Goal: Transaction & Acquisition: Purchase product/service

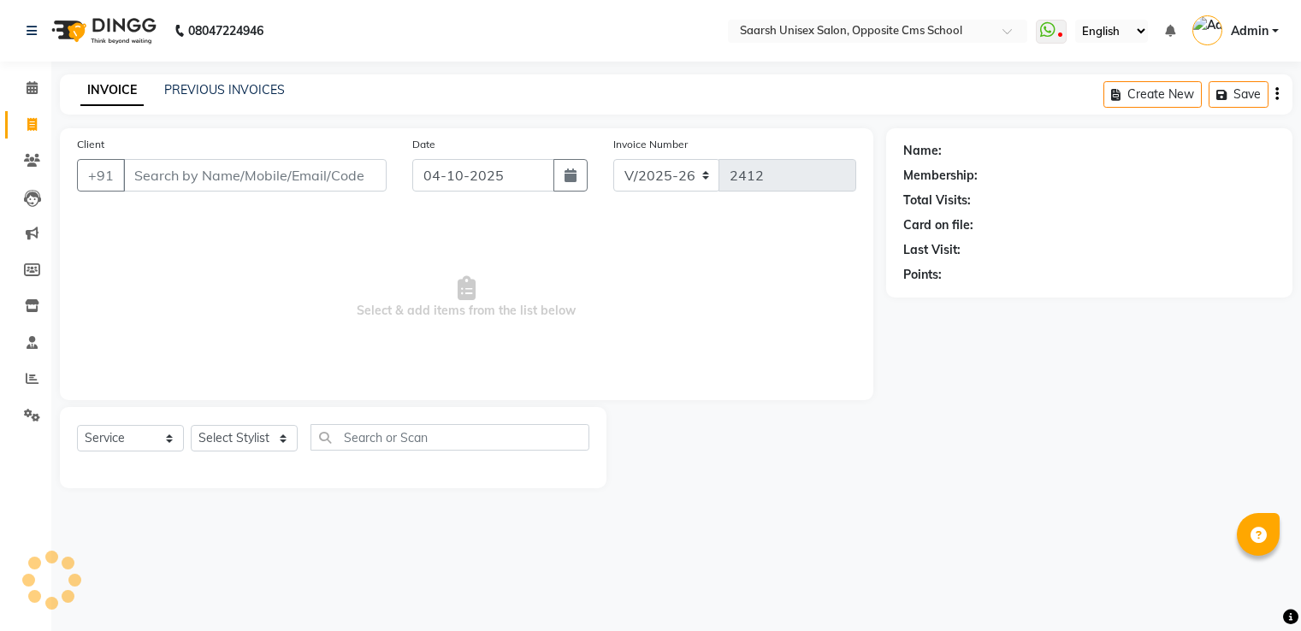
select select "3962"
select select "service"
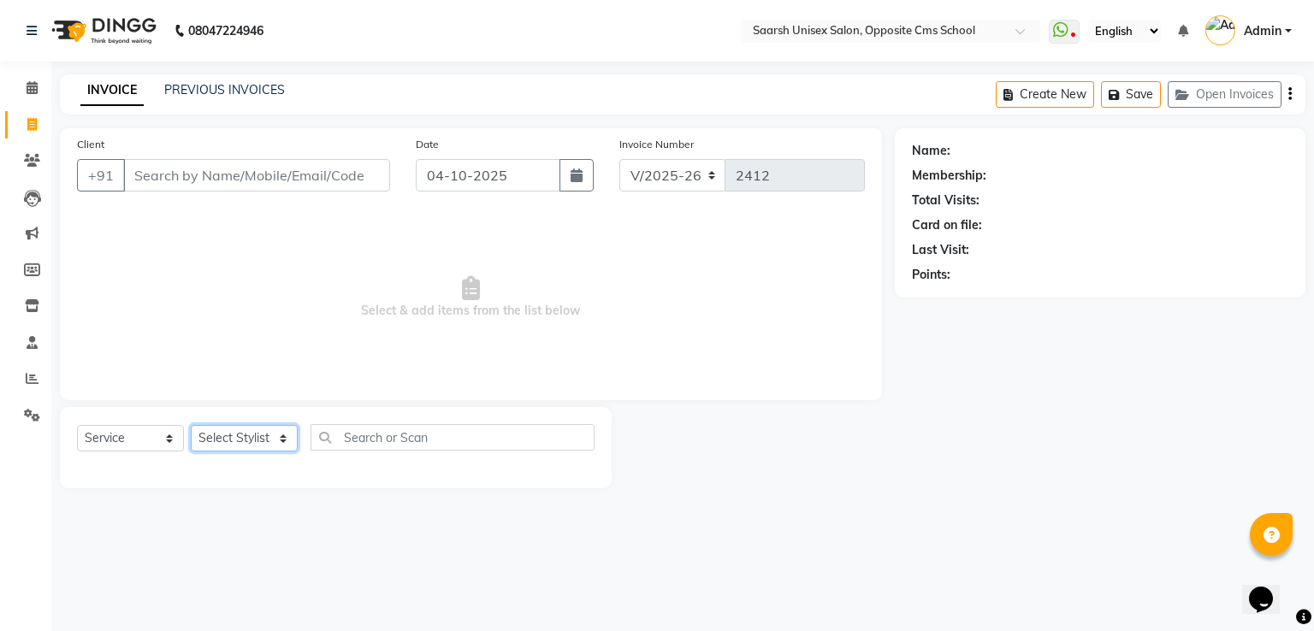
click at [234, 437] on select "Select Stylist [PERSON_NAME] Front Desk [PERSON_NAME] [PERSON_NAME] [PERSON_NAM…" at bounding box center [244, 438] width 107 height 27
select select "32207"
click at [191, 426] on select "Select Stylist [PERSON_NAME] Front Desk [PERSON_NAME] [PERSON_NAME] [PERSON_NAM…" at bounding box center [244, 438] width 107 height 27
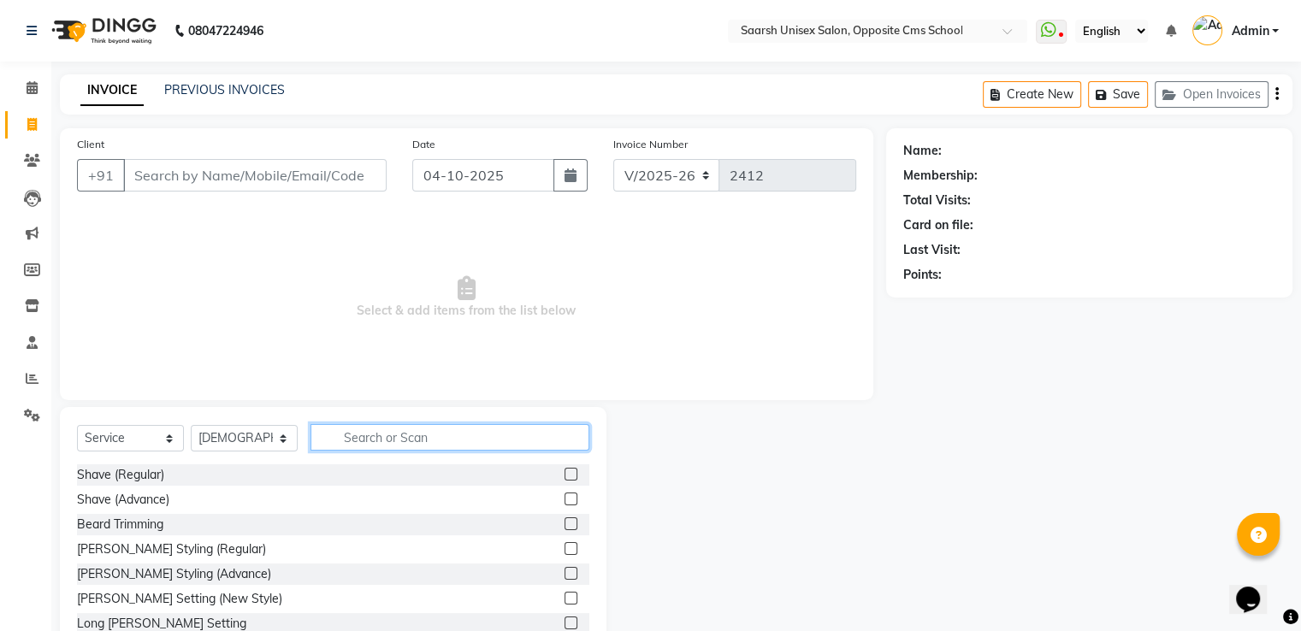
click at [419, 431] on input "text" at bounding box center [450, 437] width 279 height 27
type input "eye"
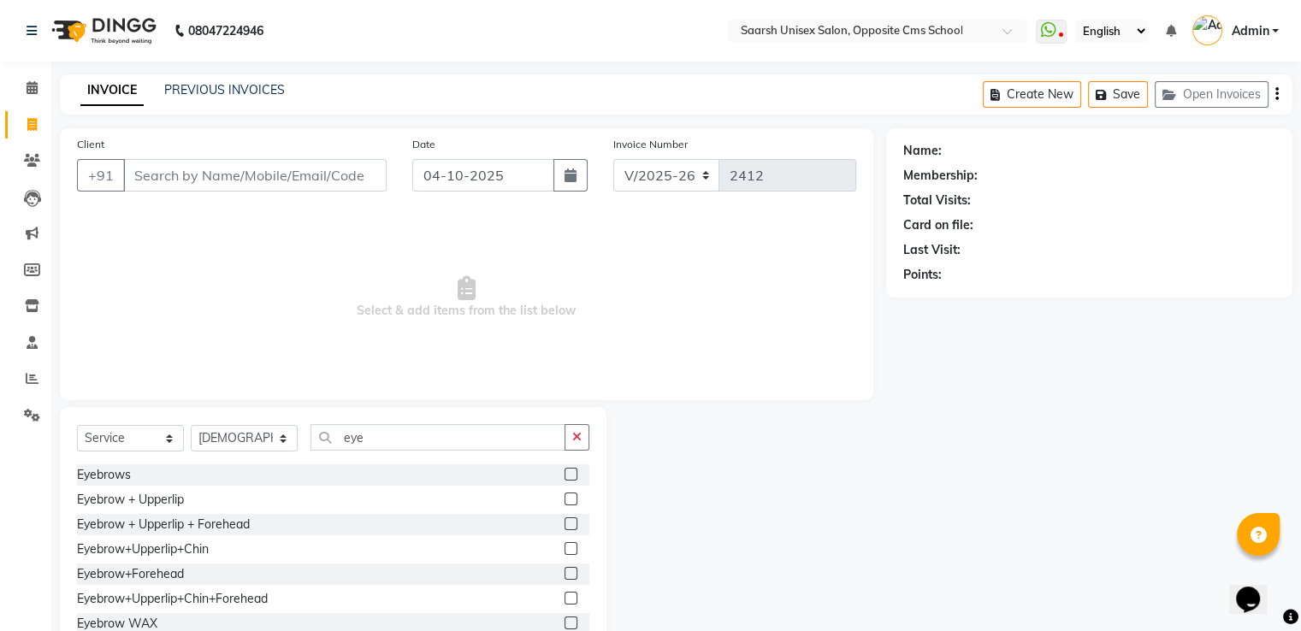
click at [565, 572] on label at bounding box center [571, 573] width 13 height 13
click at [565, 572] on input "checkbox" at bounding box center [570, 574] width 11 height 11
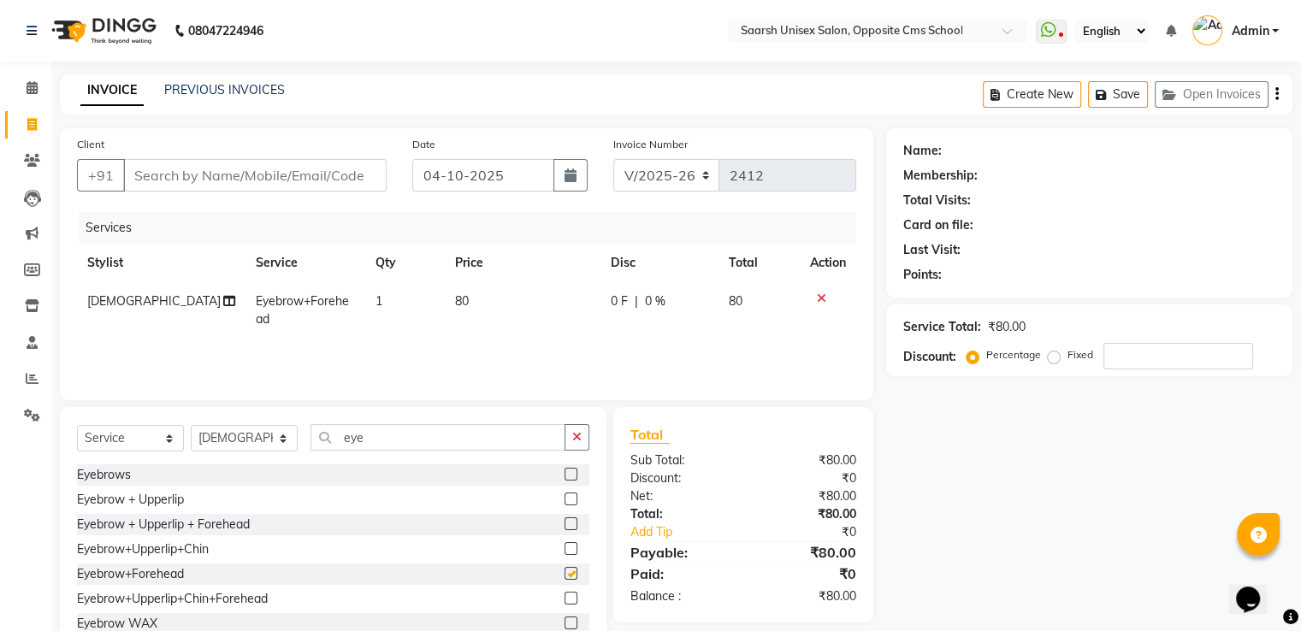
checkbox input "false"
click at [199, 168] on input "Client" at bounding box center [255, 175] width 264 height 33
type input "9"
type input "0"
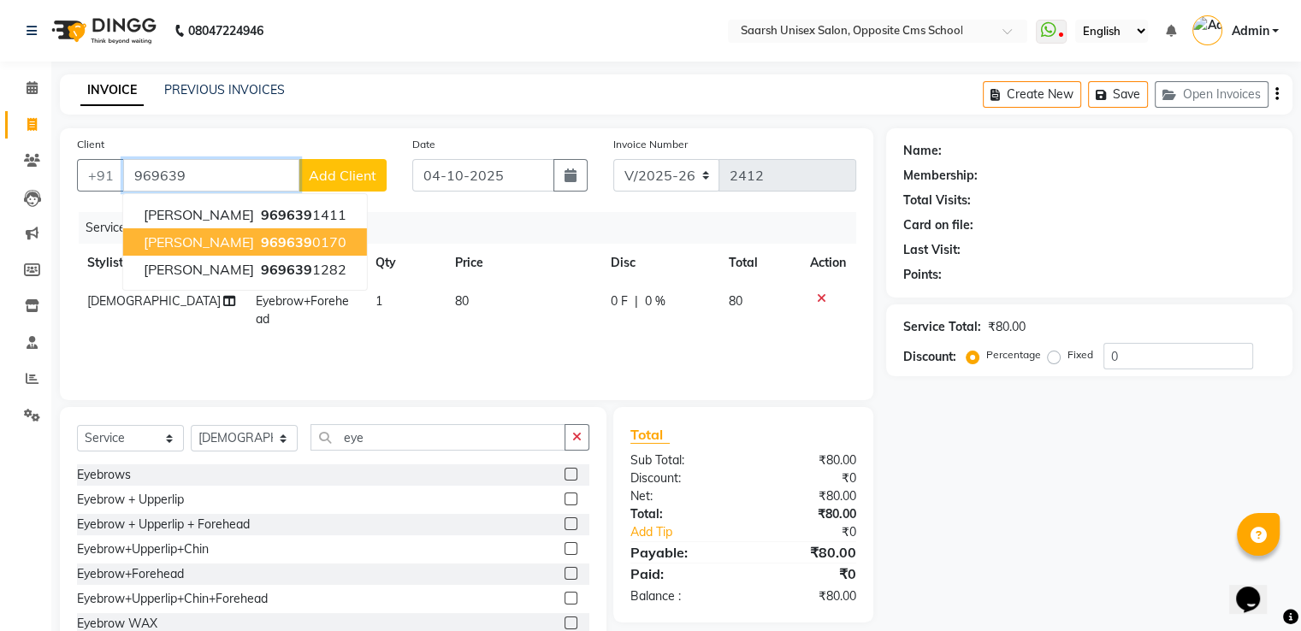
click at [200, 239] on span "[PERSON_NAME]" at bounding box center [199, 242] width 110 height 17
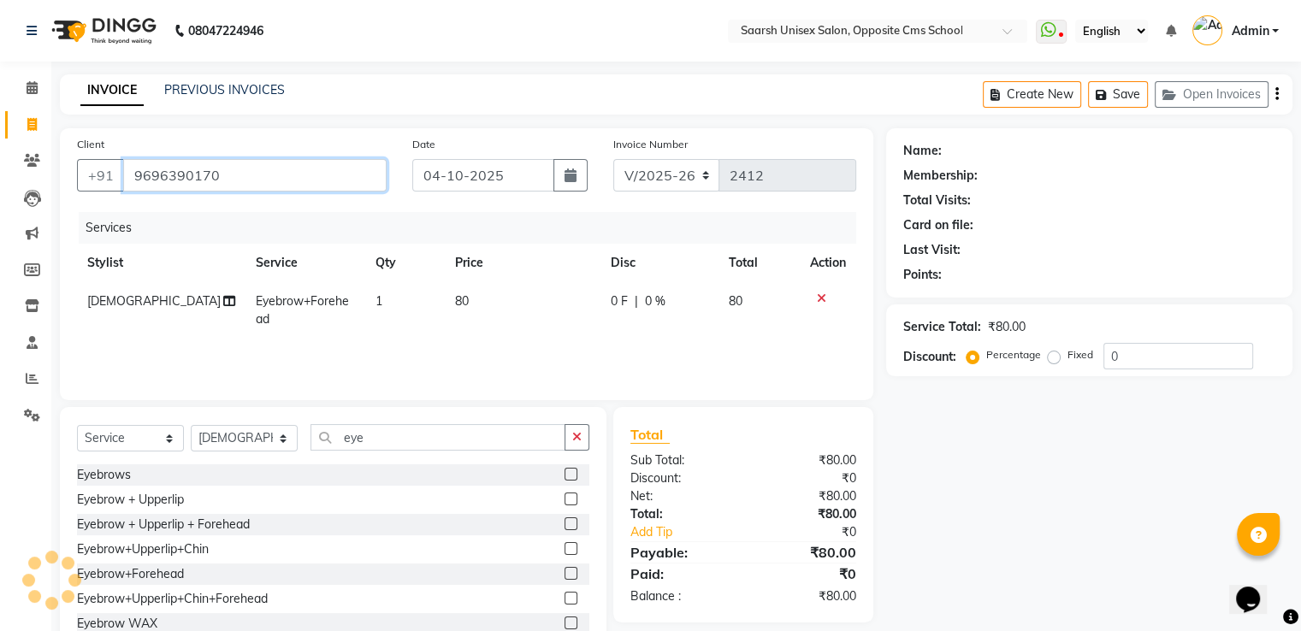
type input "9696390170"
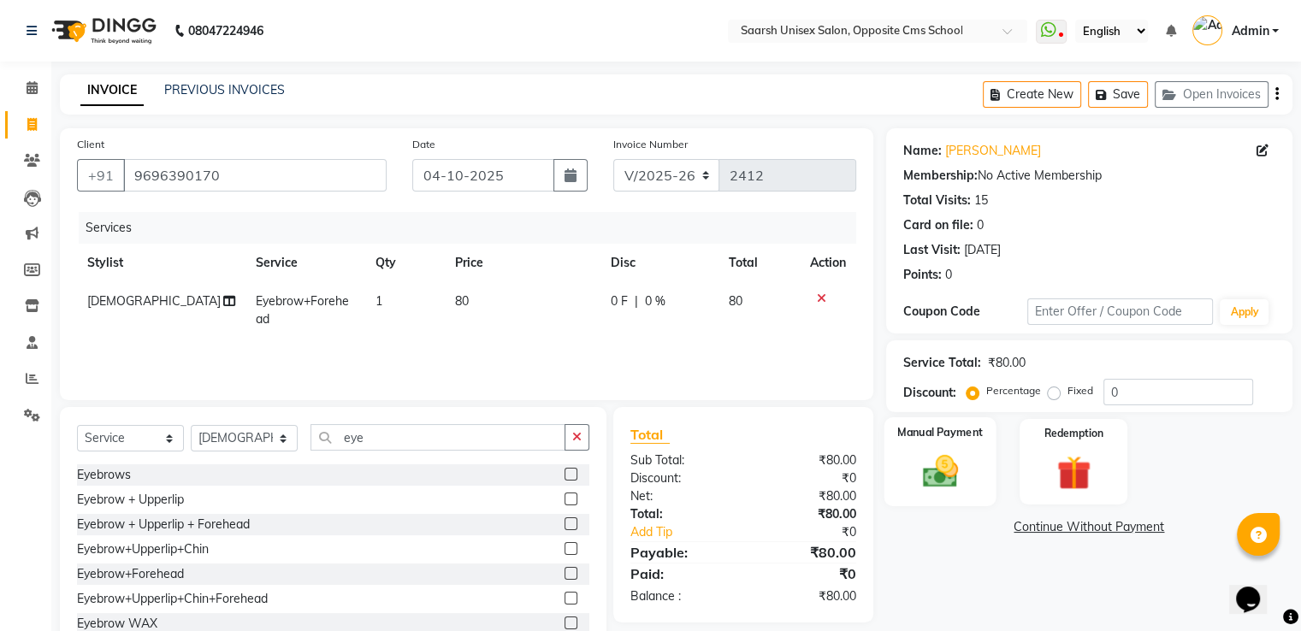
click at [927, 465] on img at bounding box center [939, 472] width 57 height 41
click at [1095, 525] on span "CASH" at bounding box center [1105, 529] width 37 height 20
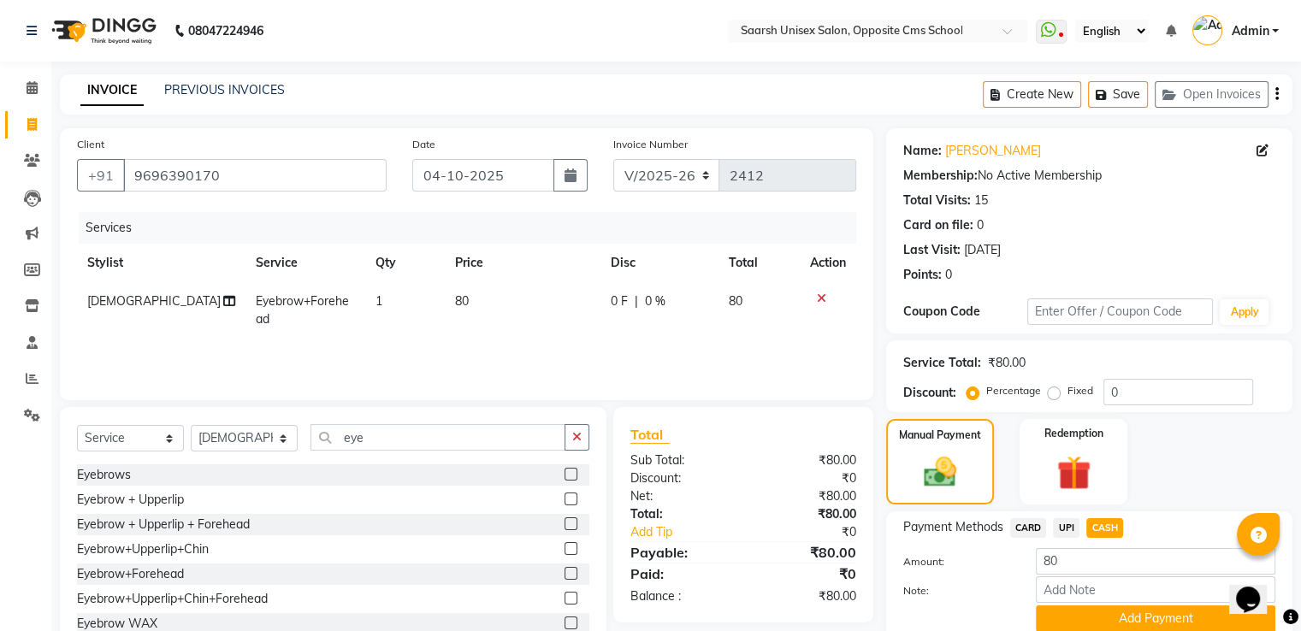
scroll to position [69, 0]
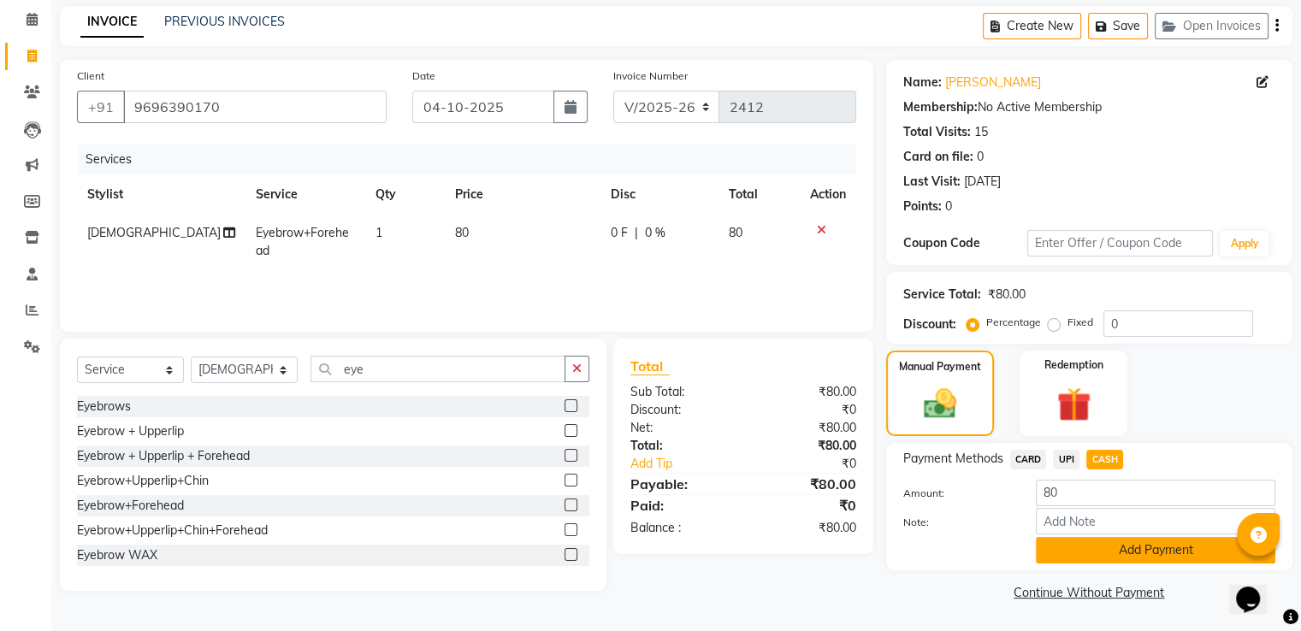
click at [1105, 552] on button "Add Payment" at bounding box center [1156, 550] width 240 height 27
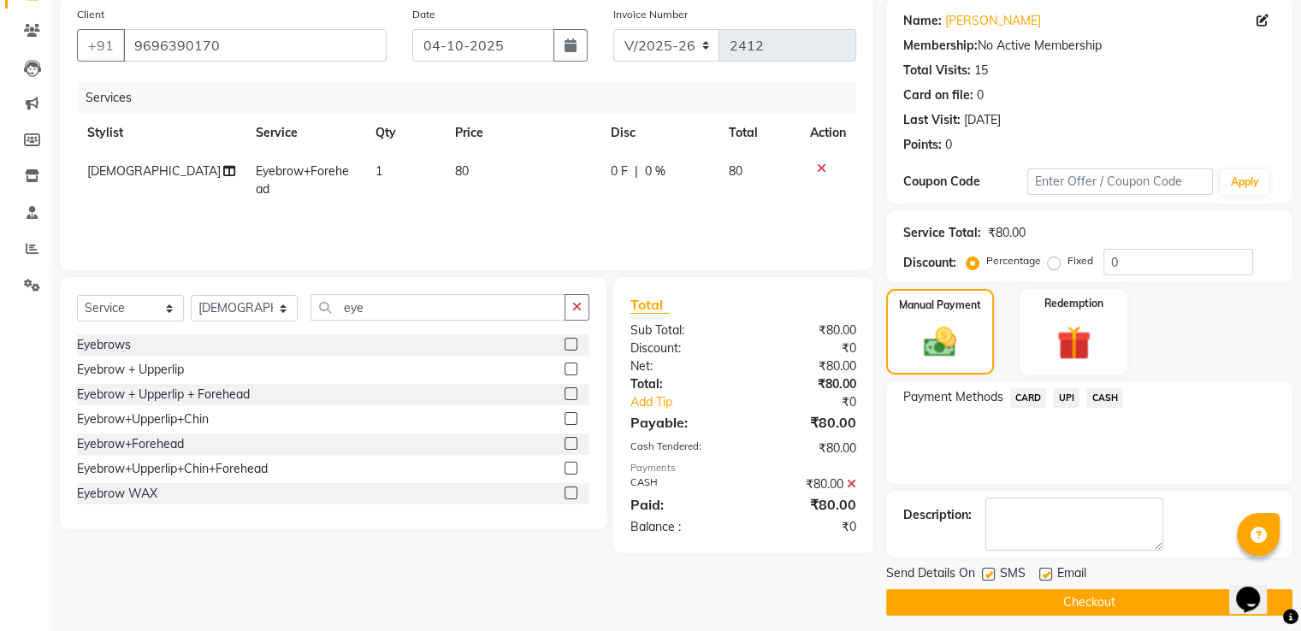
scroll to position [130, 0]
click at [1112, 598] on button "Checkout" at bounding box center [1089, 603] width 406 height 27
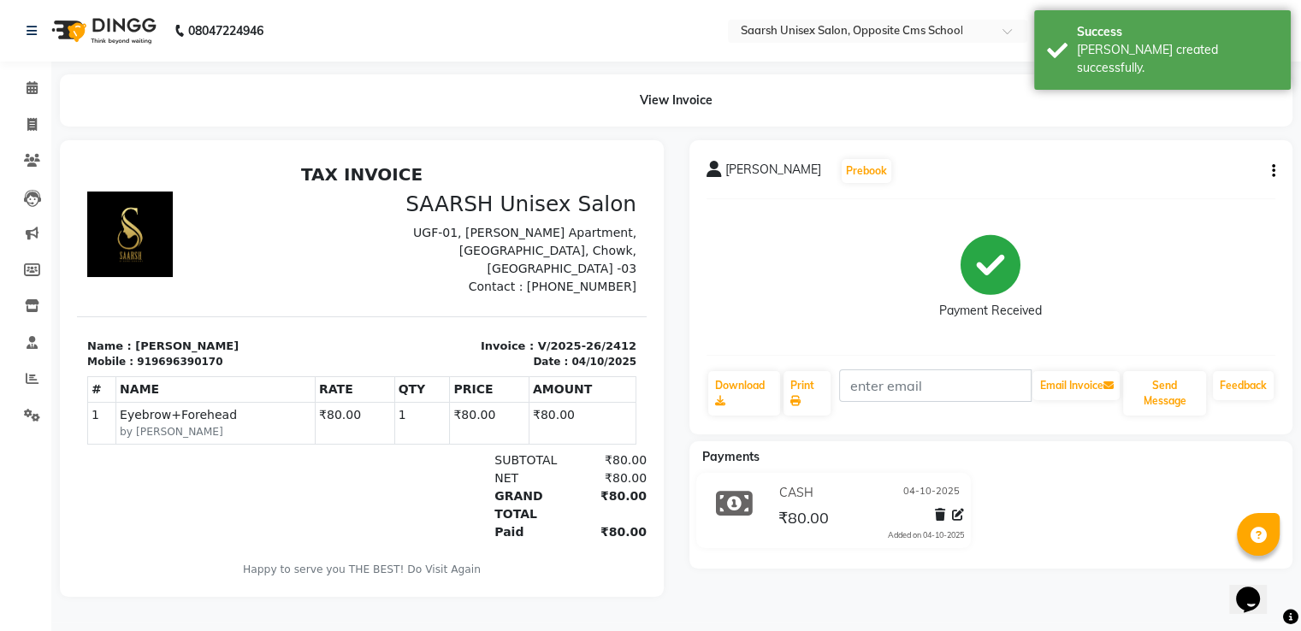
click at [1107, 597] on div "[PERSON_NAME] Prebook Payment Received Download Print Email Invoice Send Messag…" at bounding box center [992, 368] width 630 height 457
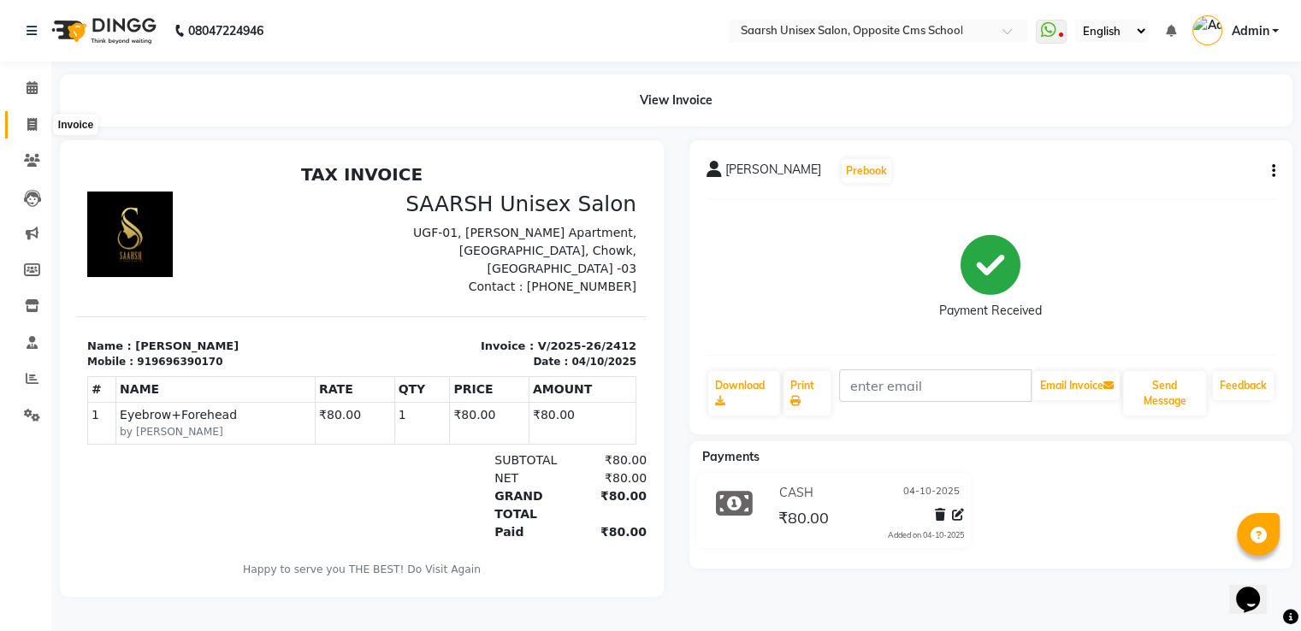
click at [28, 124] on icon at bounding box center [31, 124] width 9 height 13
select select "service"
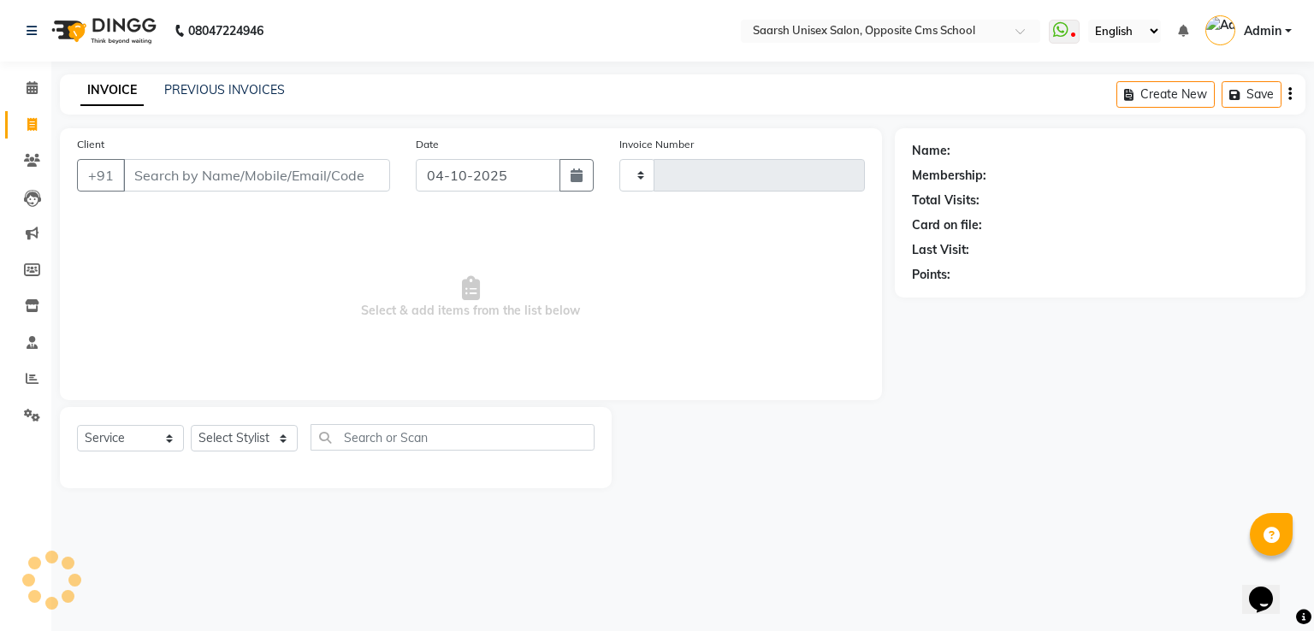
type input "2413"
select select "3962"
click at [205, 181] on input "Client" at bounding box center [256, 175] width 267 height 33
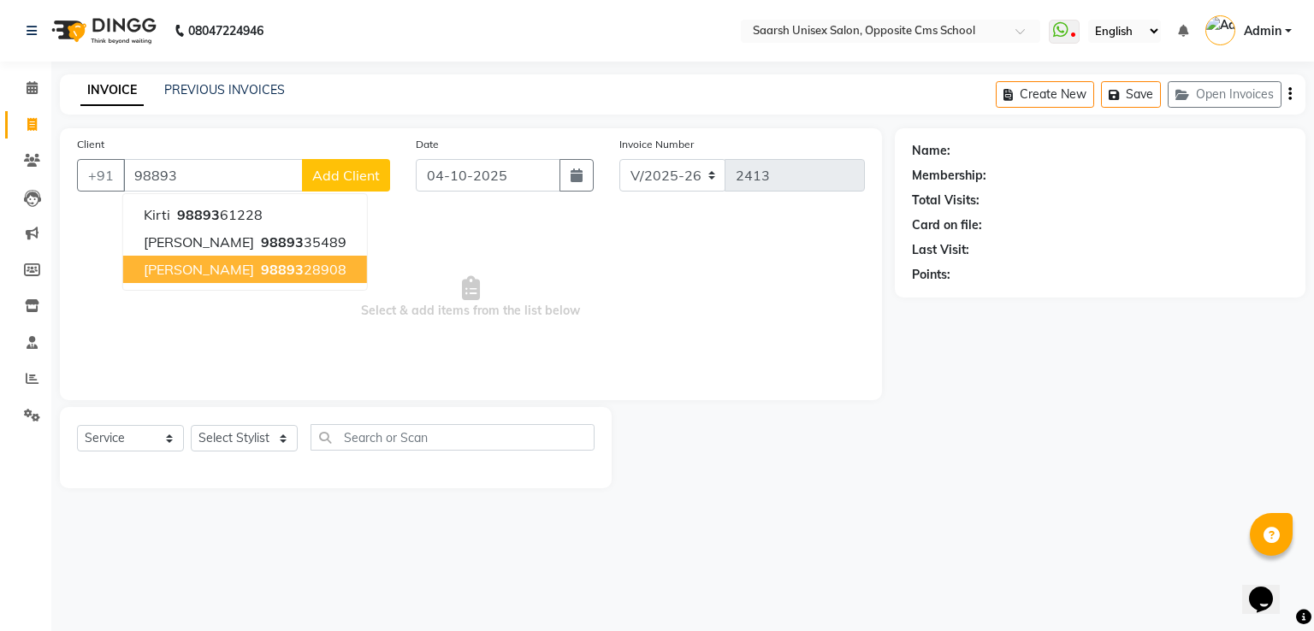
click at [261, 276] on span "98893" at bounding box center [282, 269] width 43 height 17
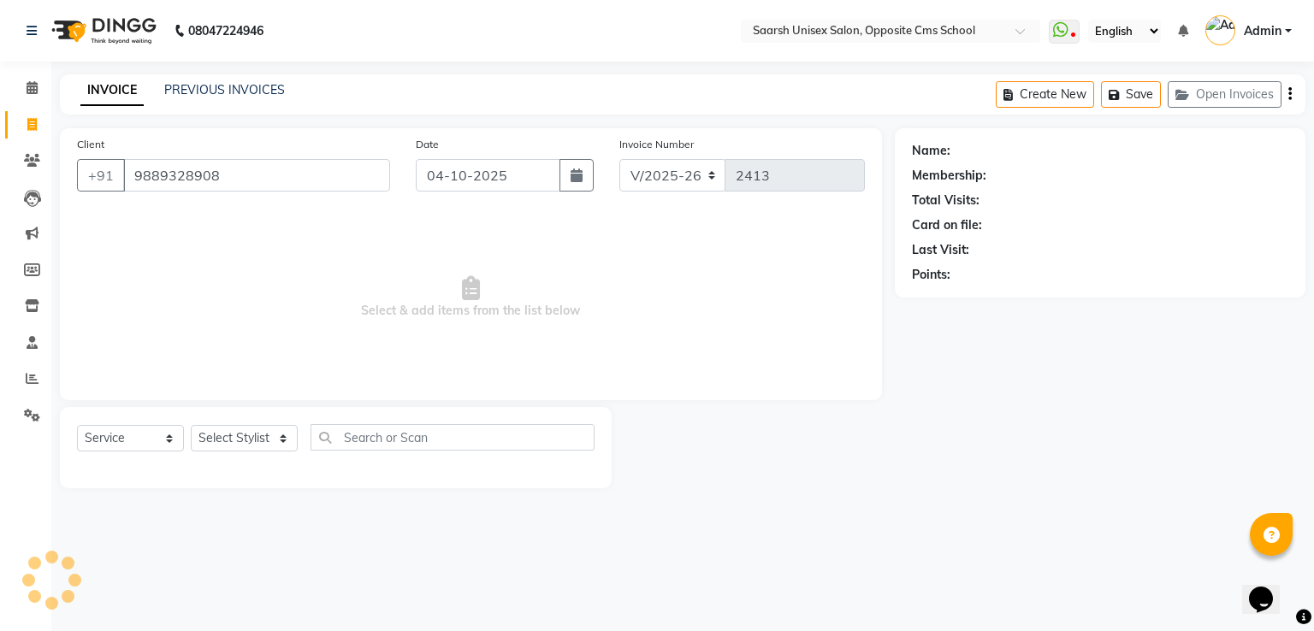
type input "9889328908"
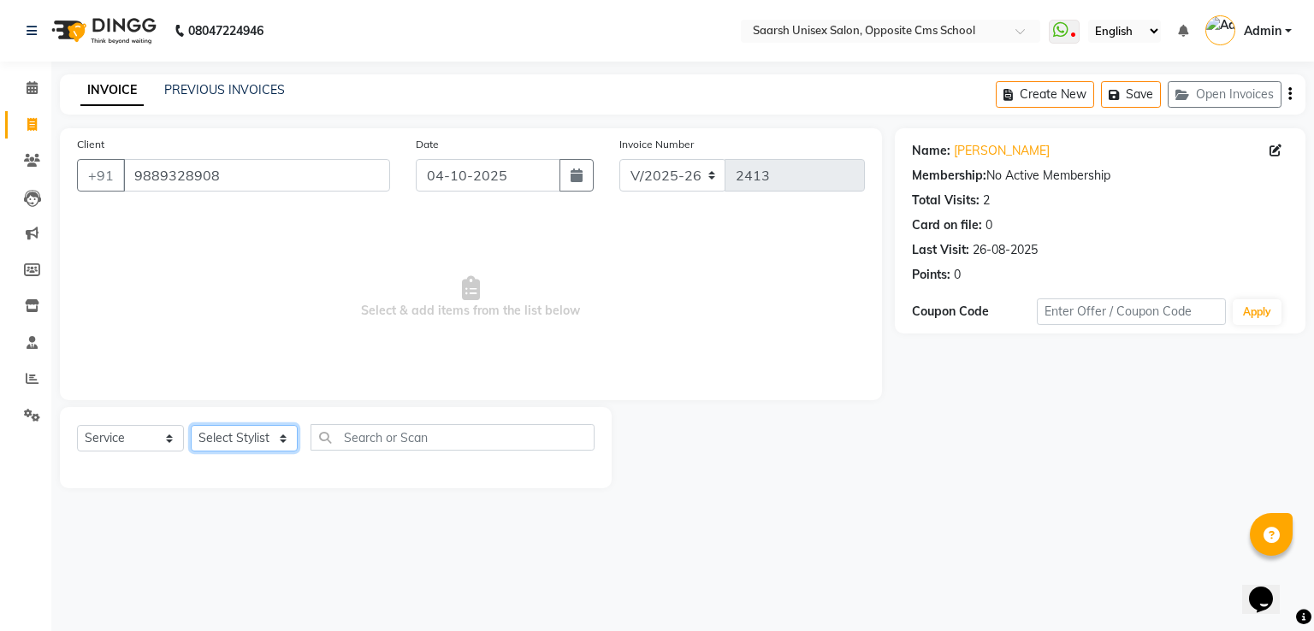
click at [258, 446] on select "Select Stylist [PERSON_NAME] Front Desk [PERSON_NAME] [PERSON_NAME] [PERSON_NAM…" at bounding box center [244, 438] width 107 height 27
select select "89941"
click at [191, 426] on select "Select Stylist [PERSON_NAME] Front Desk [PERSON_NAME] [PERSON_NAME] [PERSON_NAM…" at bounding box center [244, 438] width 107 height 27
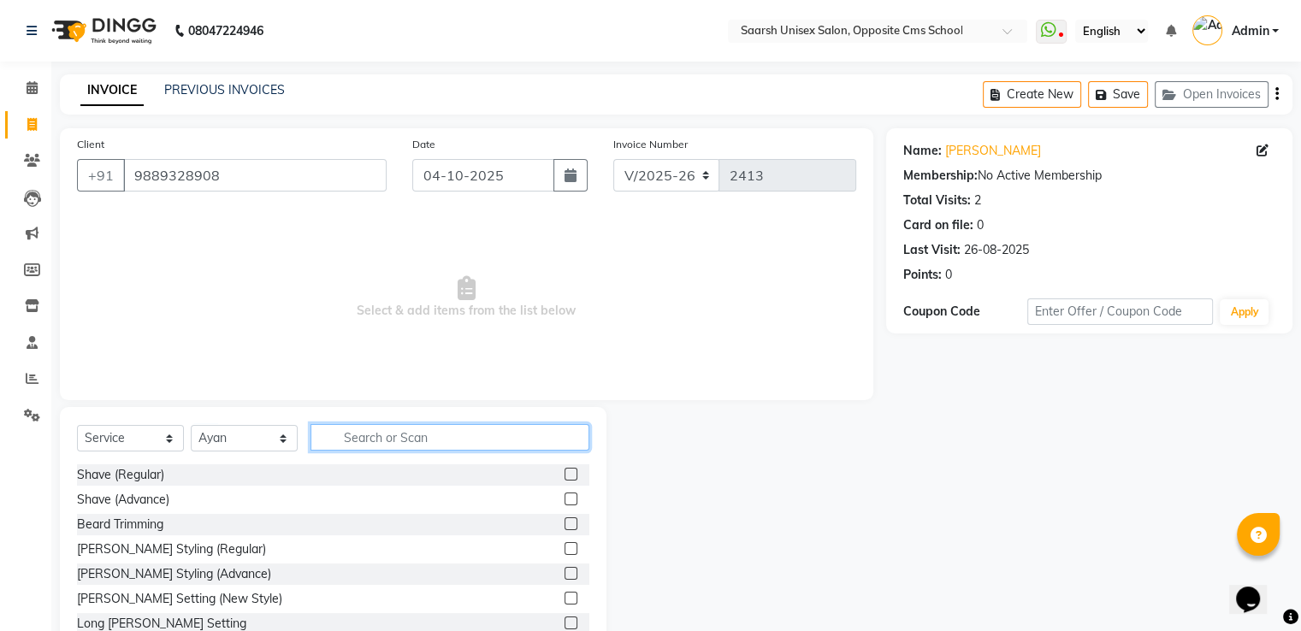
click at [471, 442] on input "text" at bounding box center [450, 437] width 279 height 27
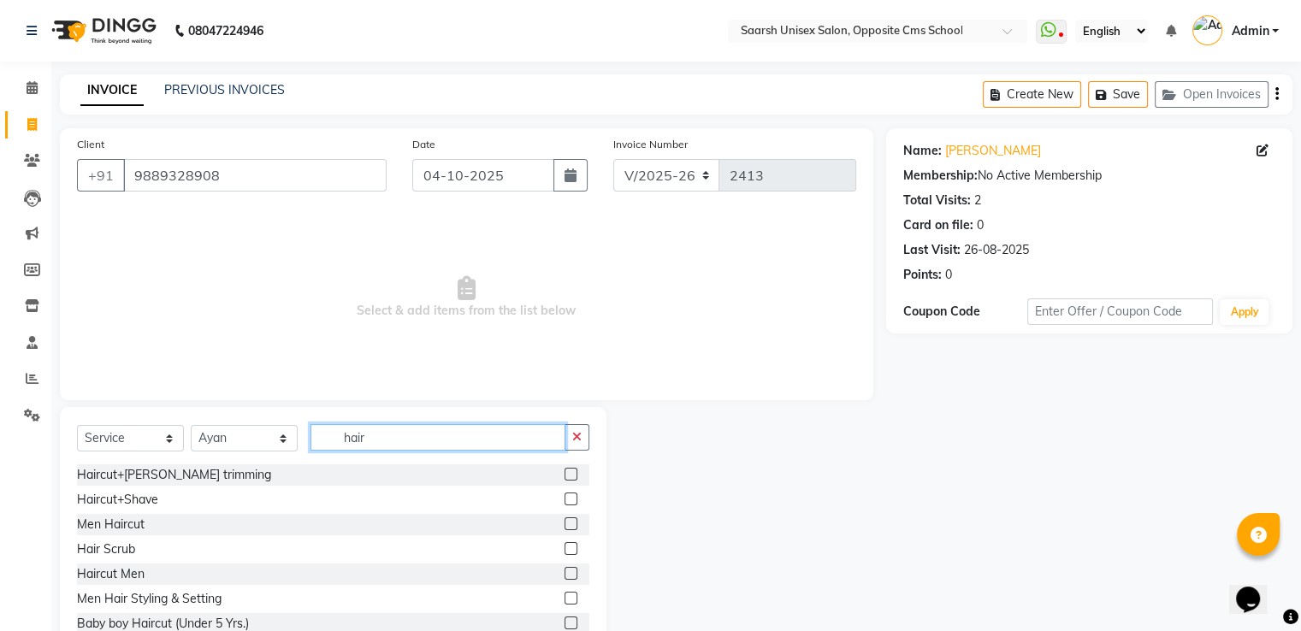
type input "hair"
click at [565, 576] on label at bounding box center [571, 573] width 13 height 13
click at [565, 576] on input "checkbox" at bounding box center [570, 574] width 11 height 11
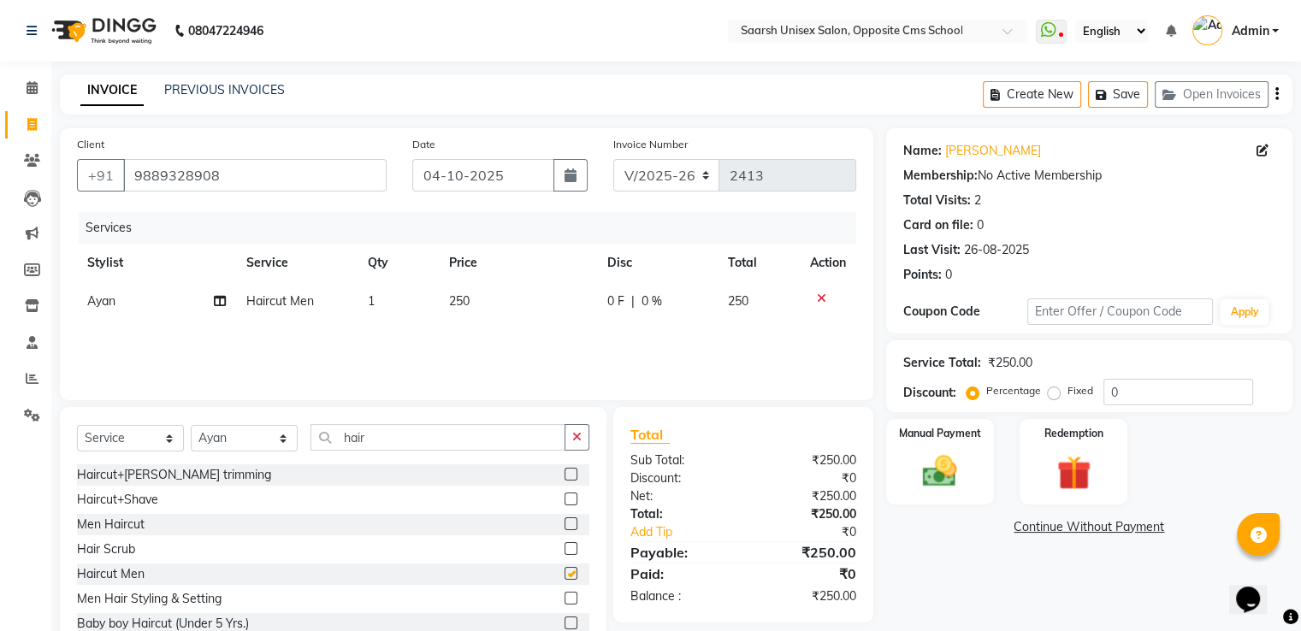
checkbox input "false"
click at [584, 435] on button "button" at bounding box center [577, 437] width 25 height 27
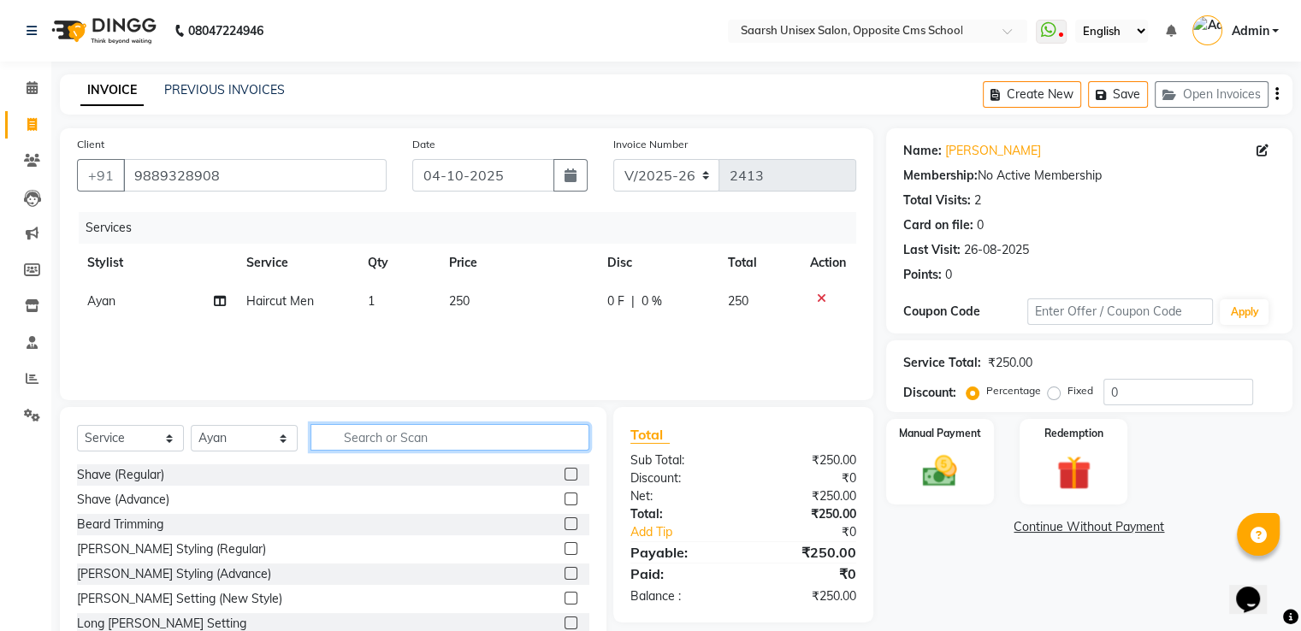
click at [515, 436] on input "text" at bounding box center [450, 437] width 279 height 27
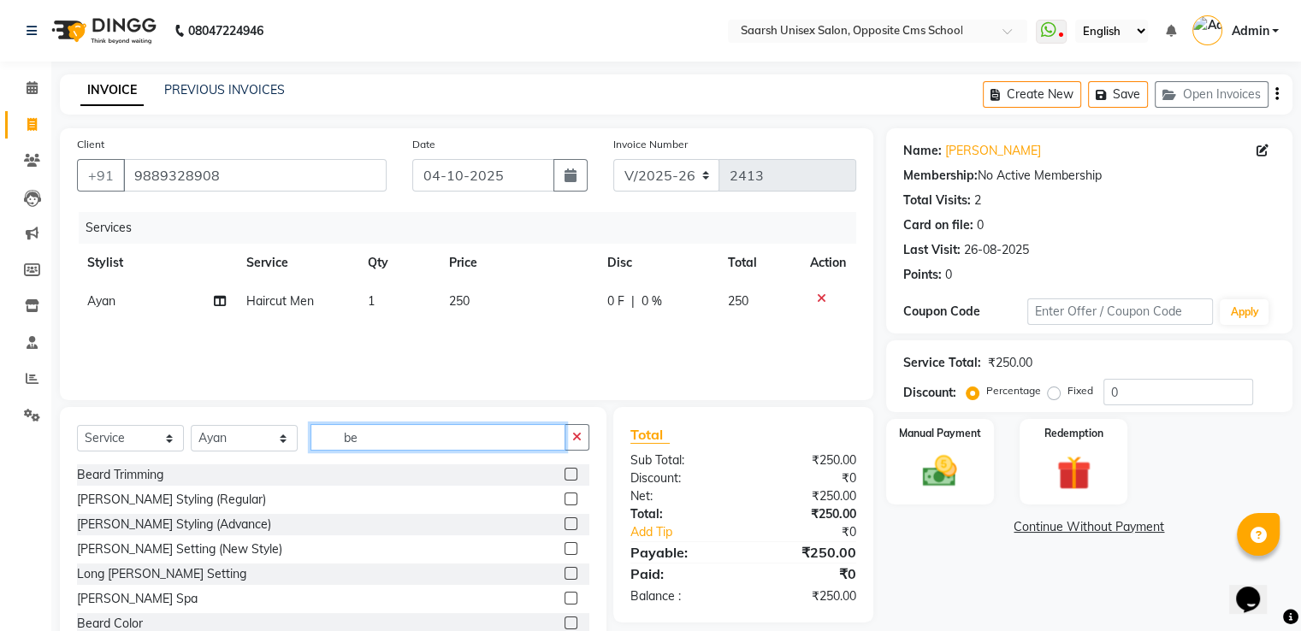
type input "be"
click at [565, 480] on label at bounding box center [571, 474] width 13 height 13
click at [565, 480] on input "checkbox" at bounding box center [570, 475] width 11 height 11
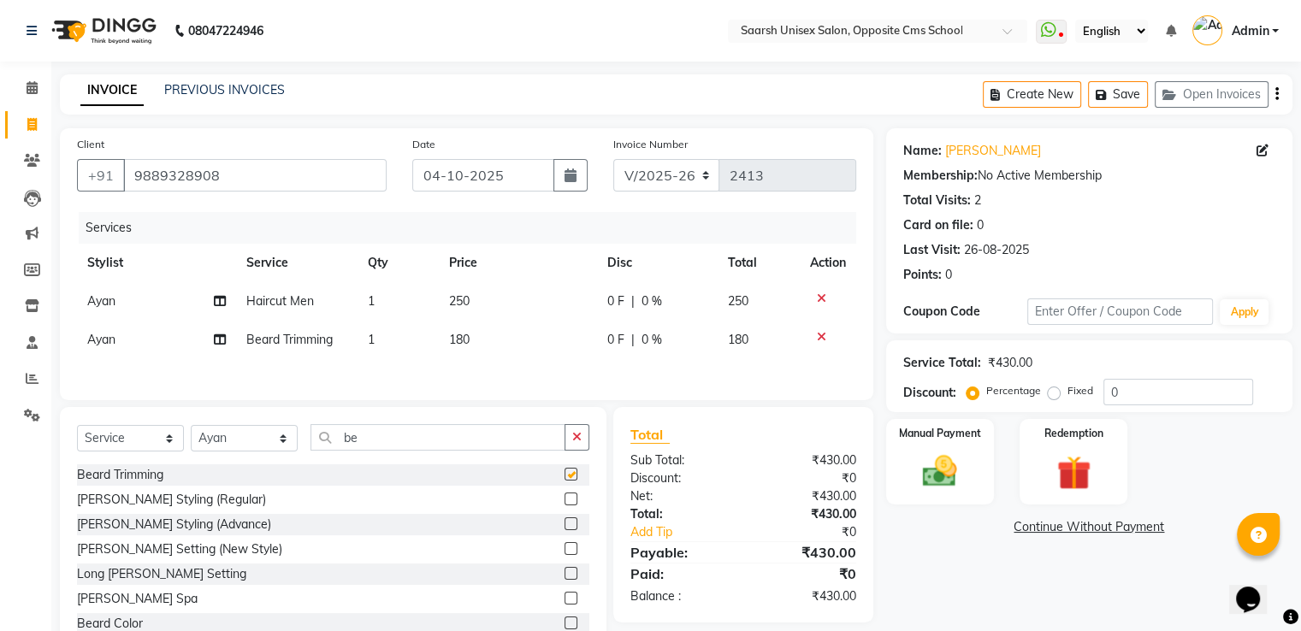
checkbox input "false"
click at [472, 336] on td "180" at bounding box center [518, 340] width 158 height 39
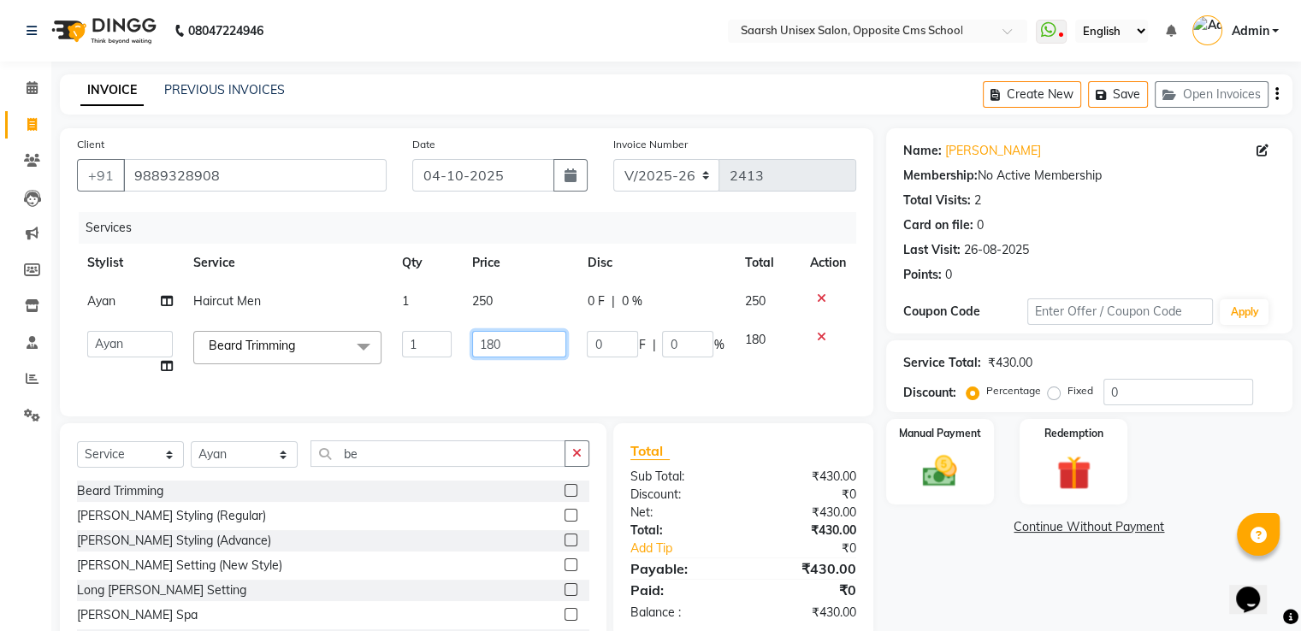
click at [542, 343] on input "180" at bounding box center [519, 344] width 94 height 27
type input "150"
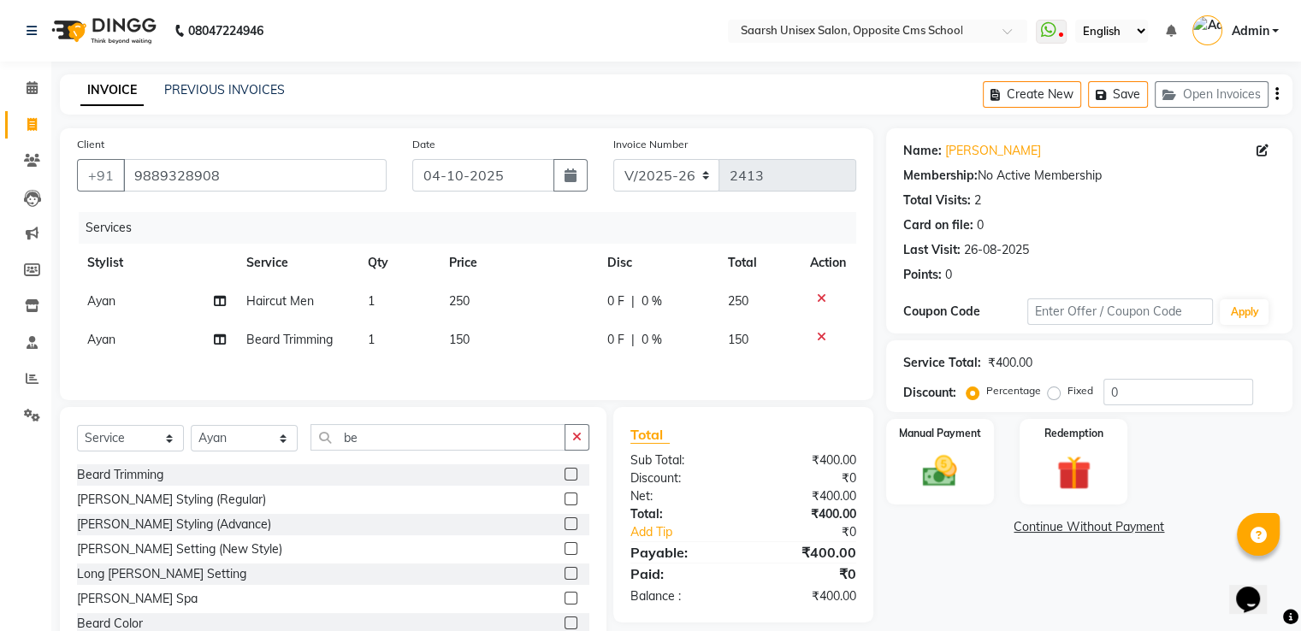
click at [548, 371] on div "Services Stylist Service Qty Price Disc Total Action [PERSON_NAME] Haircut Men …" at bounding box center [467, 297] width 780 height 171
click at [924, 459] on img at bounding box center [939, 472] width 57 height 41
click at [1098, 527] on span "CASH" at bounding box center [1105, 529] width 37 height 20
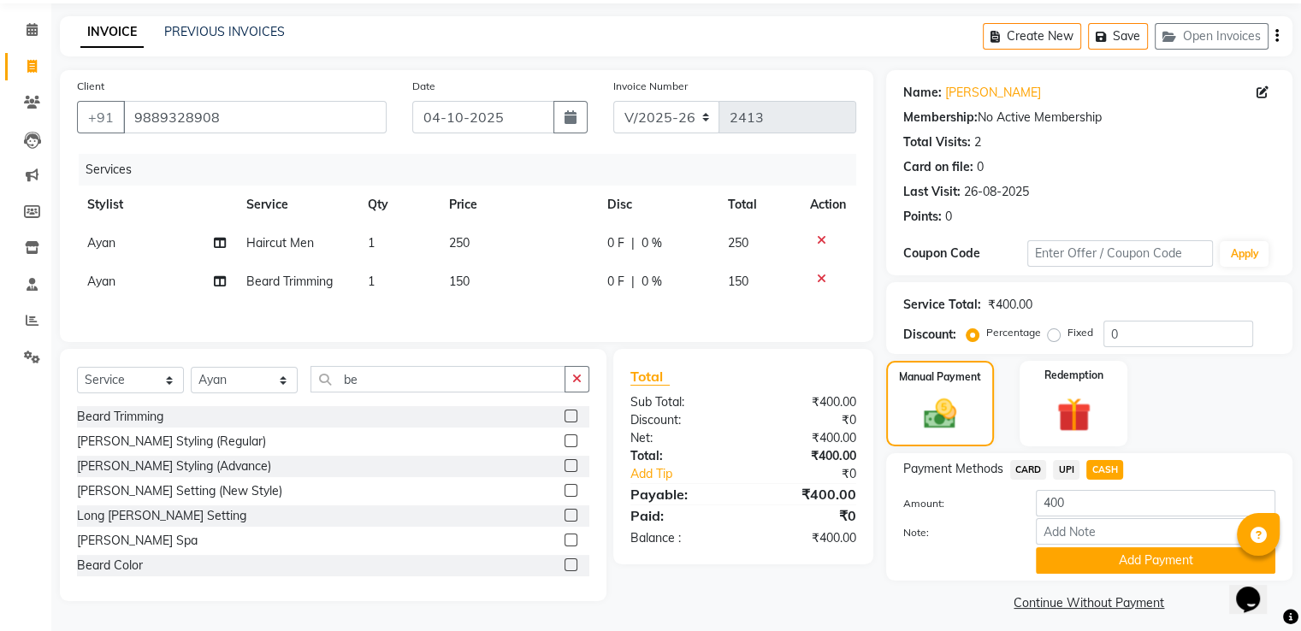
scroll to position [69, 0]
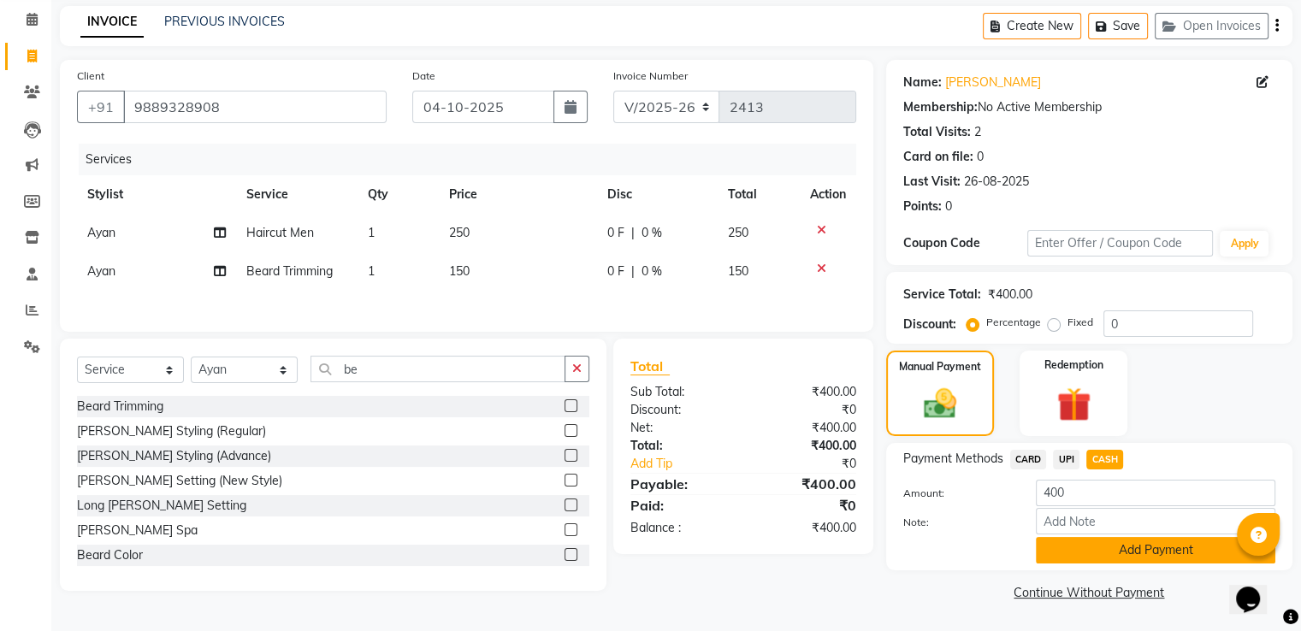
click at [1105, 556] on button "Add Payment" at bounding box center [1156, 550] width 240 height 27
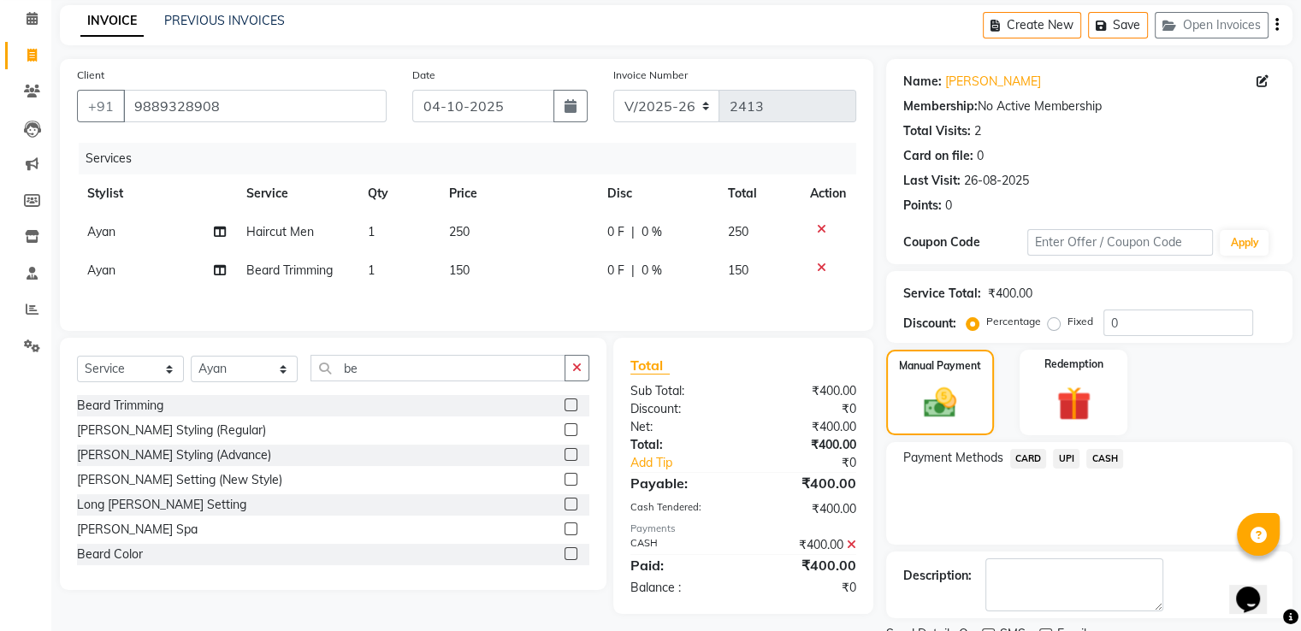
scroll to position [139, 0]
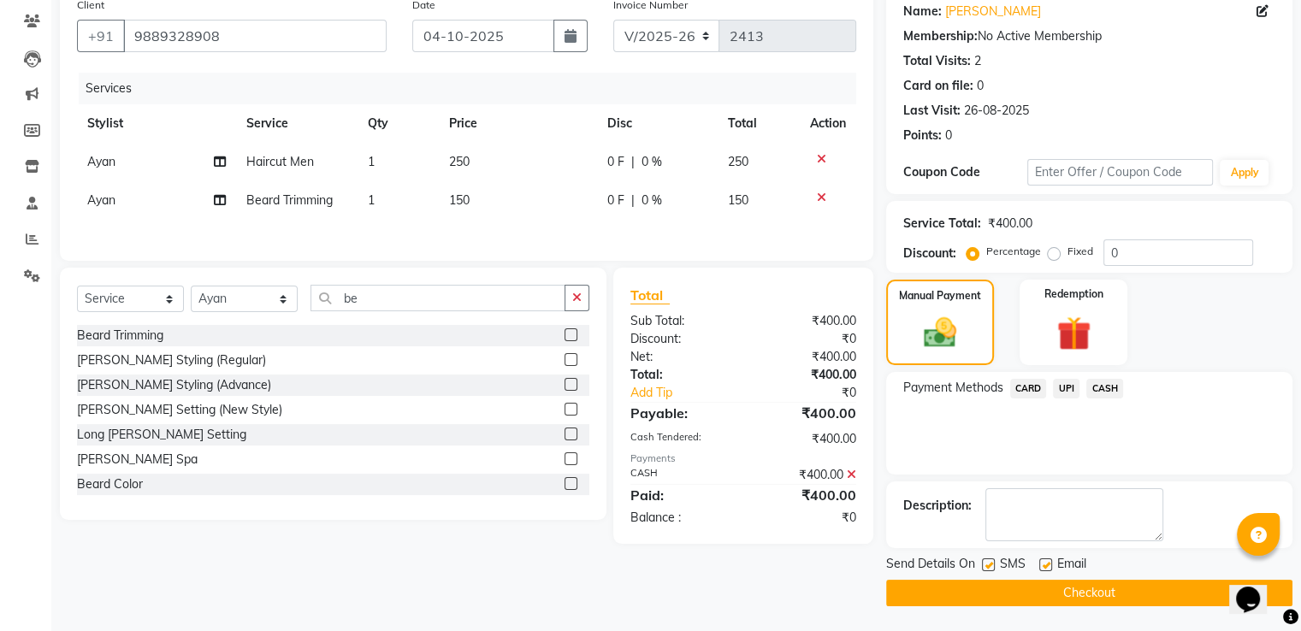
click at [1109, 598] on button "Checkout" at bounding box center [1089, 593] width 406 height 27
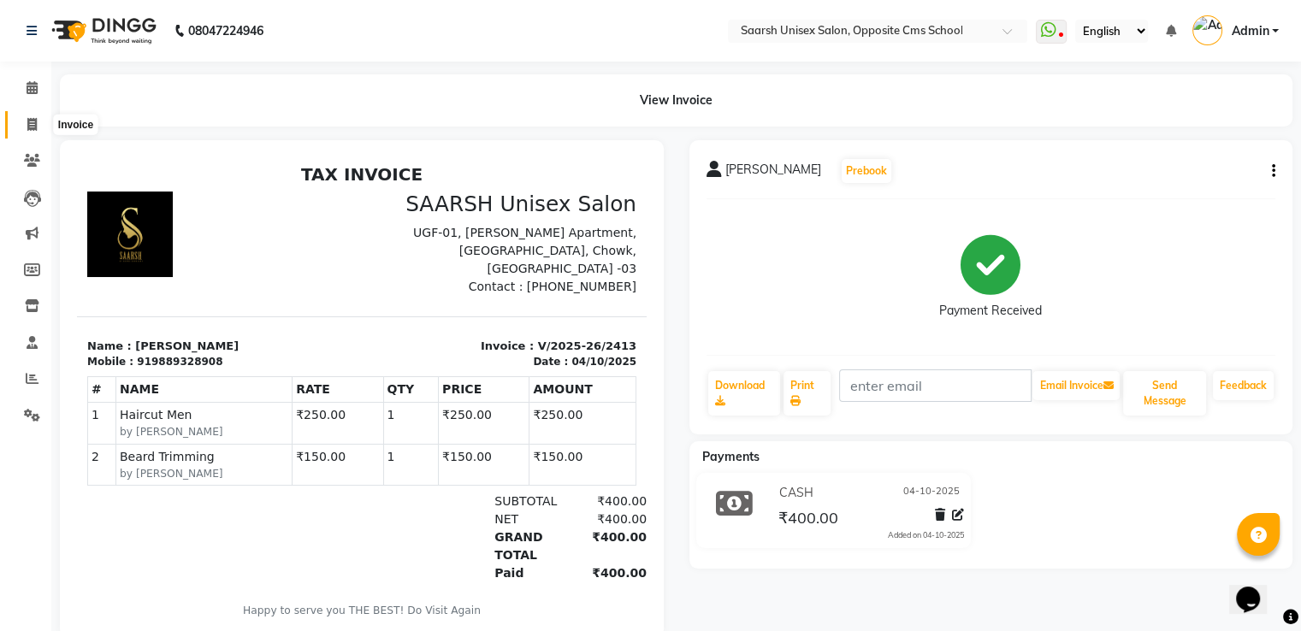
click at [27, 124] on icon at bounding box center [31, 124] width 9 height 13
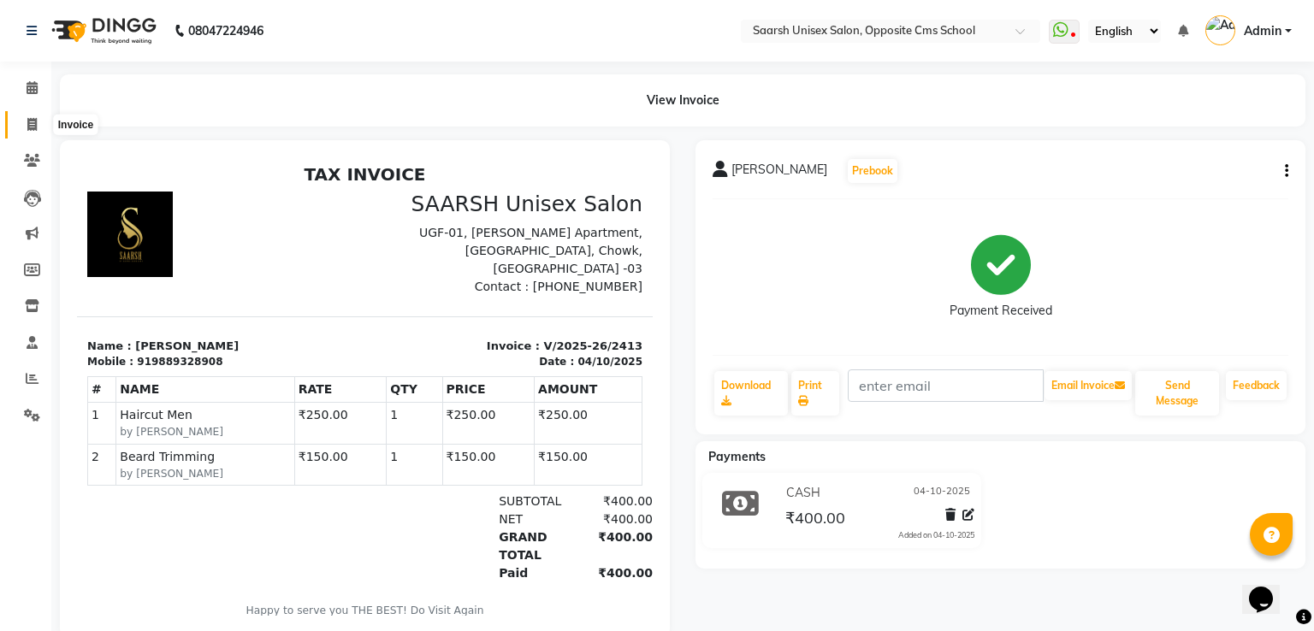
select select "service"
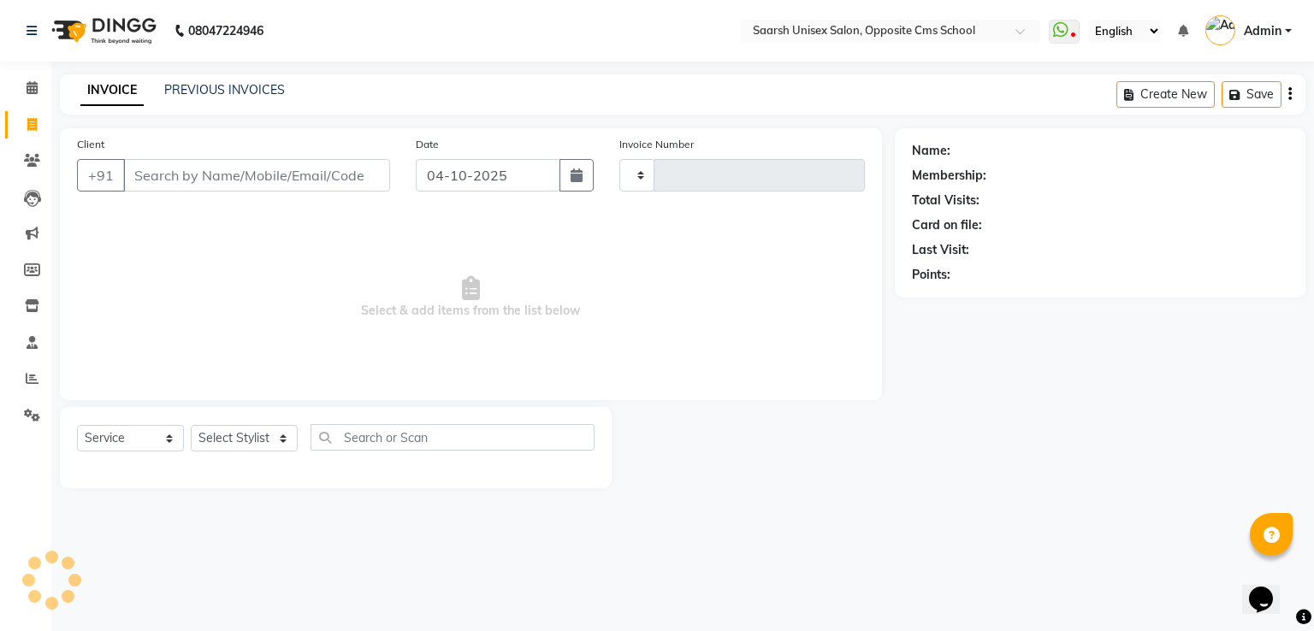
type input "2414"
select select "3962"
click at [195, 90] on link "PREVIOUS INVOICES" at bounding box center [224, 89] width 121 height 15
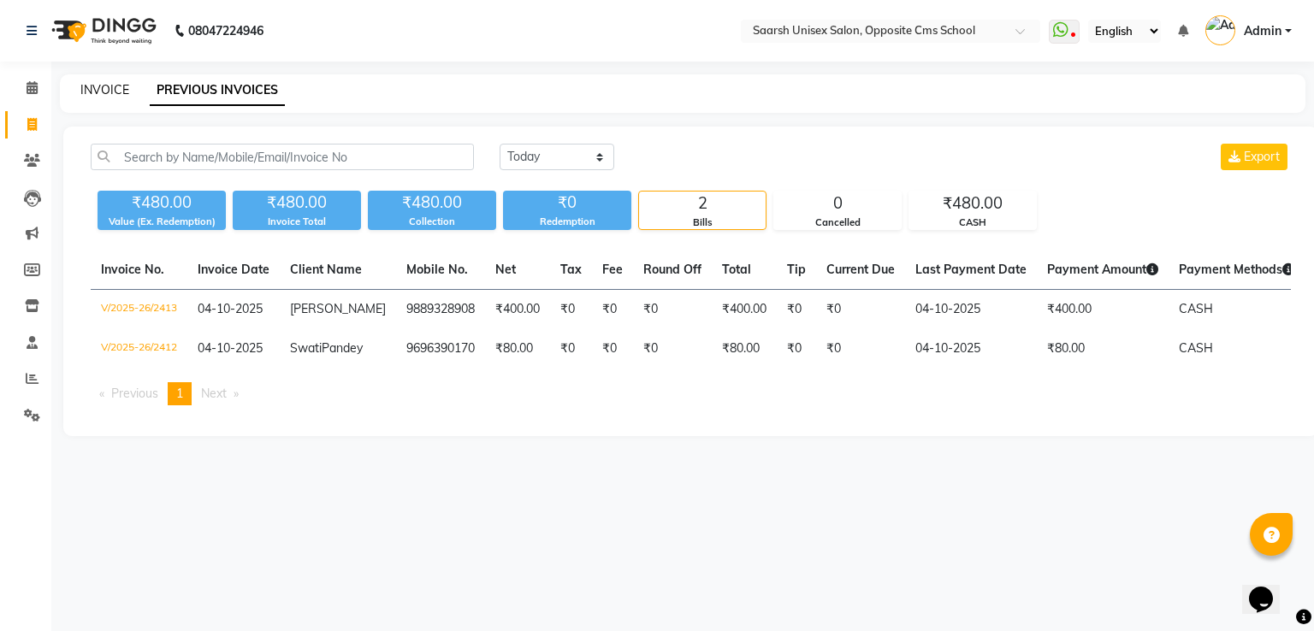
click at [117, 87] on link "INVOICE" at bounding box center [104, 89] width 49 height 15
select select "service"
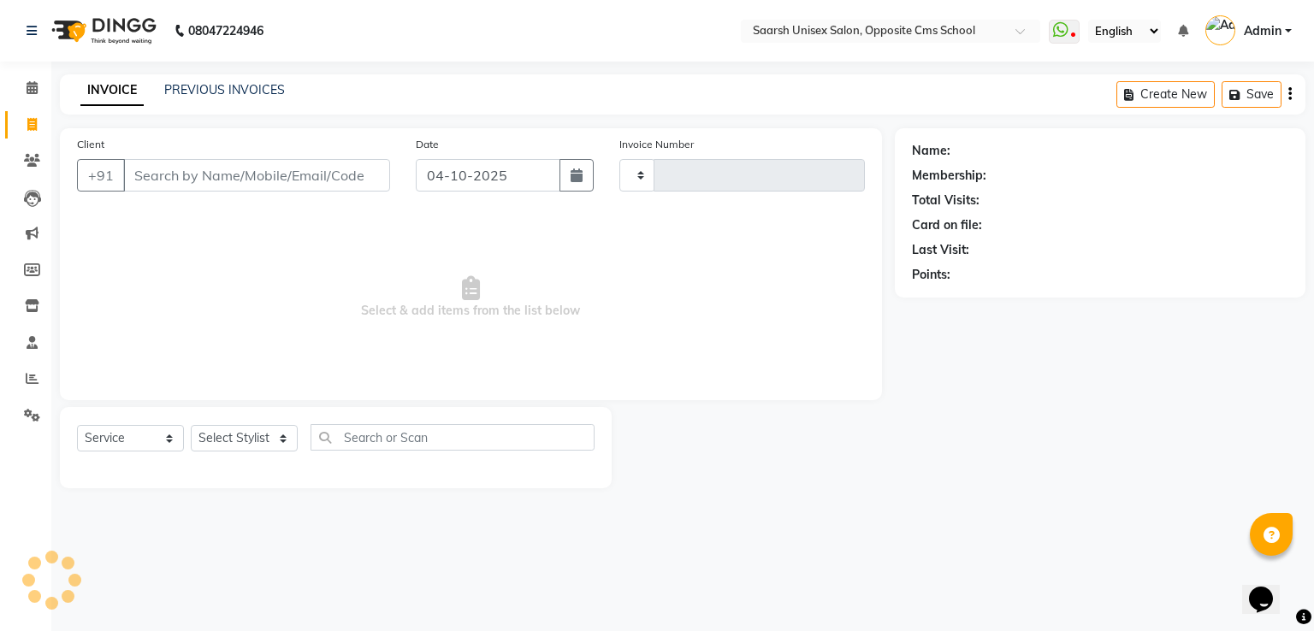
type input "2414"
select select "3962"
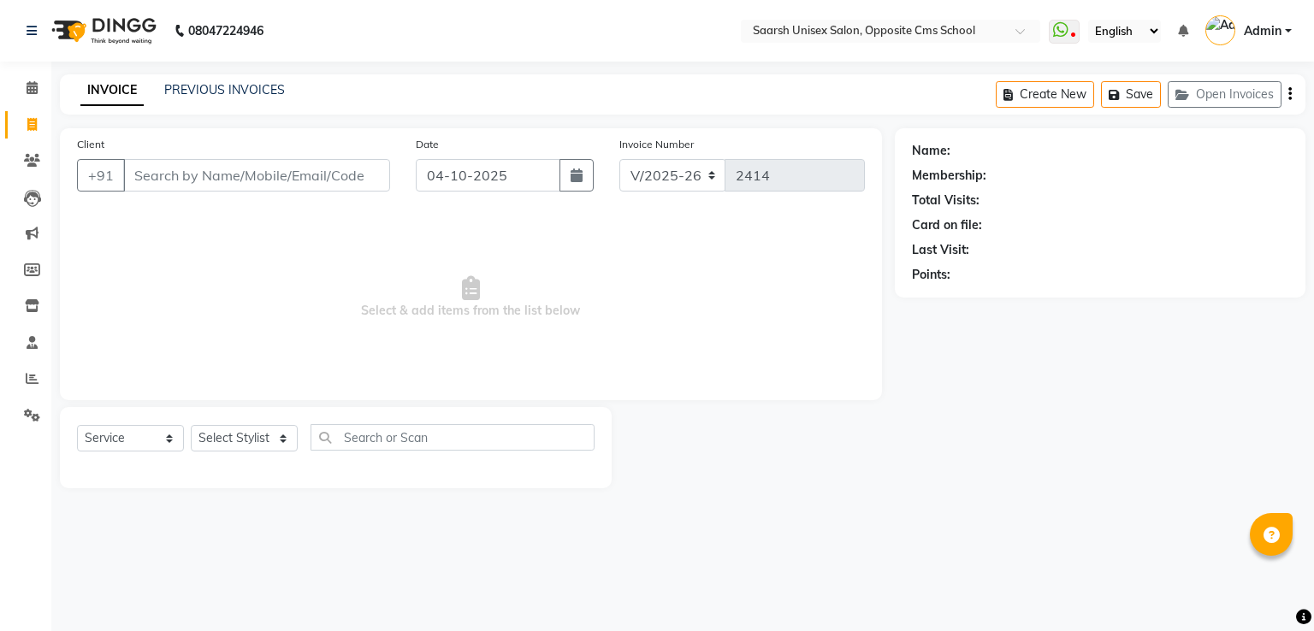
click at [199, 180] on input "Client" at bounding box center [256, 175] width 267 height 33
click at [241, 435] on select "Select Stylist [PERSON_NAME] Front Desk [PERSON_NAME] [PERSON_NAME] [PERSON_NAM…" at bounding box center [244, 438] width 107 height 27
select select "20641"
click at [191, 426] on select "Select Stylist [PERSON_NAME] Front Desk [PERSON_NAME] [PERSON_NAME] [PERSON_NAM…" at bounding box center [244, 438] width 107 height 27
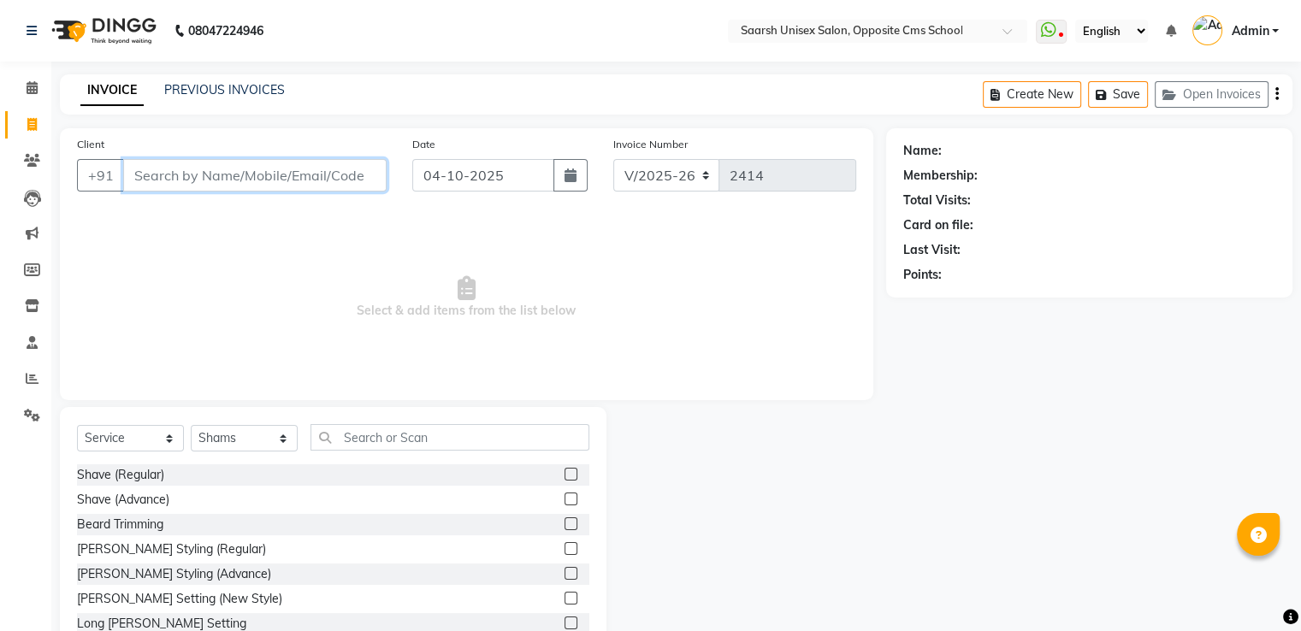
click at [233, 168] on input "Client" at bounding box center [255, 175] width 264 height 33
type input "7057638078"
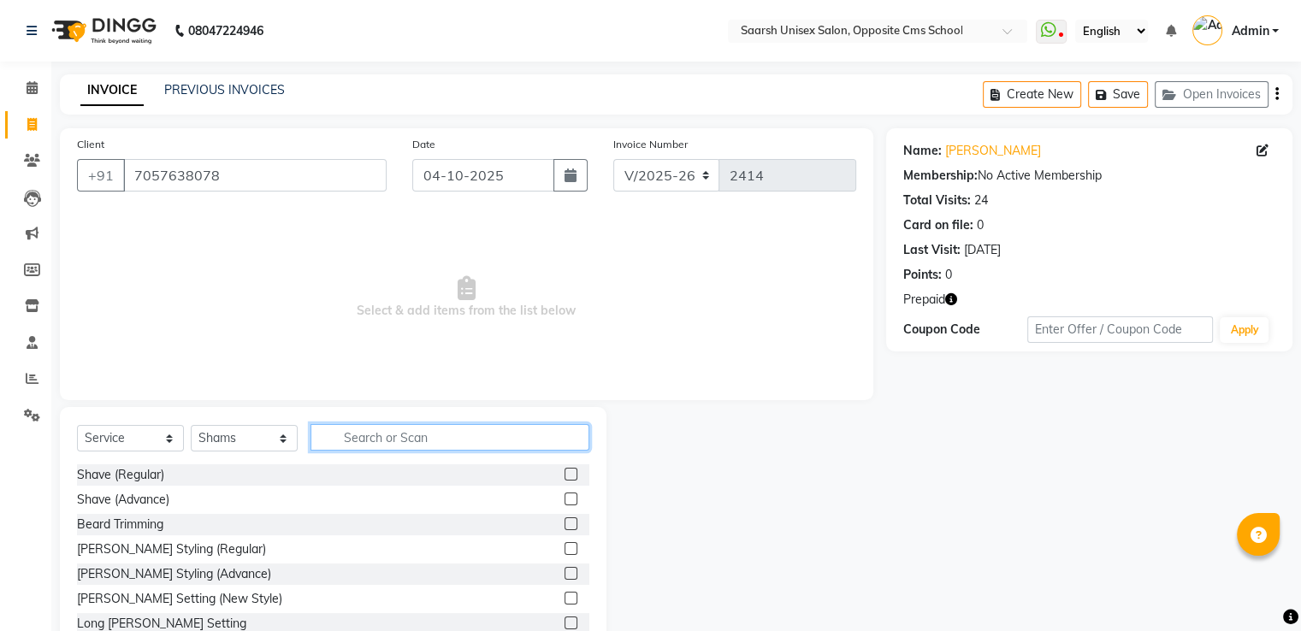
click at [455, 430] on input "text" at bounding box center [450, 437] width 279 height 27
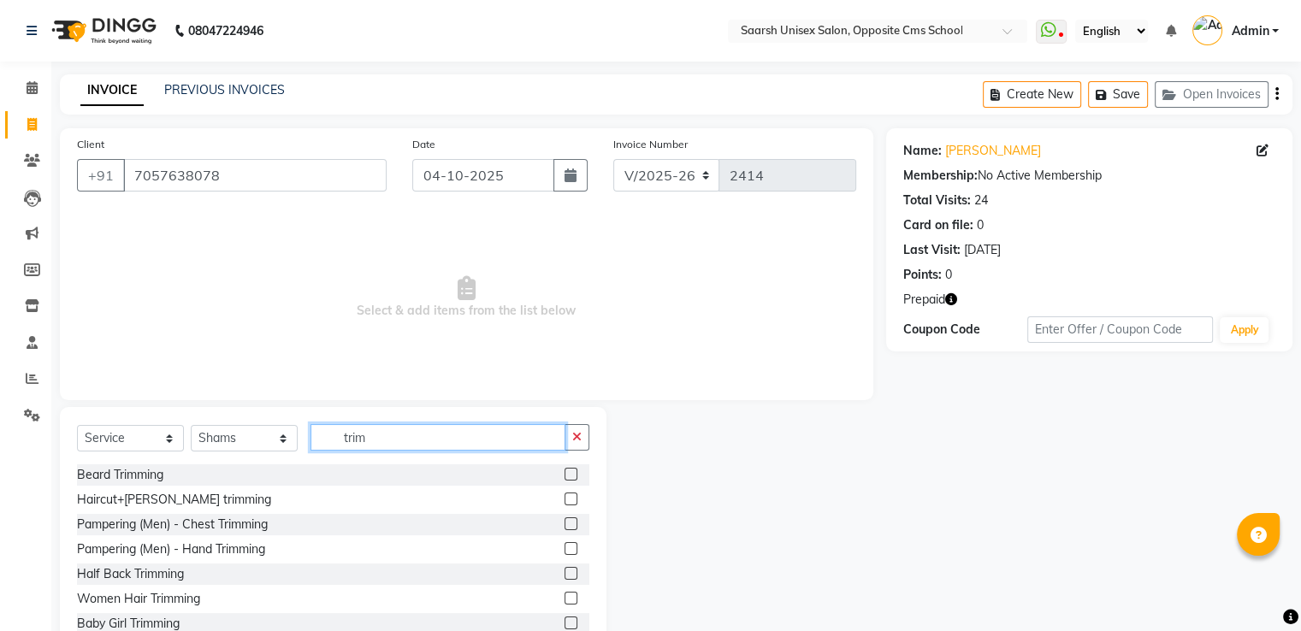
type input "trim"
click at [565, 475] on label at bounding box center [571, 474] width 13 height 13
click at [565, 475] on input "checkbox" at bounding box center [570, 475] width 11 height 11
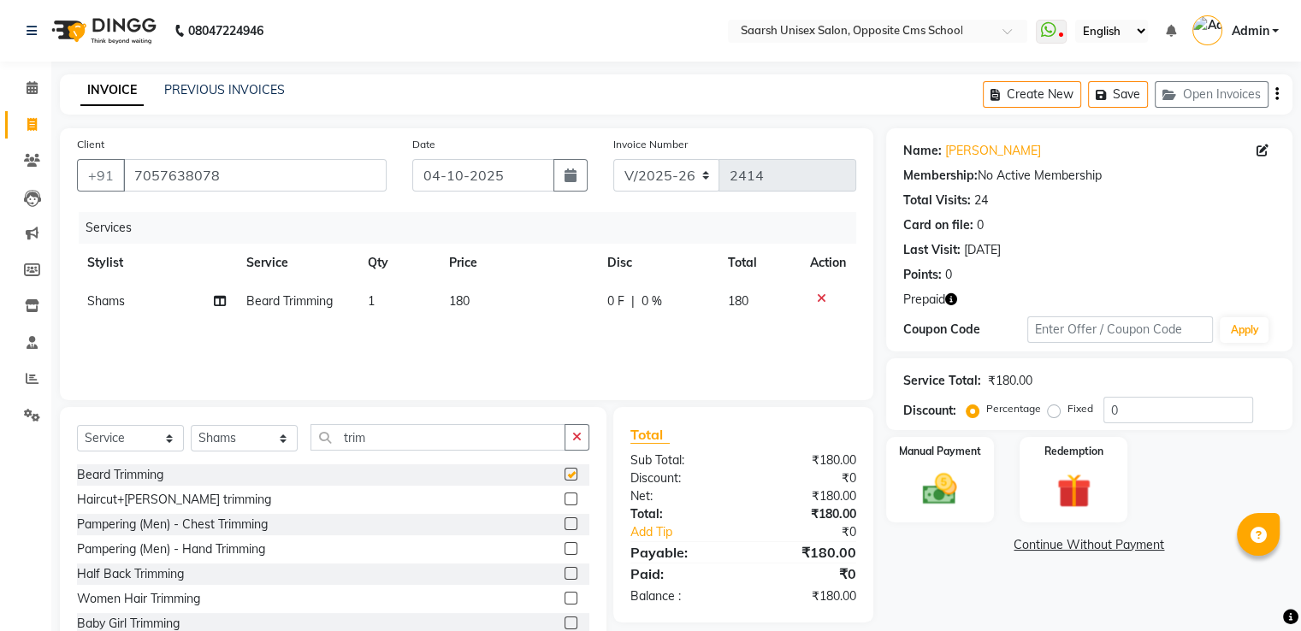
checkbox input "false"
click at [947, 500] on img at bounding box center [939, 490] width 57 height 41
click at [1062, 556] on div "UPI" at bounding box center [1062, 547] width 33 height 23
click at [1066, 552] on span "UPI" at bounding box center [1066, 546] width 27 height 20
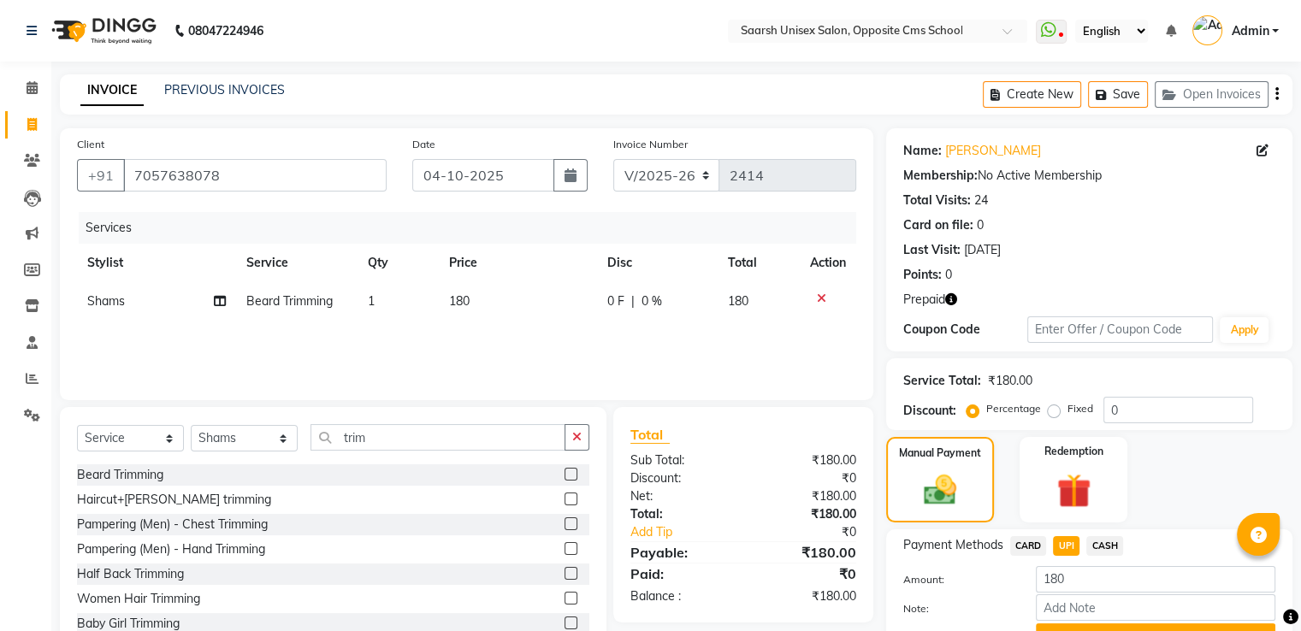
scroll to position [87, 0]
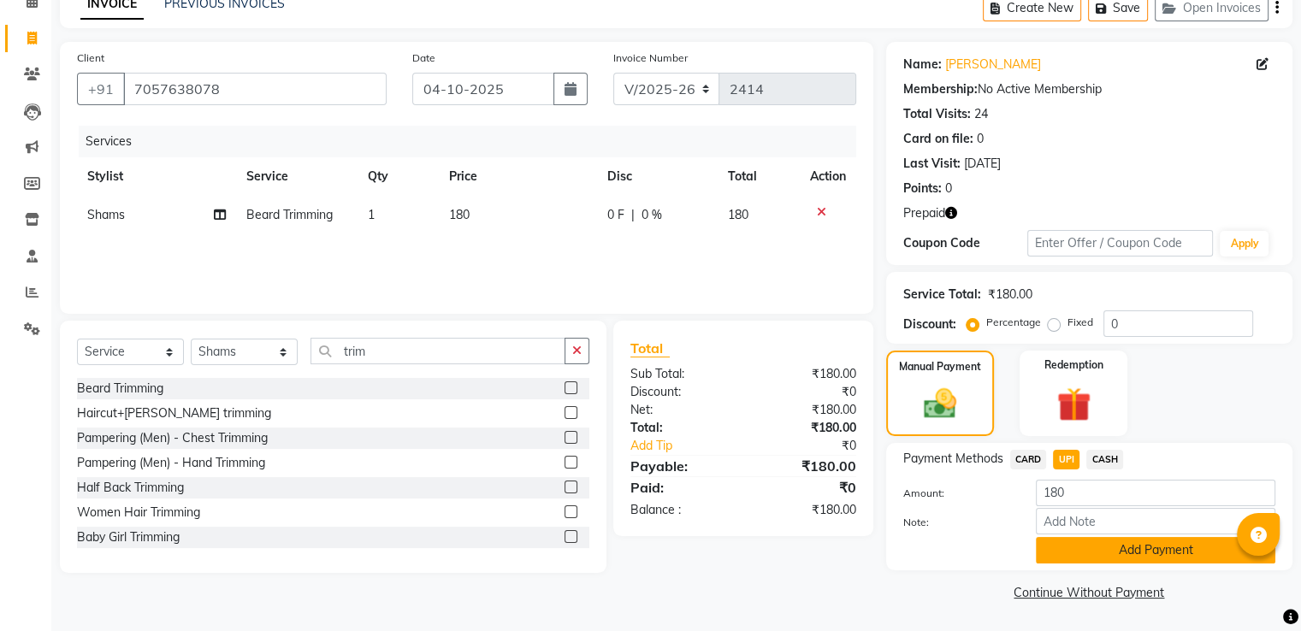
click at [1092, 559] on button "Add Payment" at bounding box center [1156, 550] width 240 height 27
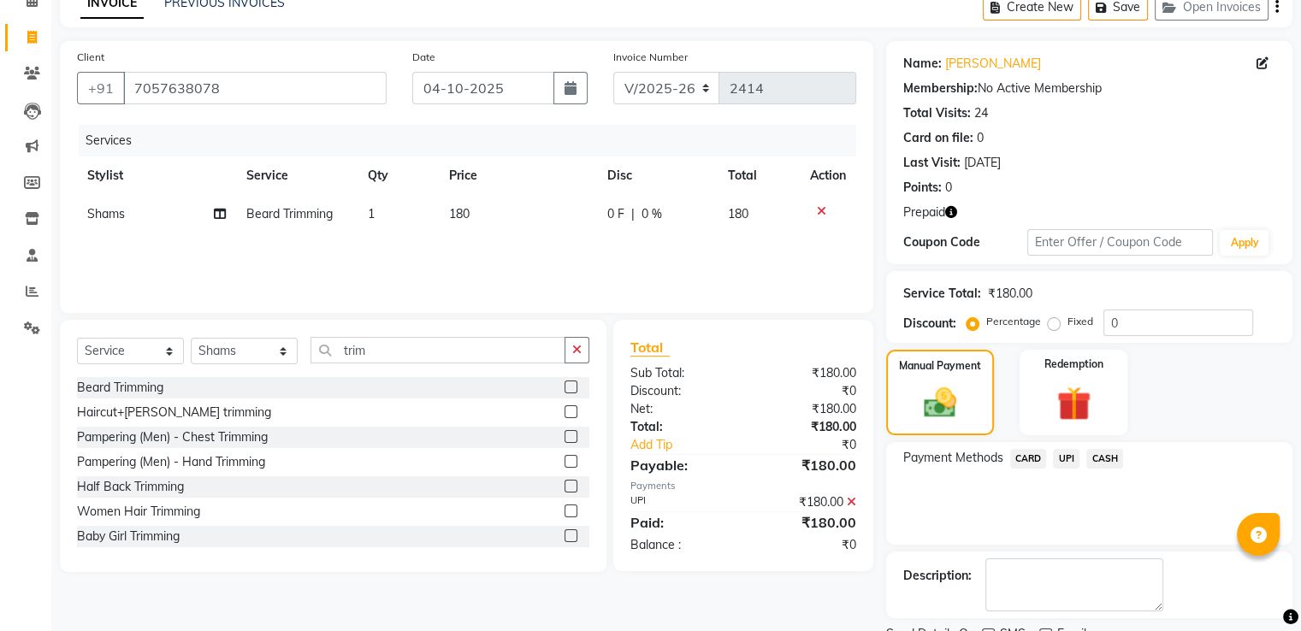
scroll to position [157, 0]
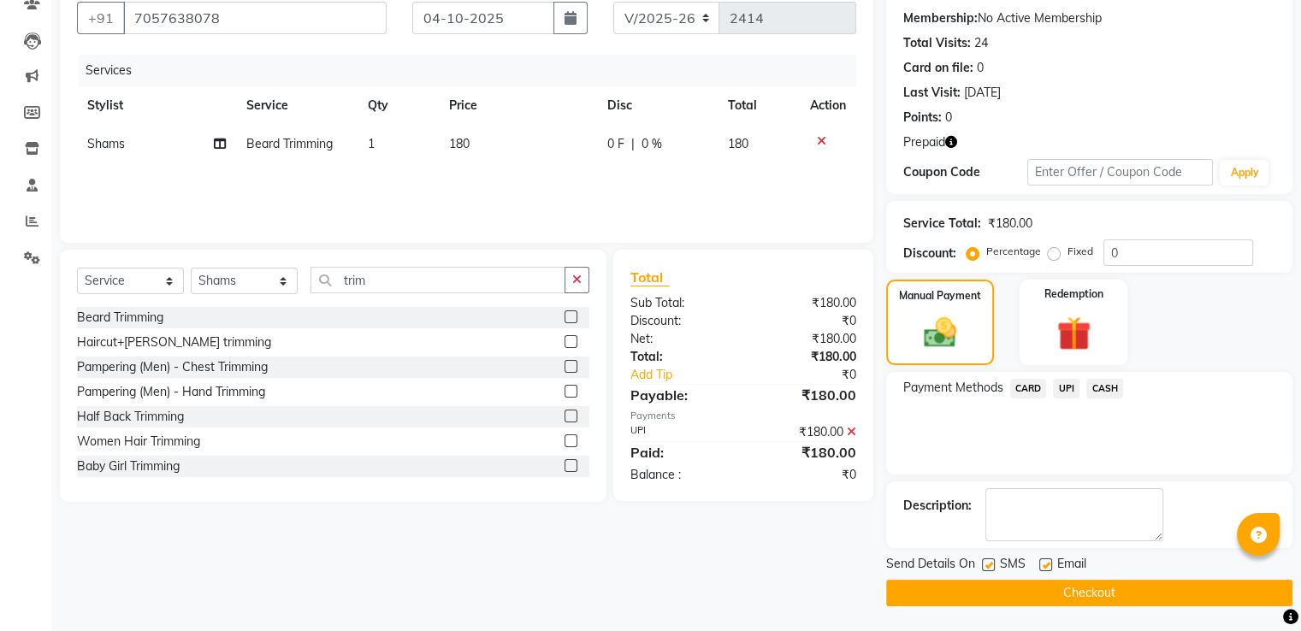
click at [1101, 597] on button "Checkout" at bounding box center [1089, 593] width 406 height 27
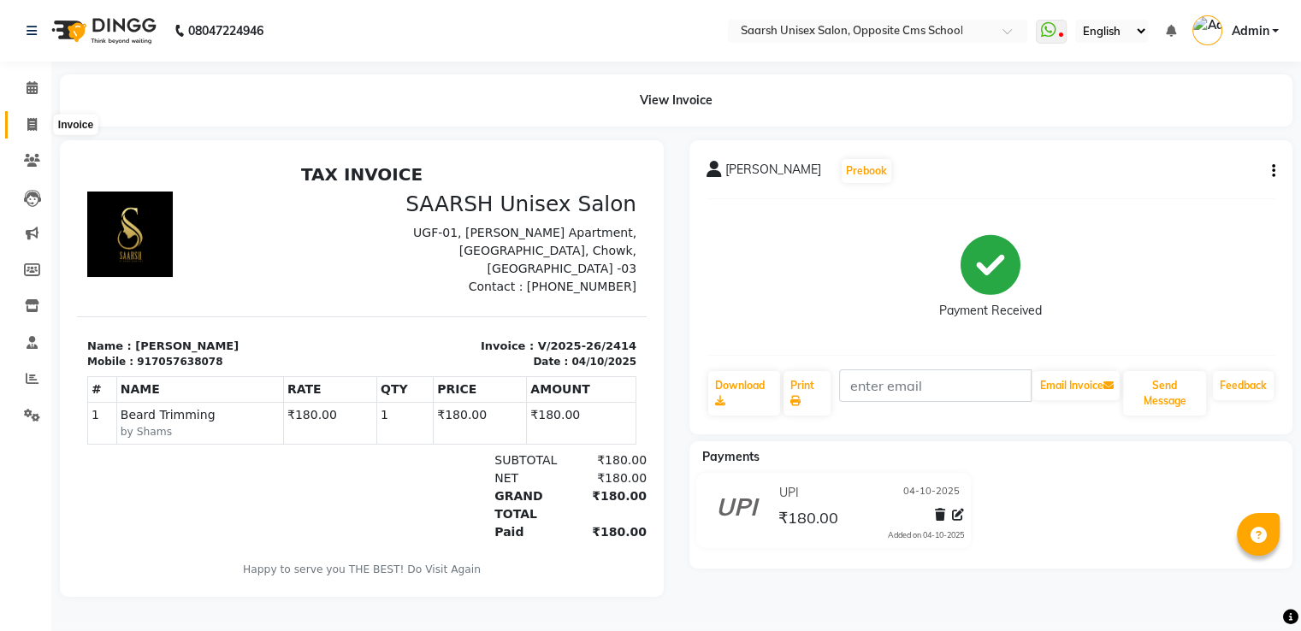
click at [33, 122] on icon at bounding box center [31, 124] width 9 height 13
select select "service"
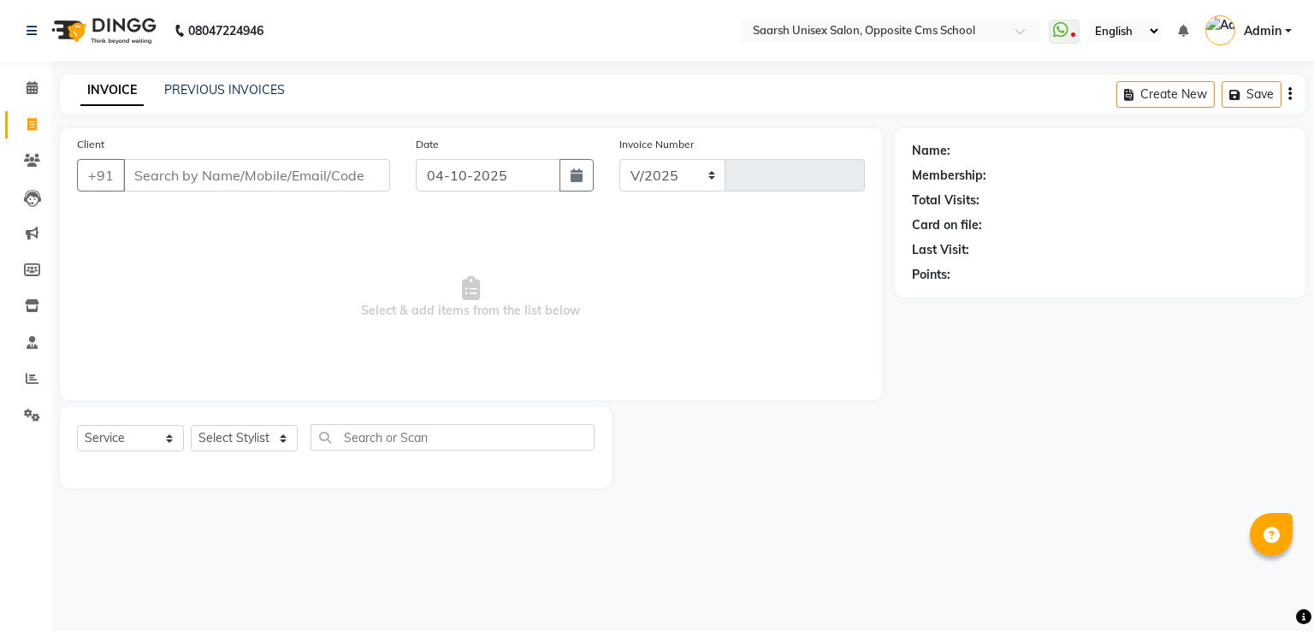
select select "3962"
type input "2415"
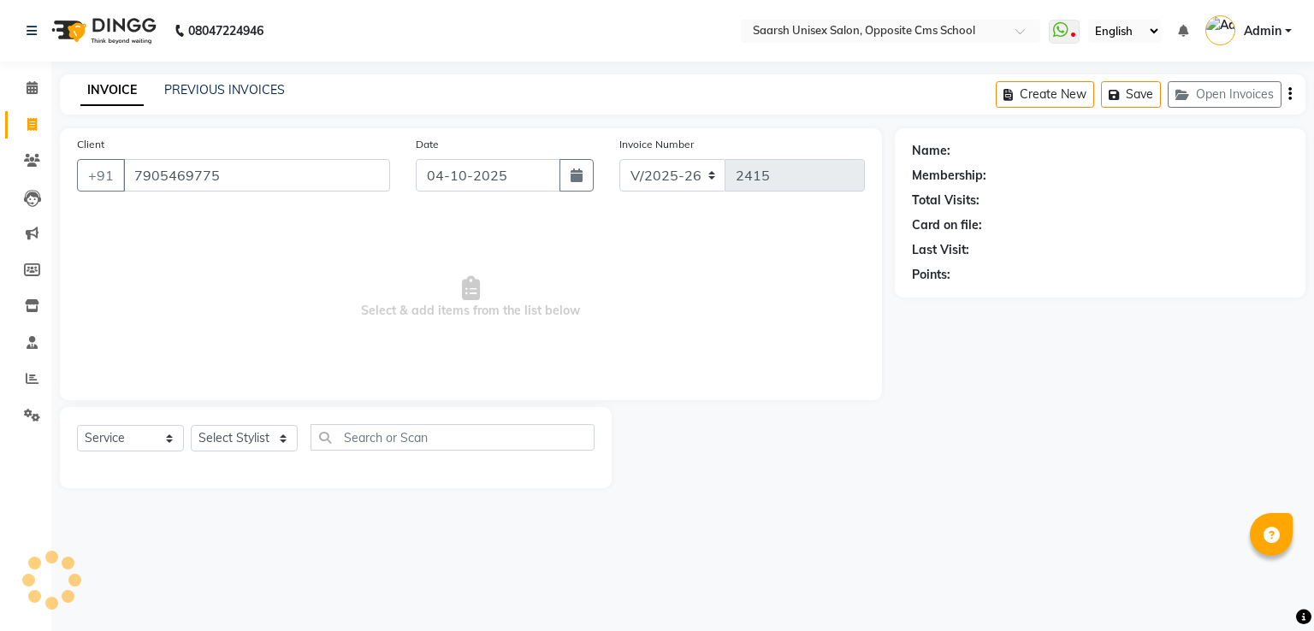
type input "7905469775"
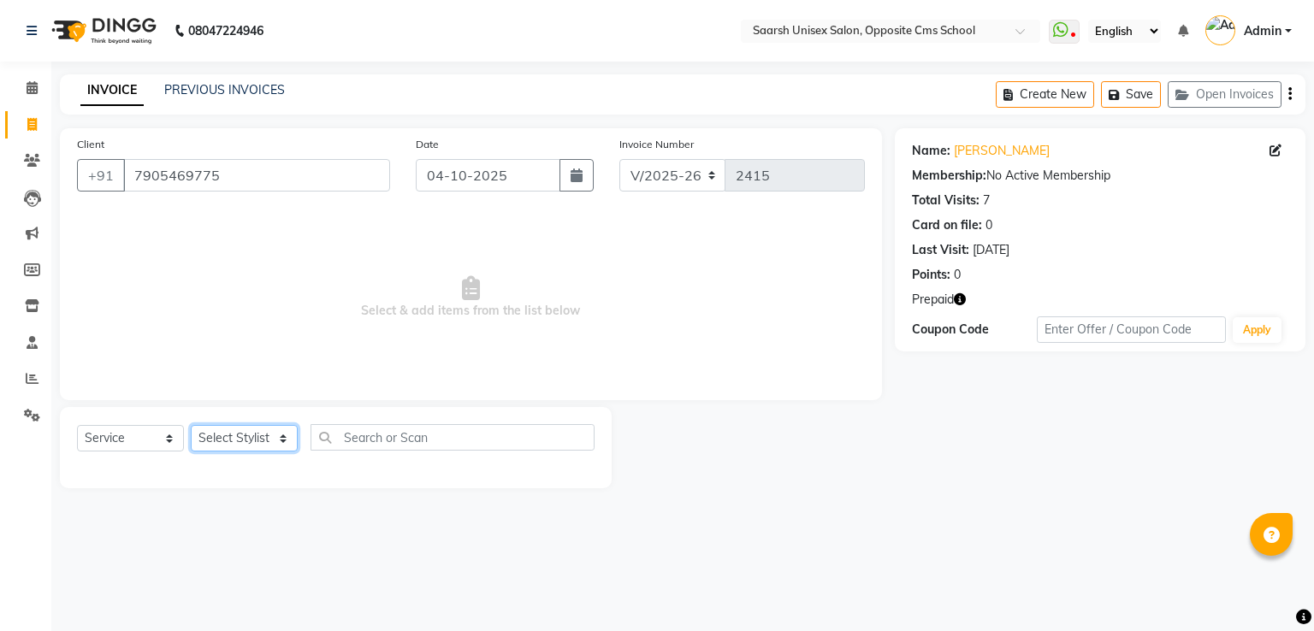
click at [250, 440] on select "Select Stylist [PERSON_NAME] Front Desk [PERSON_NAME] [PERSON_NAME] [PERSON_NAM…" at bounding box center [244, 438] width 107 height 27
select select "20644"
click at [191, 426] on select "Select Stylist [PERSON_NAME] Front Desk [PERSON_NAME] [PERSON_NAME] [PERSON_NAM…" at bounding box center [244, 438] width 107 height 27
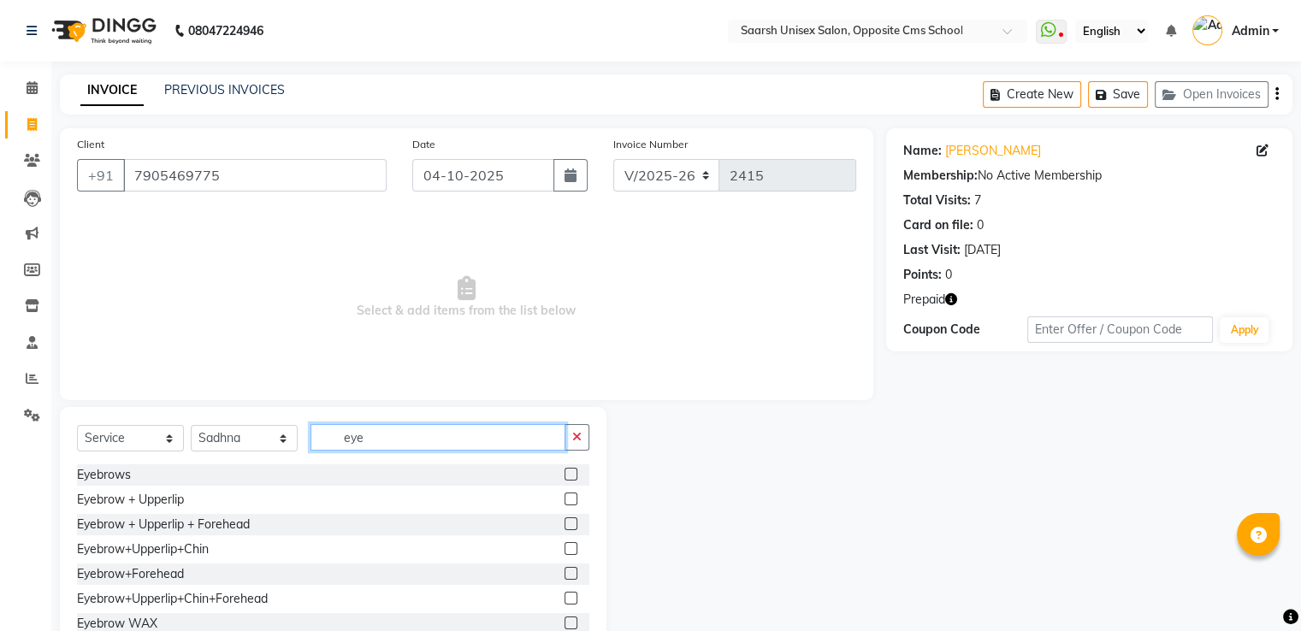
type input "eye"
click at [565, 499] on label at bounding box center [571, 499] width 13 height 13
click at [565, 499] on input "checkbox" at bounding box center [570, 500] width 11 height 11
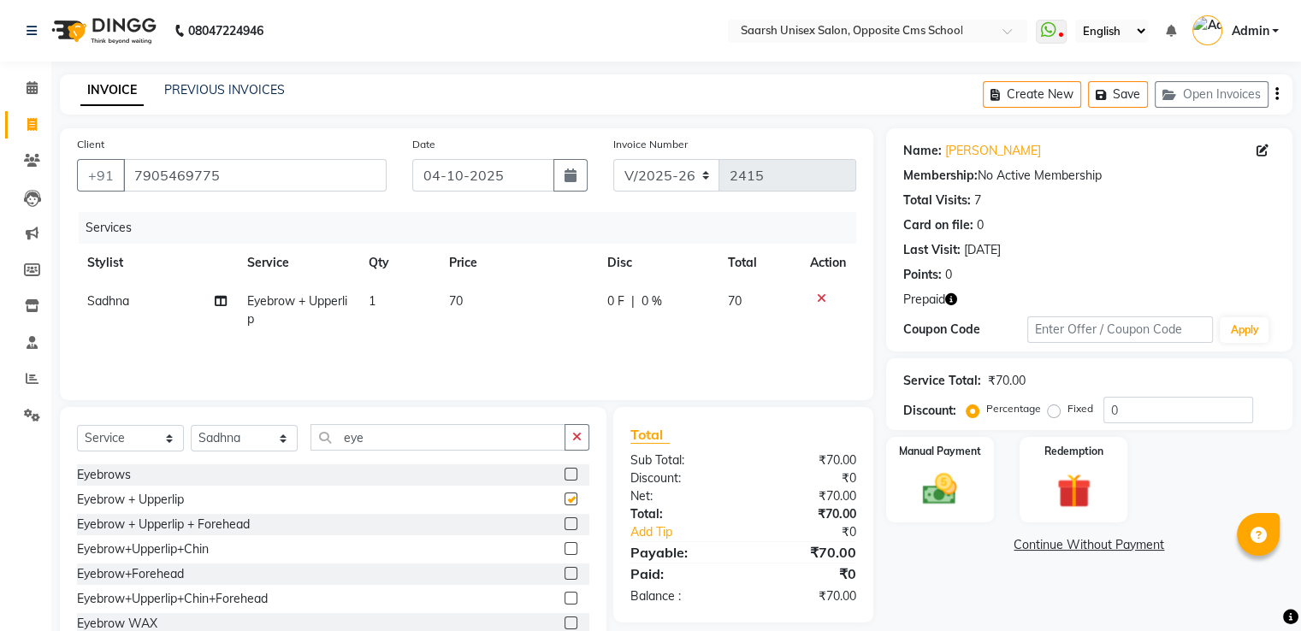
checkbox input "false"
click at [250, 442] on select "Select Stylist [PERSON_NAME] Front Desk [PERSON_NAME] [PERSON_NAME] [PERSON_NAM…" at bounding box center [244, 438] width 107 height 27
select select "20643"
click at [191, 426] on select "Select Stylist [PERSON_NAME] Front Desk [PERSON_NAME] [PERSON_NAME] [PERSON_NAM…" at bounding box center [244, 438] width 107 height 27
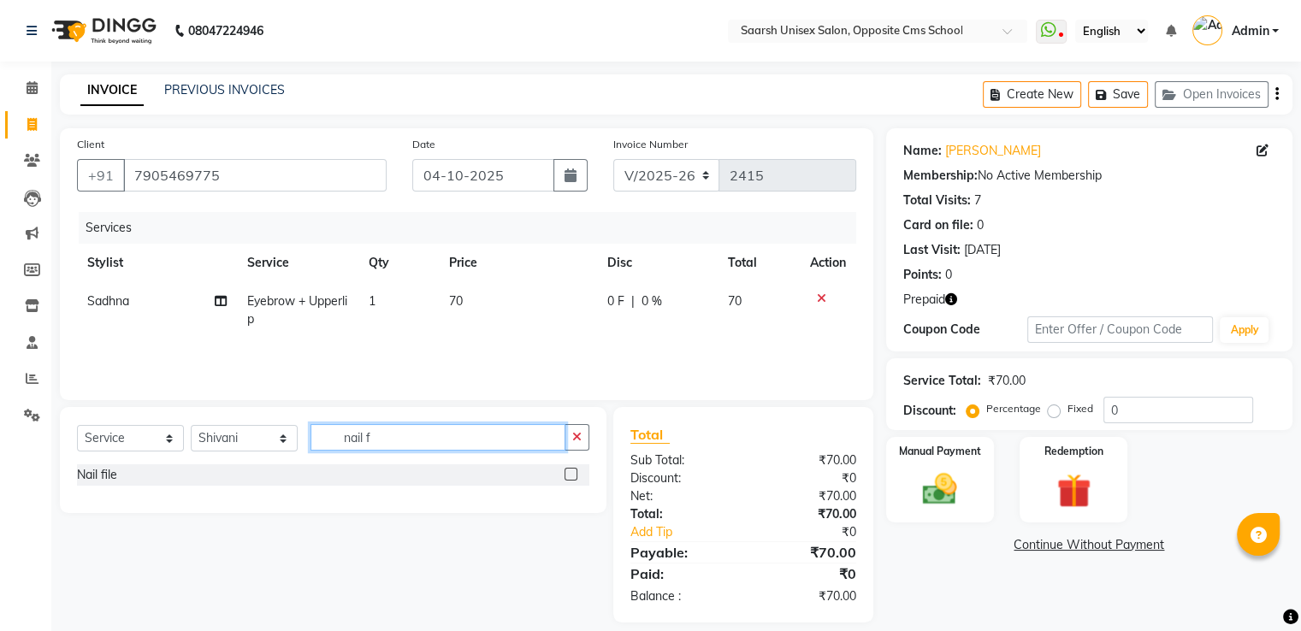
type input "nail f"
click at [572, 474] on label at bounding box center [571, 474] width 13 height 13
click at [572, 474] on input "checkbox" at bounding box center [570, 475] width 11 height 11
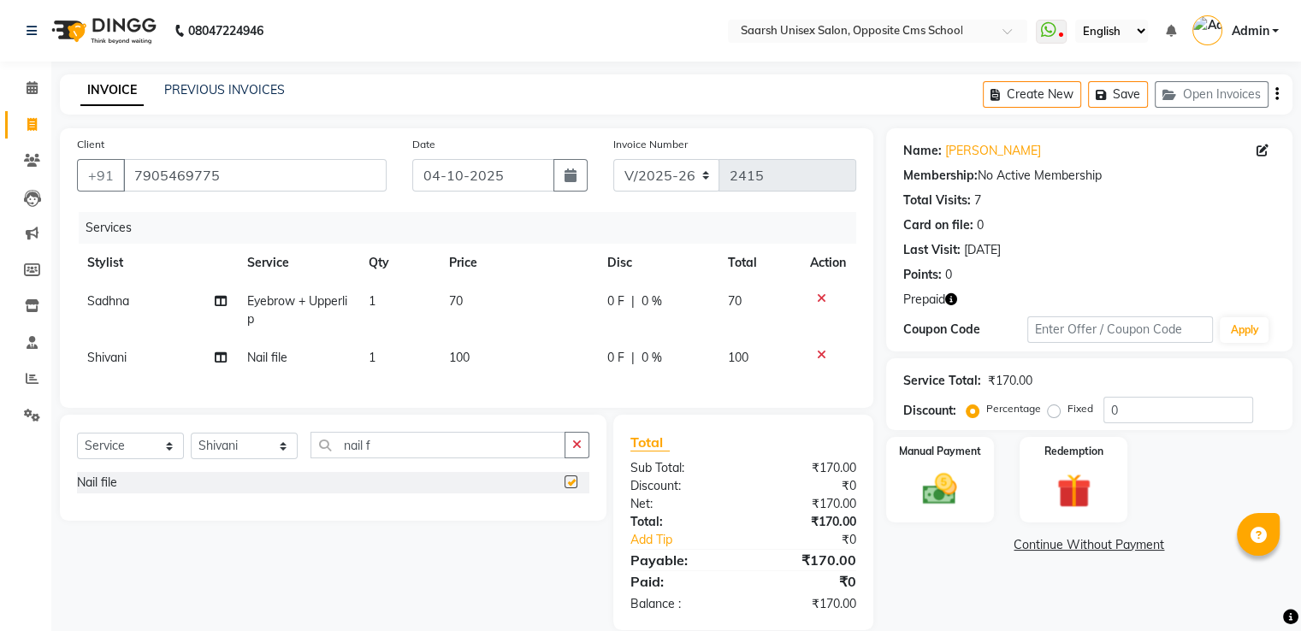
checkbox input "false"
click at [927, 495] on img at bounding box center [939, 490] width 57 height 41
click at [1064, 535] on div "Payment Methods CARD UPI CASH" at bounding box center [1089, 581] width 406 height 103
click at [1066, 542] on span "UPI" at bounding box center [1066, 546] width 27 height 20
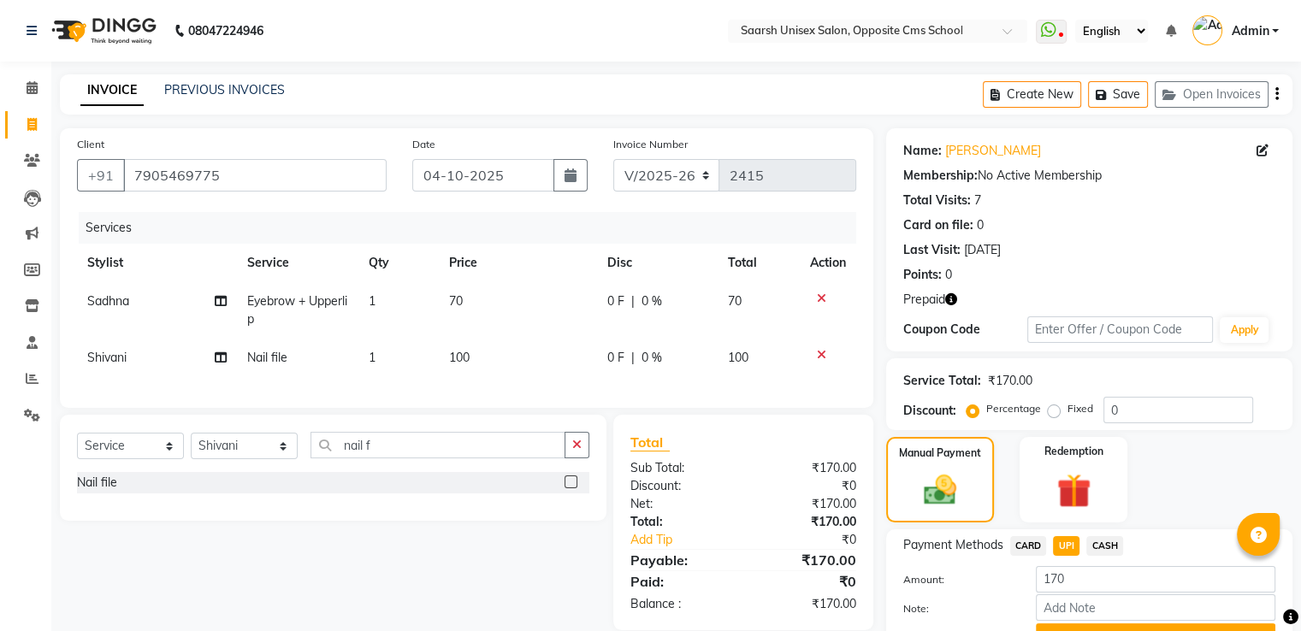
scroll to position [87, 0]
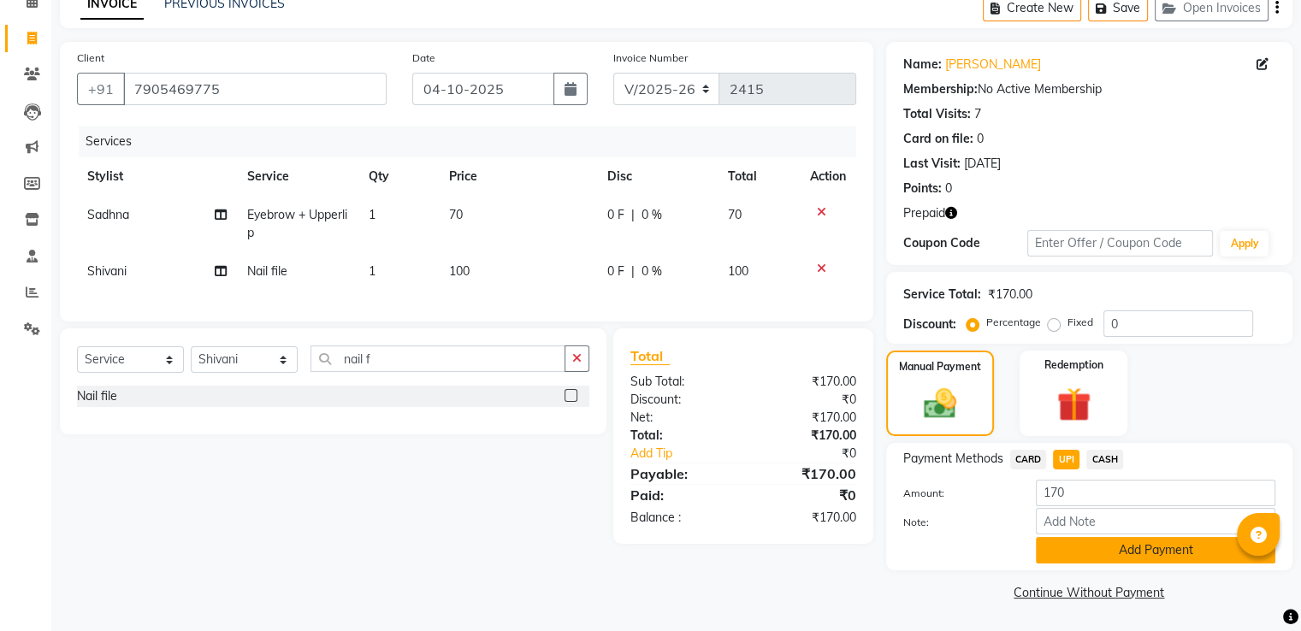
click at [1086, 548] on button "Add Payment" at bounding box center [1156, 550] width 240 height 27
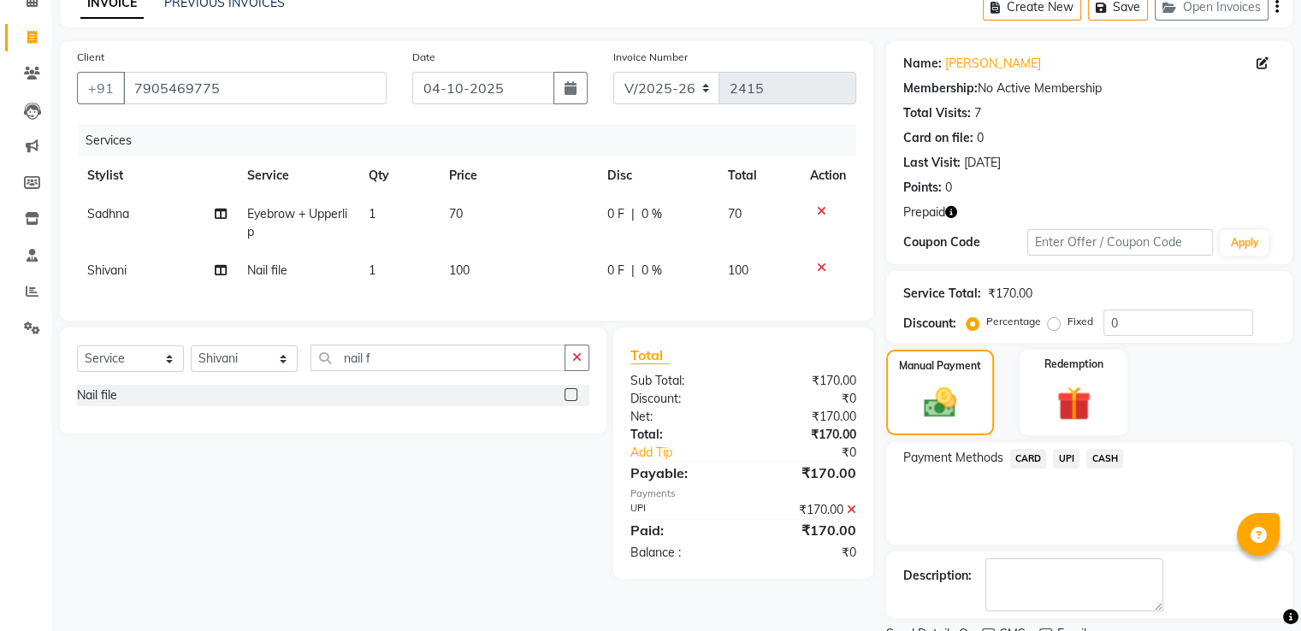
scroll to position [157, 0]
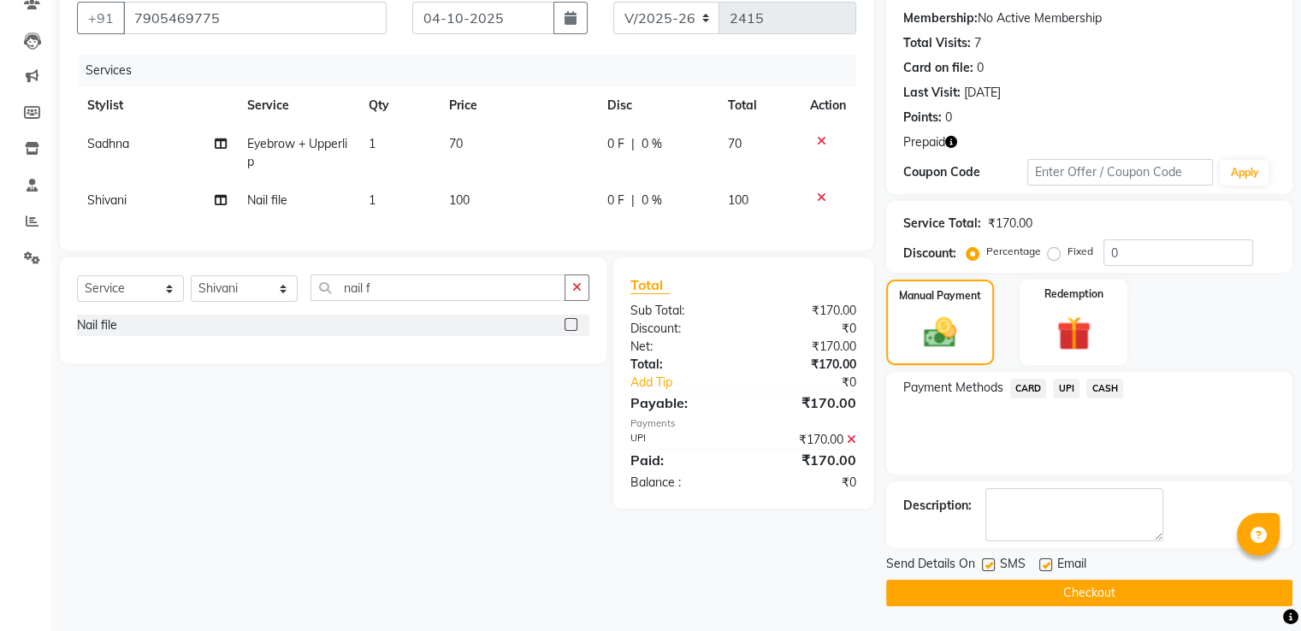
click at [1093, 589] on button "Checkout" at bounding box center [1089, 593] width 406 height 27
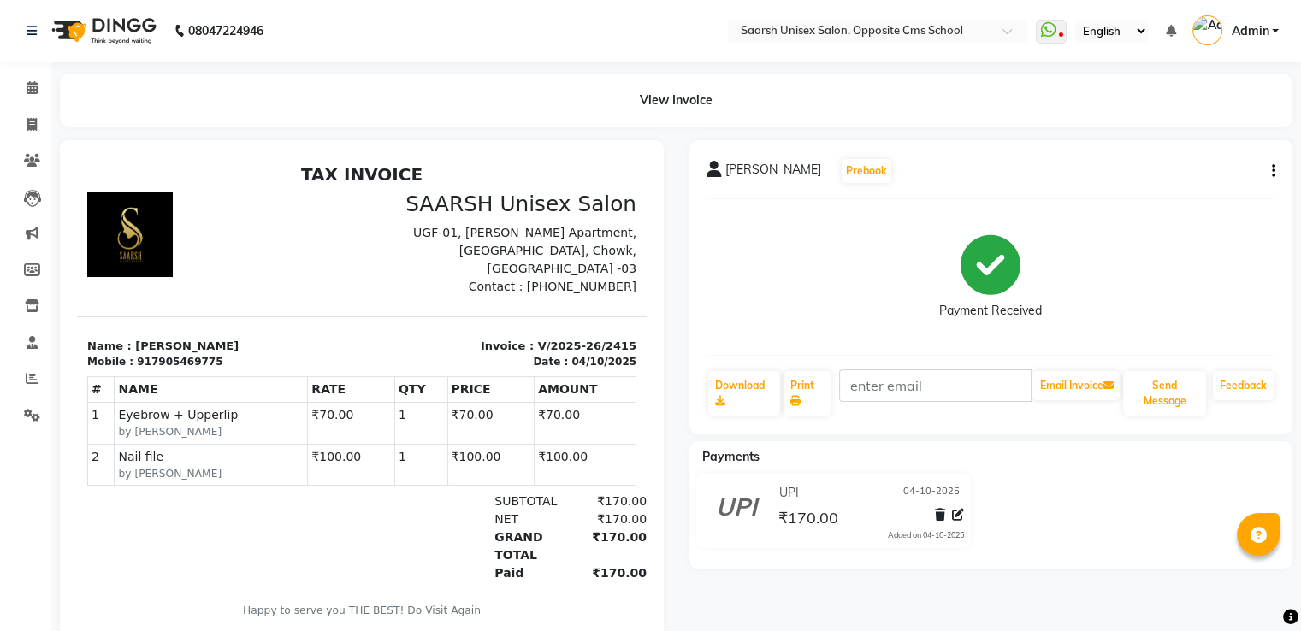
click at [166, 199] on img at bounding box center [130, 235] width 86 height 86
click at [34, 121] on icon at bounding box center [31, 124] width 9 height 13
select select "service"
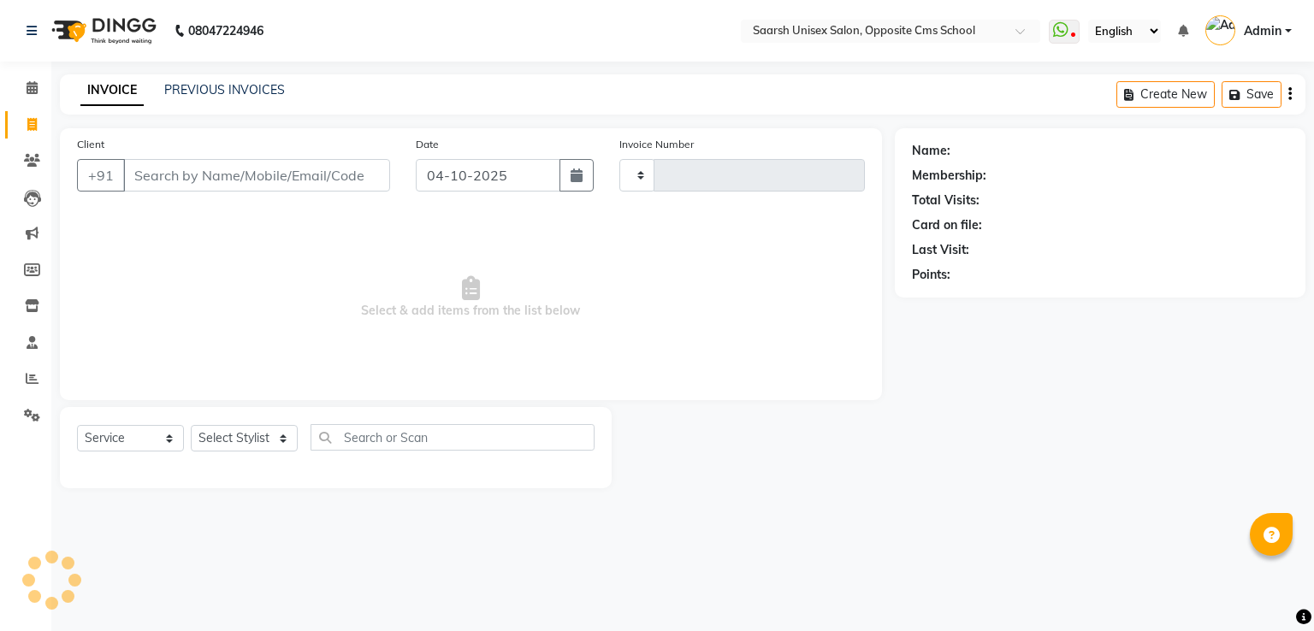
type input "2416"
select select "3962"
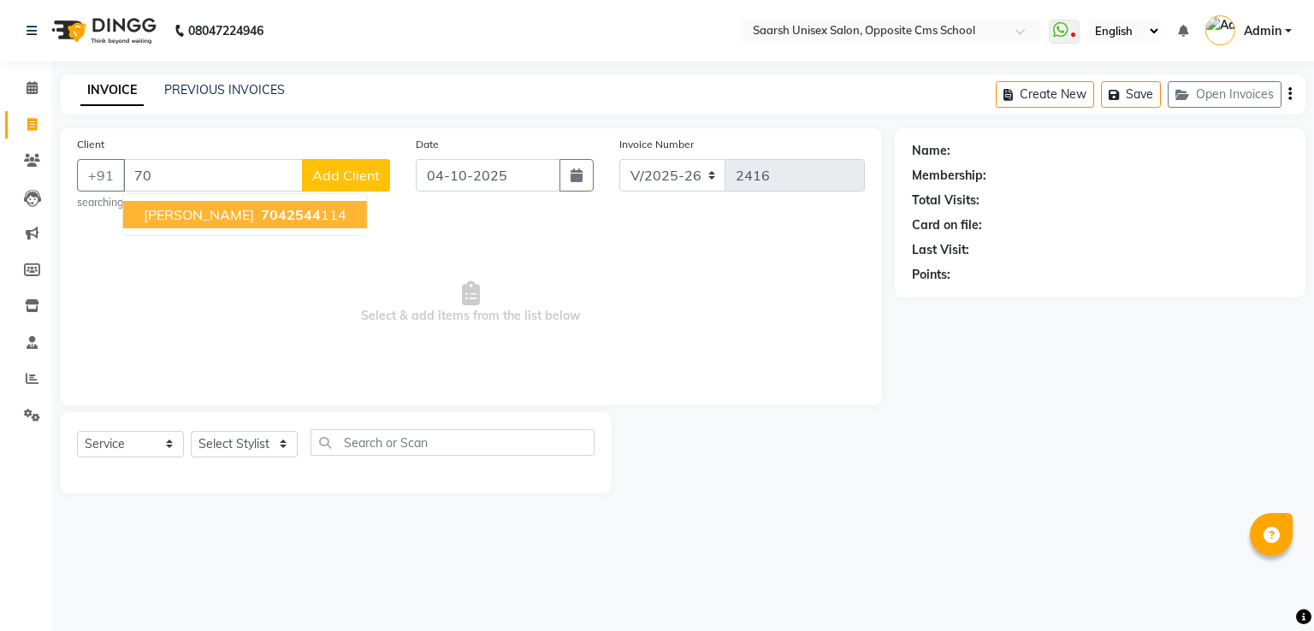
type input "7"
type input "8"
type input "9"
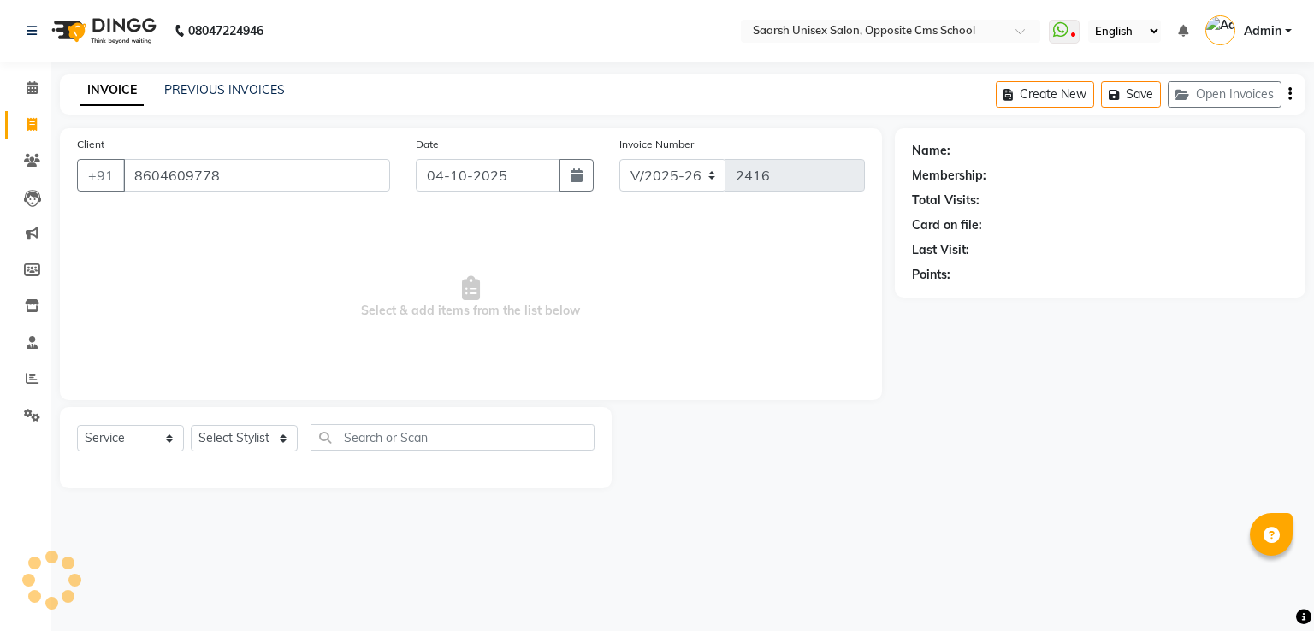
type input "8604609778"
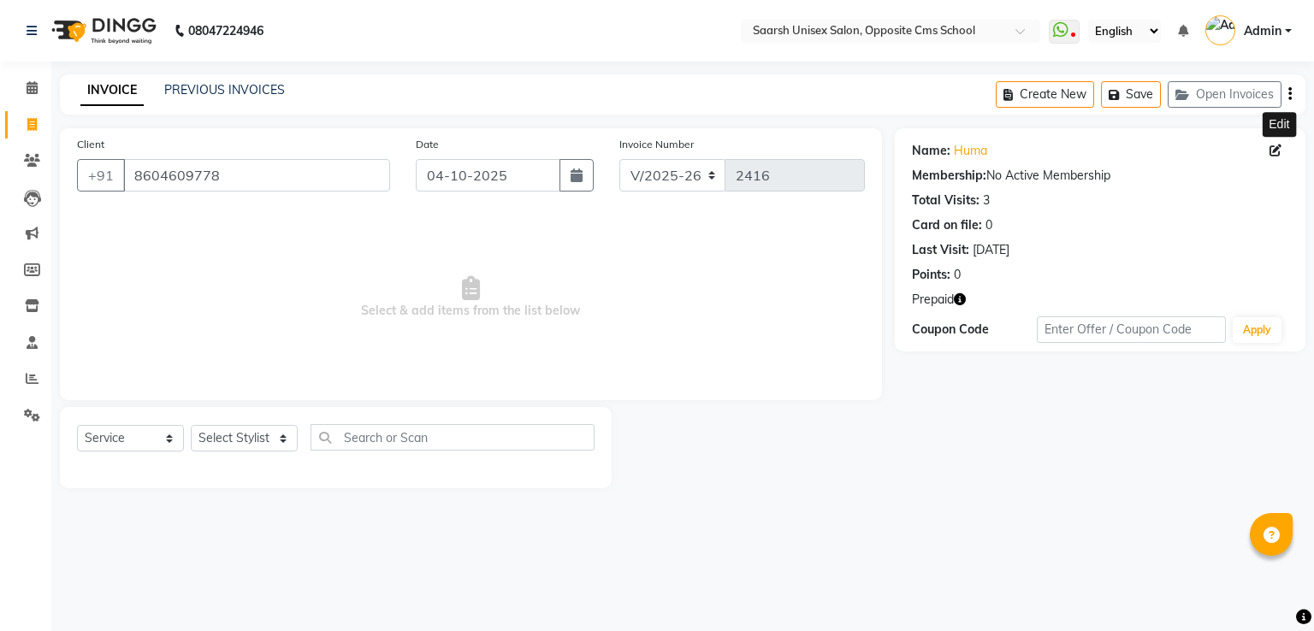
click at [1272, 157] on span at bounding box center [1279, 151] width 19 height 18
click at [1277, 148] on icon at bounding box center [1276, 151] width 12 height 12
select select "[DEMOGRAPHIC_DATA]"
select select "28232"
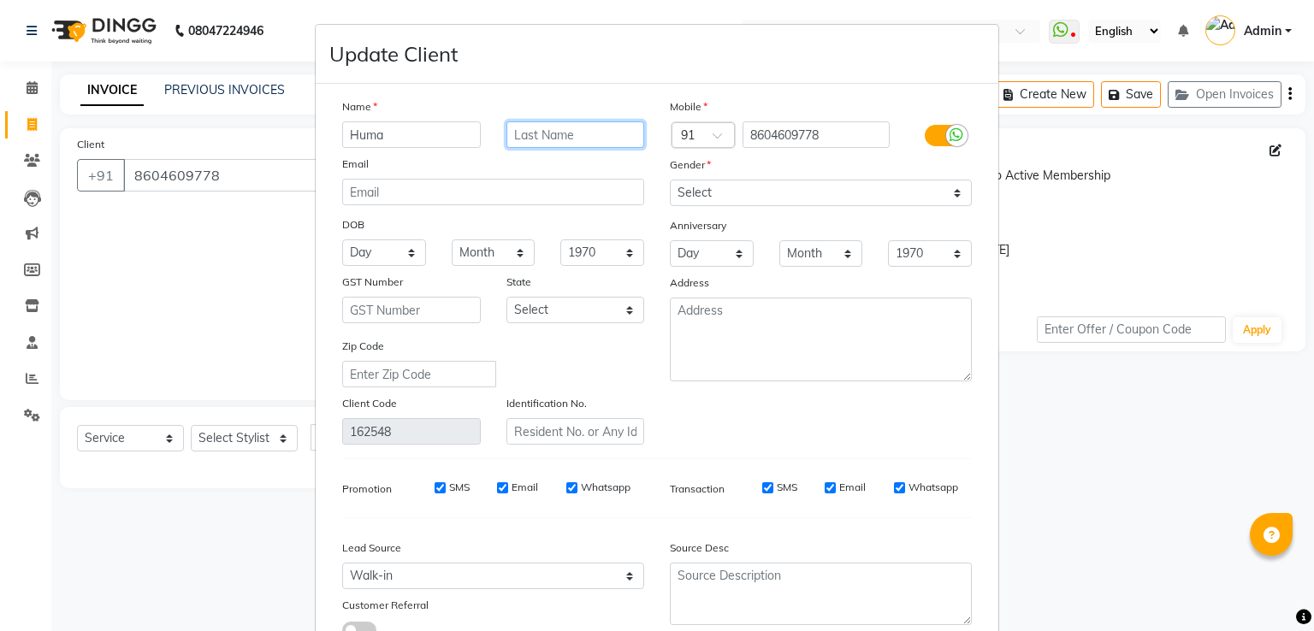
click at [526, 135] on input "text" at bounding box center [576, 135] width 139 height 27
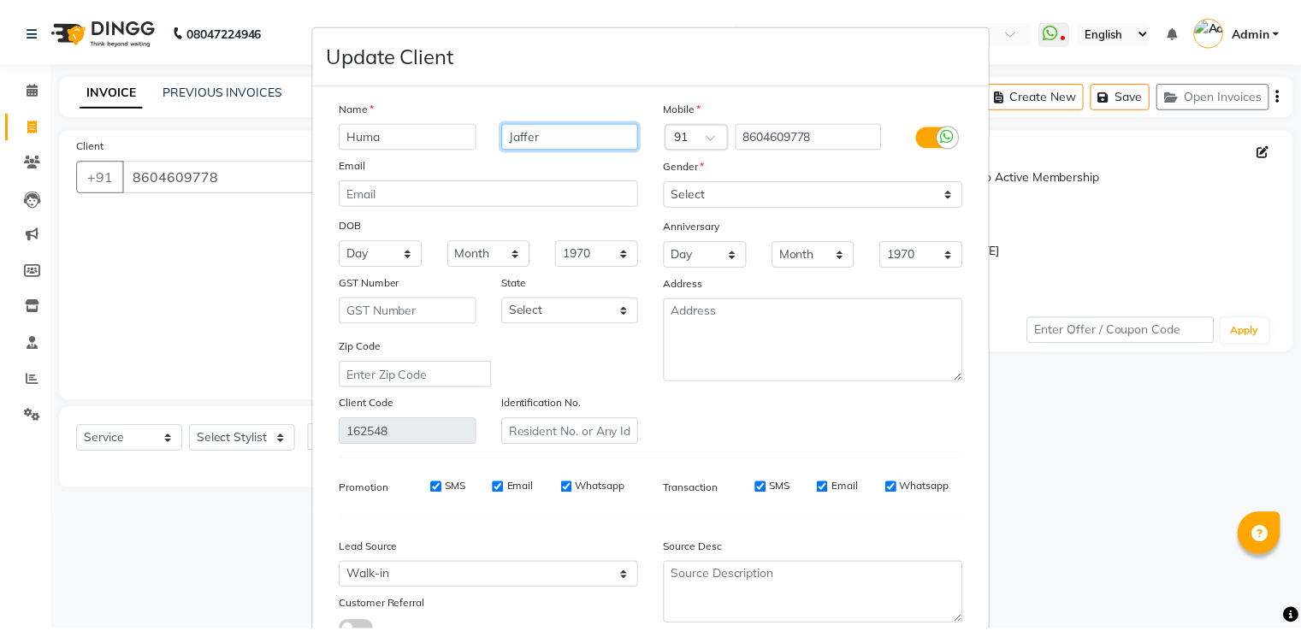
scroll to position [137, 0]
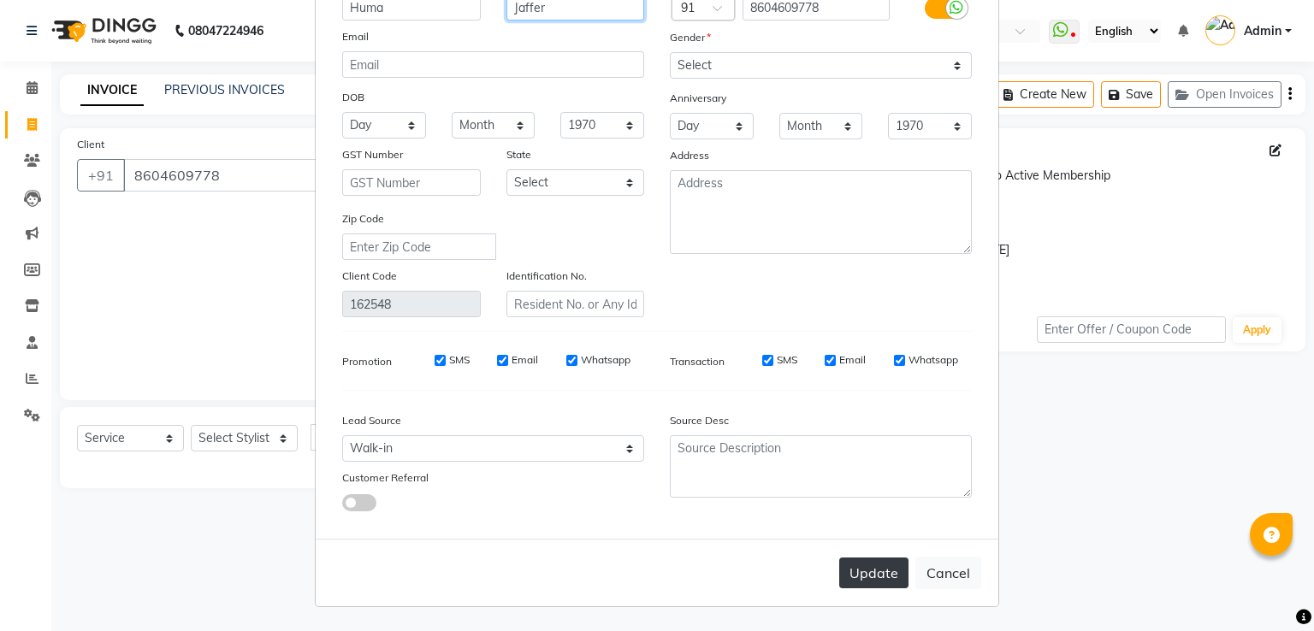
type input "Jaffer"
click at [880, 583] on button "Update" at bounding box center [873, 573] width 69 height 31
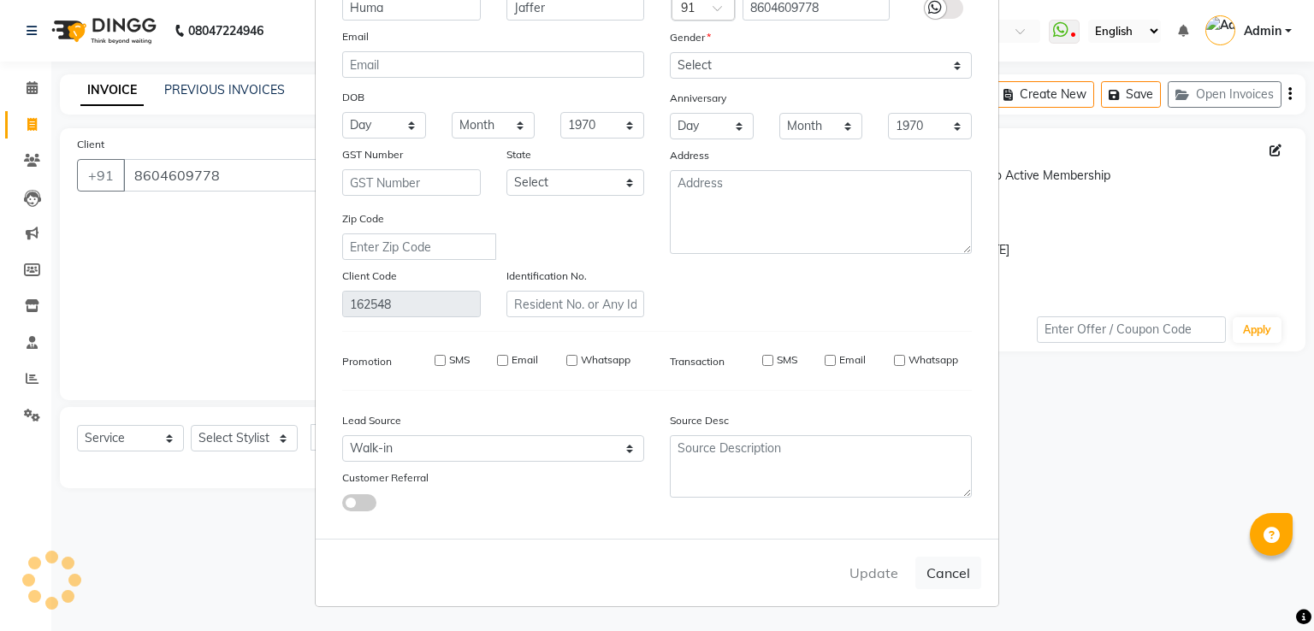
select select
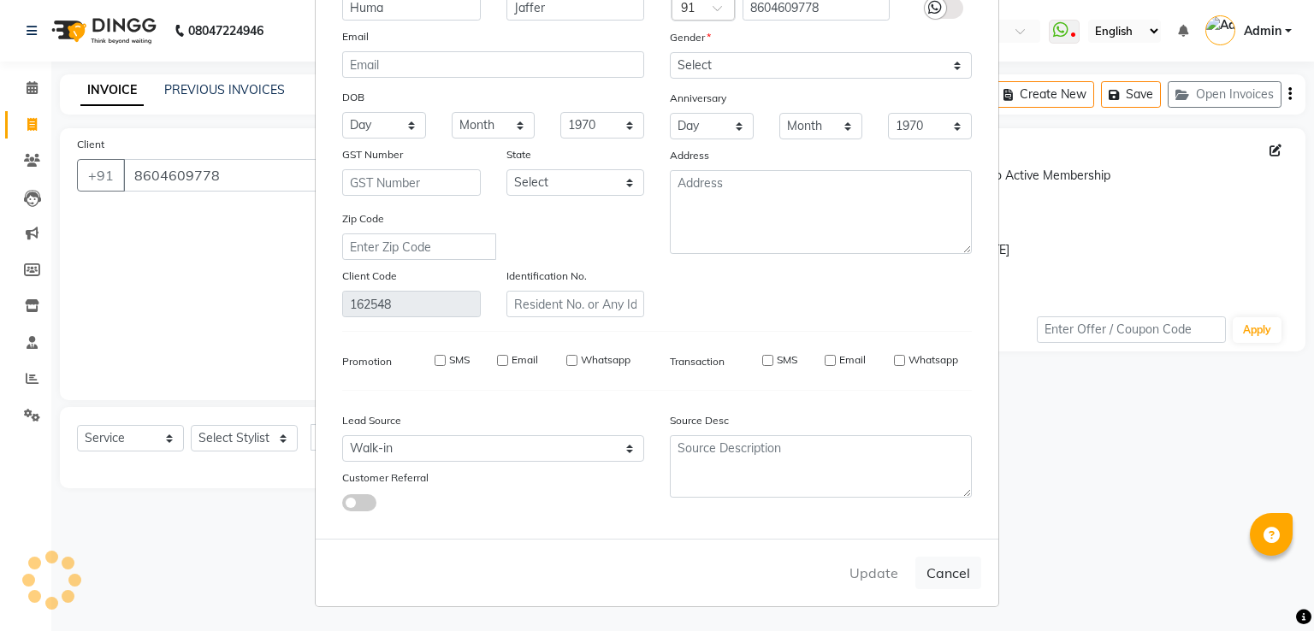
select select
checkbox input "false"
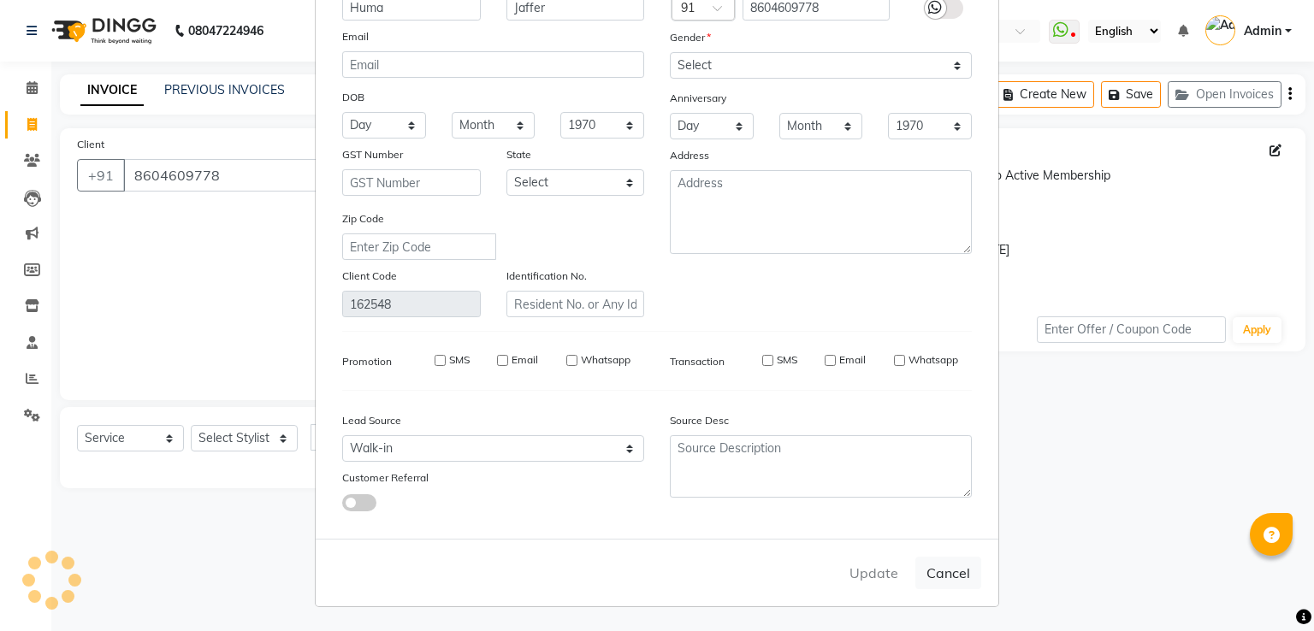
checkbox input "false"
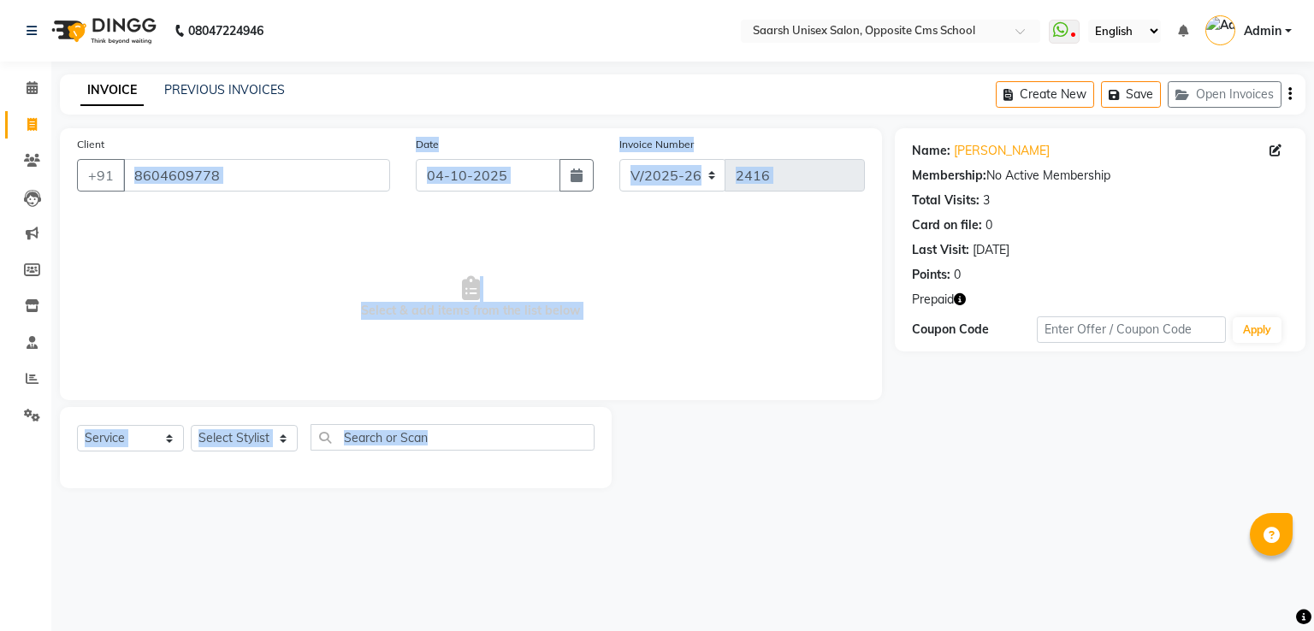
drag, startPoint x: 880, startPoint y: 583, endPoint x: 252, endPoint y: 187, distance: 741.4
click at [252, 187] on div "08047224946 Select Location × [GEOGRAPHIC_DATA] Unisex Salon, Opposite Cms Scho…" at bounding box center [657, 315] width 1314 height 631
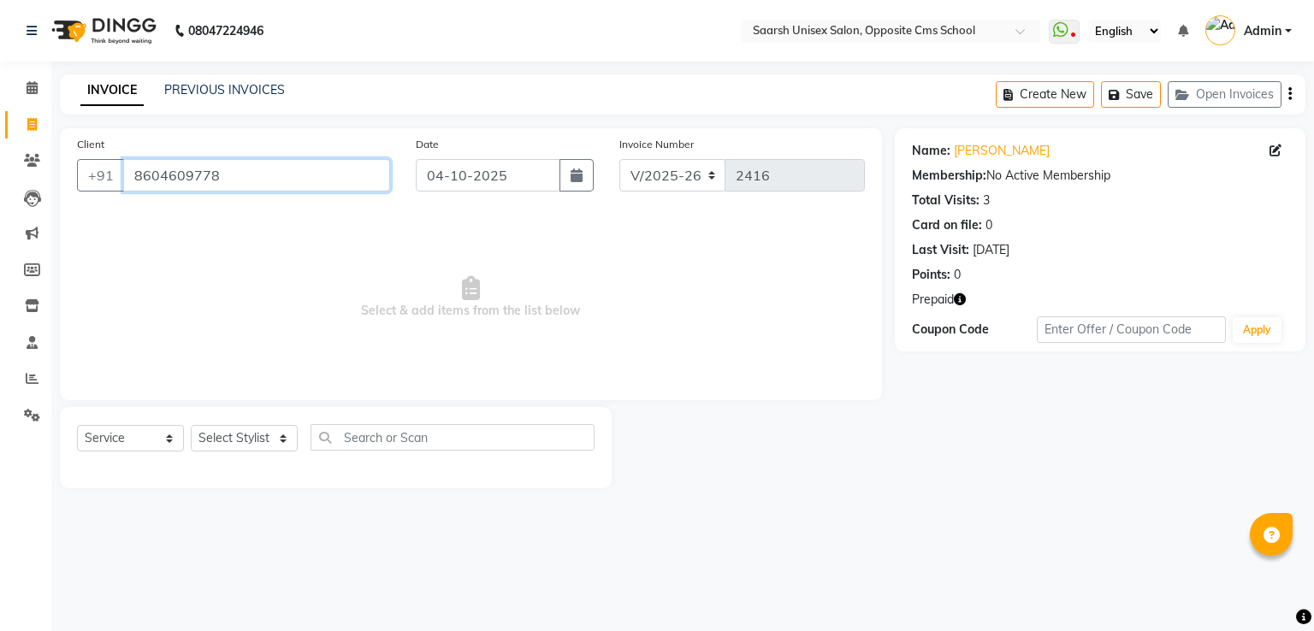
click at [252, 187] on input "8604609778" at bounding box center [256, 175] width 267 height 33
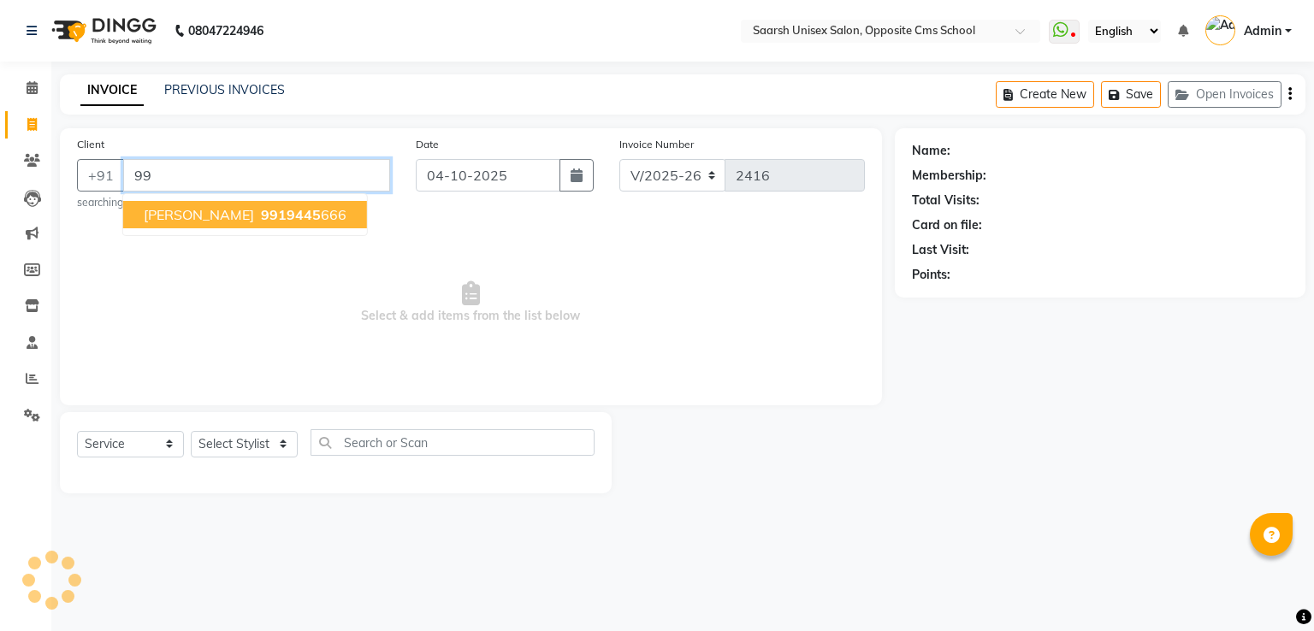
type input "9"
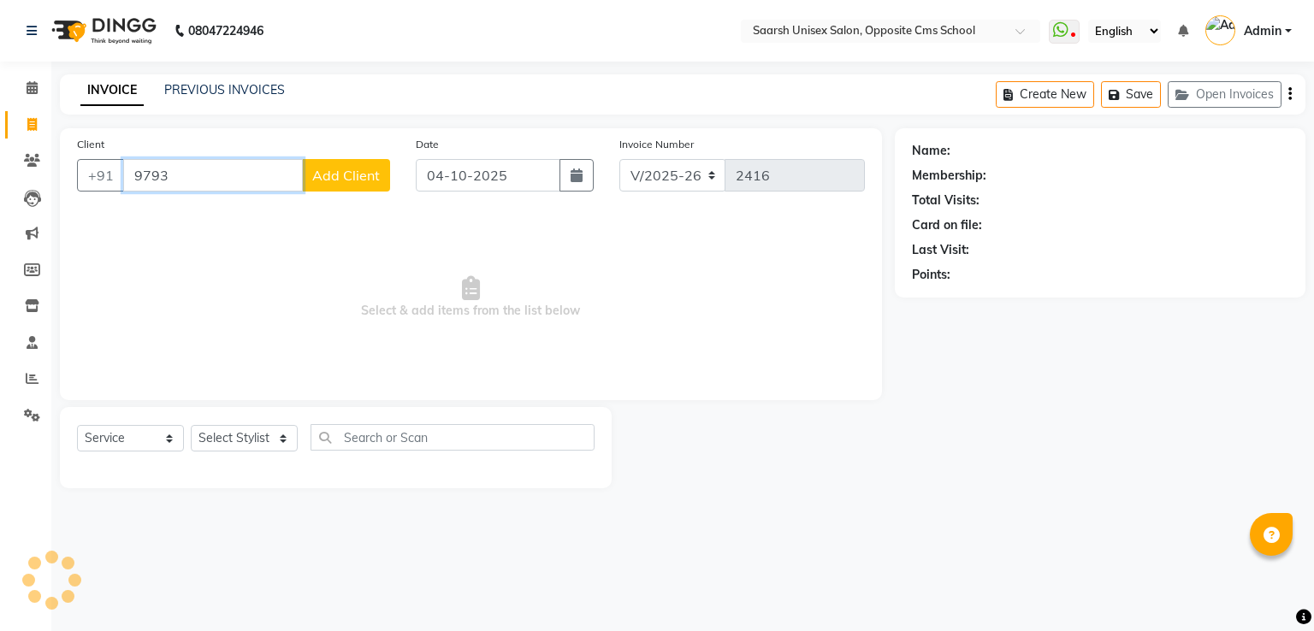
type input "97938"
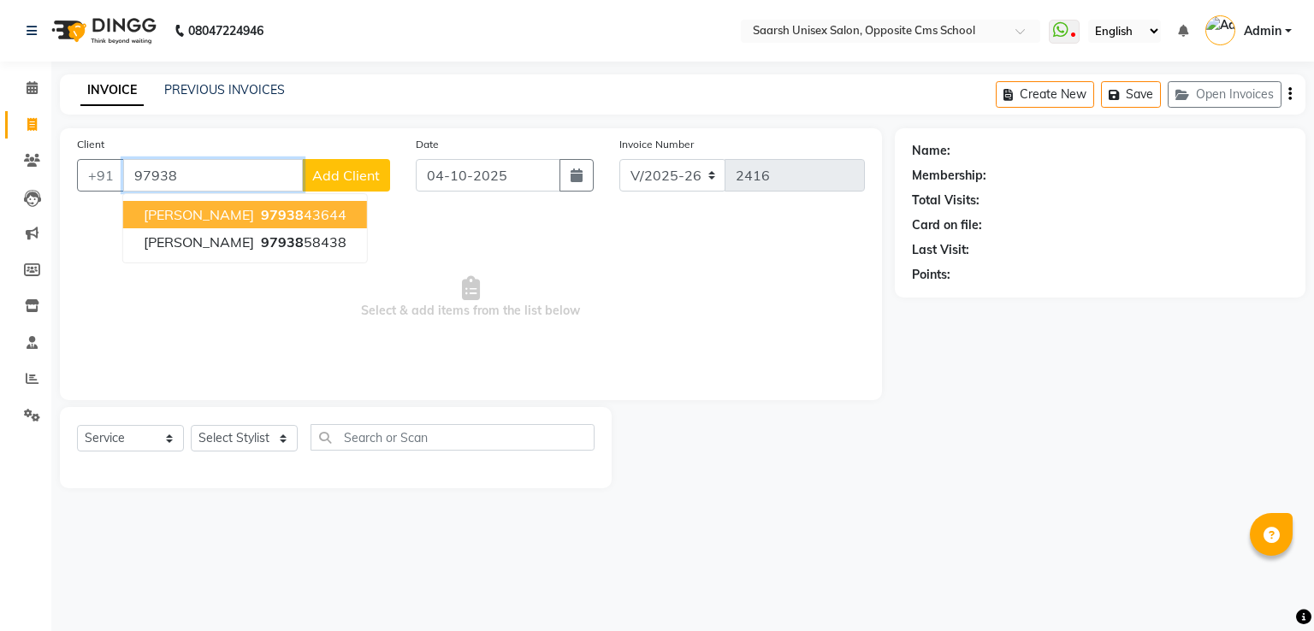
click at [252, 187] on input "97938" at bounding box center [213, 175] width 180 height 33
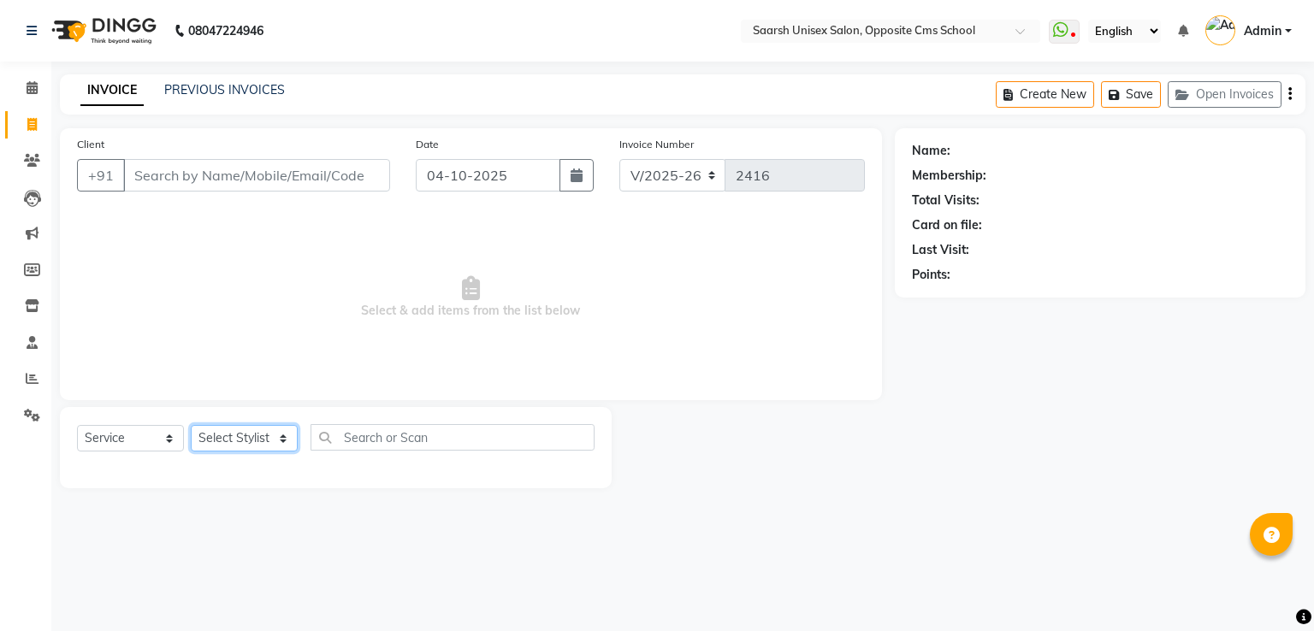
click at [269, 443] on select "Select Stylist [PERSON_NAME] Front Desk [PERSON_NAME] [PERSON_NAME] [PERSON_NAM…" at bounding box center [244, 438] width 107 height 27
select select "32207"
click at [191, 426] on select "Select Stylist [PERSON_NAME] Front Desk [PERSON_NAME] [PERSON_NAME] [PERSON_NAM…" at bounding box center [244, 438] width 107 height 27
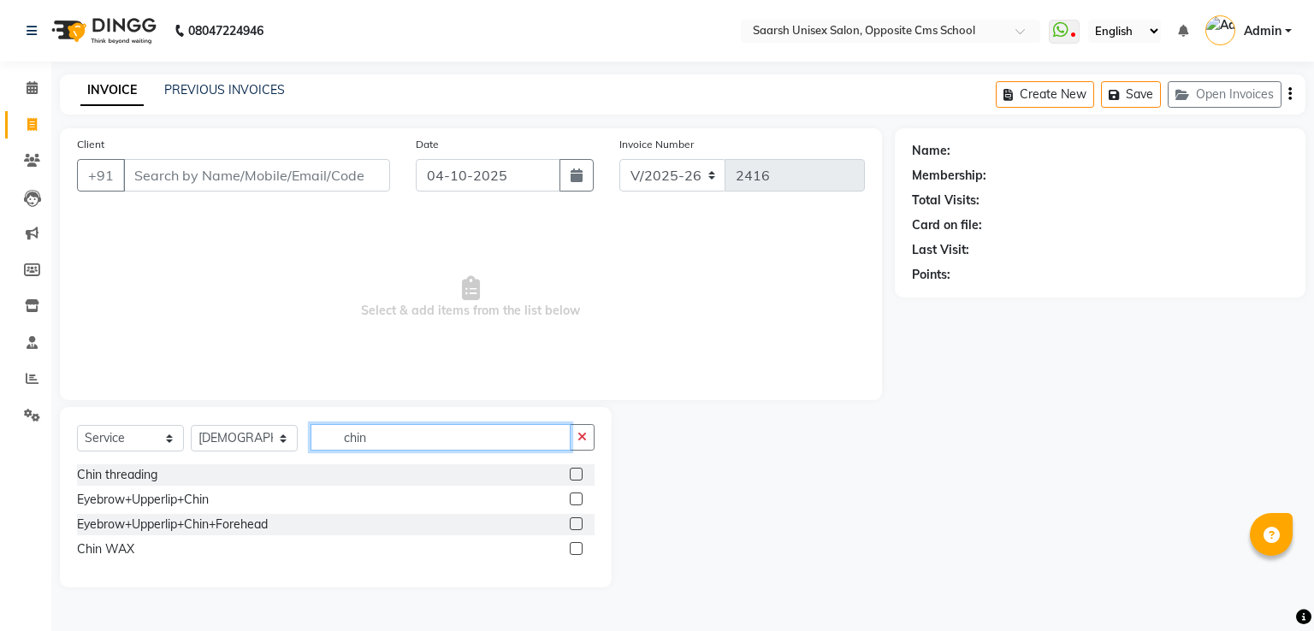
type input "chin"
click at [576, 548] on label at bounding box center [576, 548] width 13 height 13
click at [576, 548] on input "checkbox" at bounding box center [575, 549] width 11 height 11
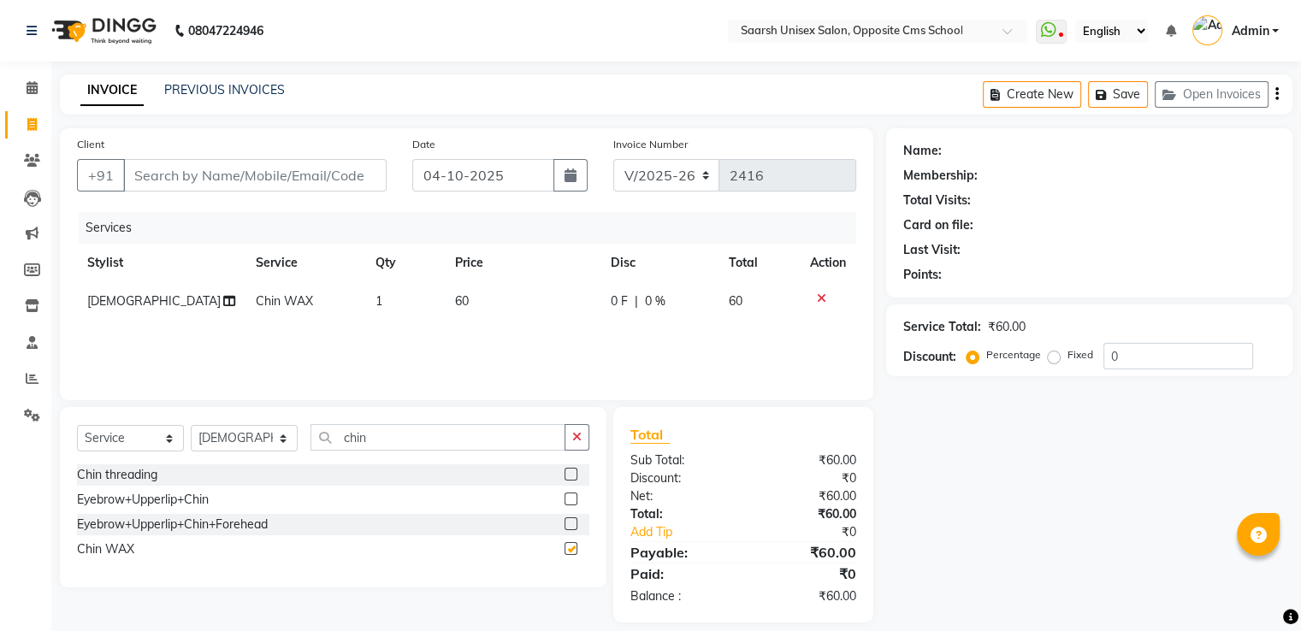
checkbox input "false"
click at [476, 446] on input "chin" at bounding box center [438, 437] width 255 height 27
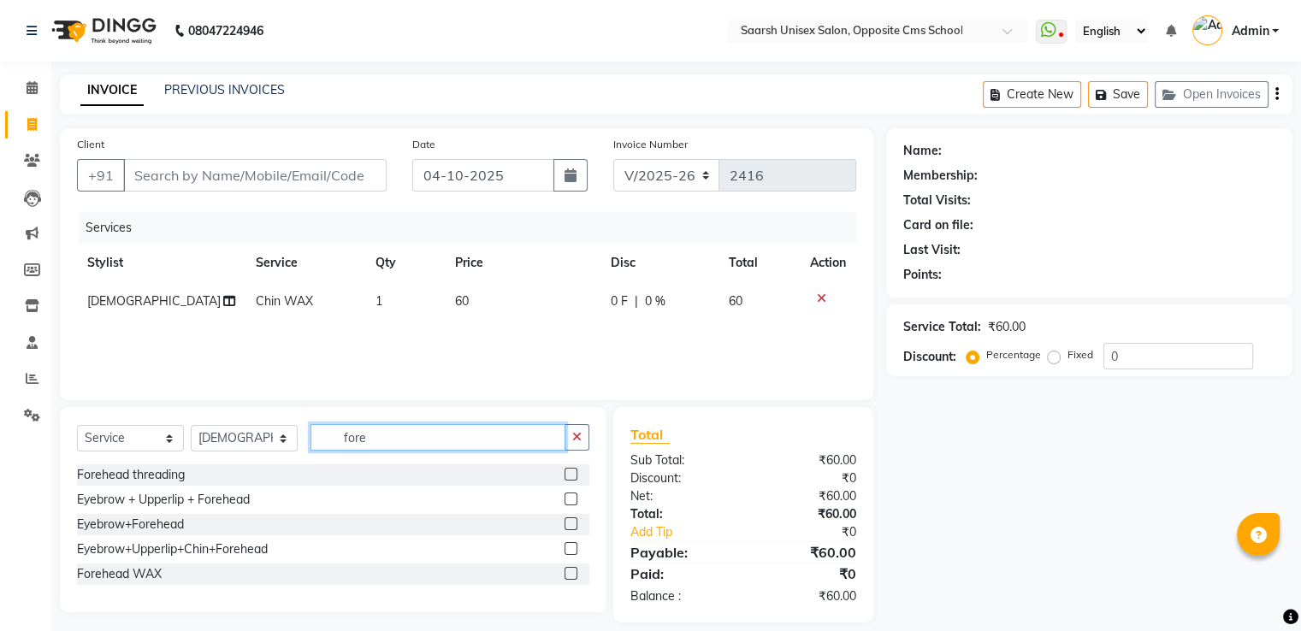
type input "fore"
click at [571, 574] on label at bounding box center [571, 573] width 13 height 13
click at [571, 574] on input "checkbox" at bounding box center [570, 574] width 11 height 11
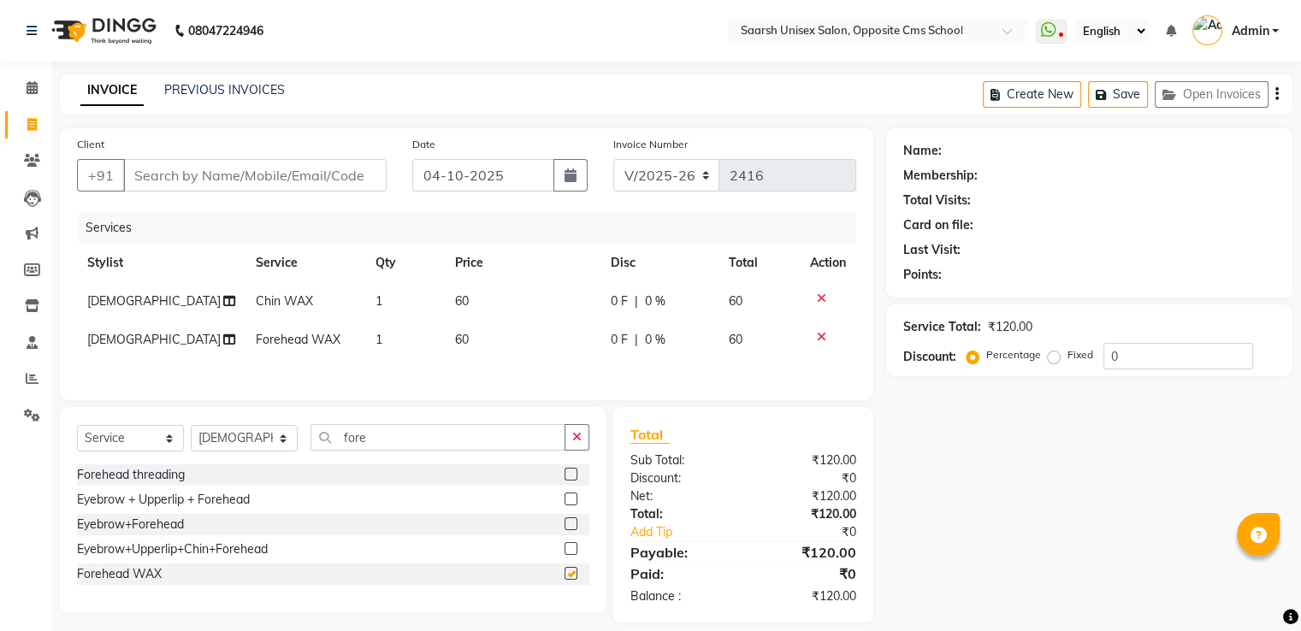
checkbox input "false"
click at [477, 450] on input "fore" at bounding box center [438, 437] width 255 height 27
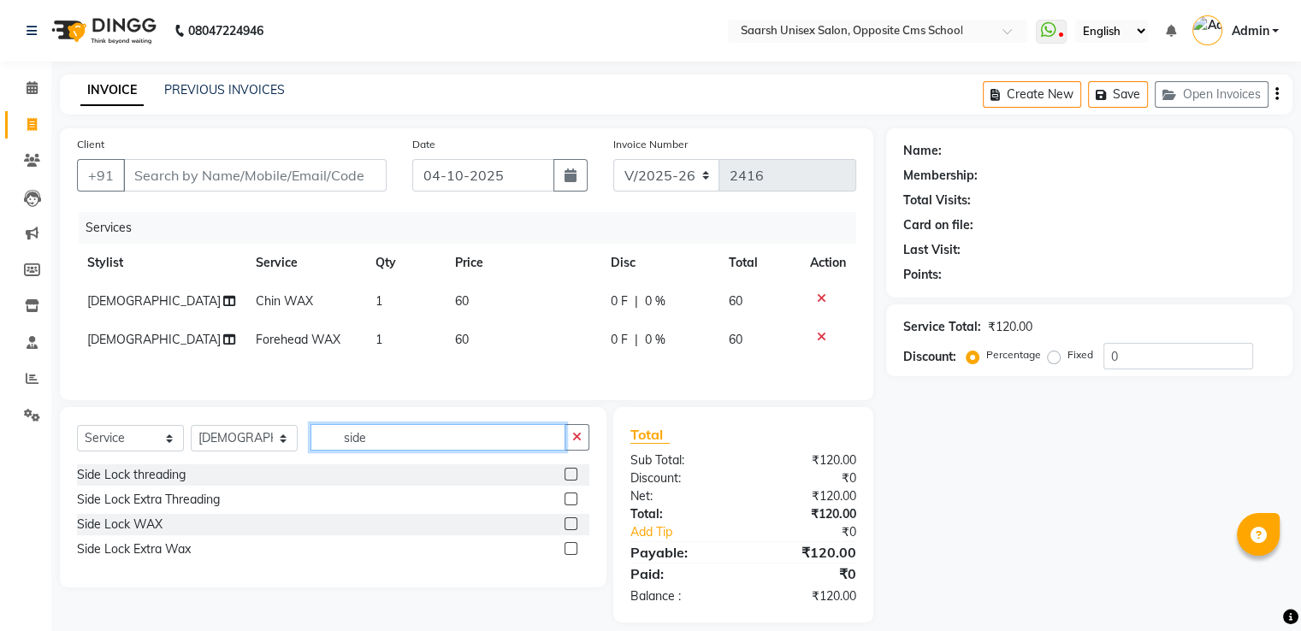
type input "side"
click at [572, 531] on label at bounding box center [571, 524] width 13 height 13
click at [572, 531] on input "checkbox" at bounding box center [570, 524] width 11 height 11
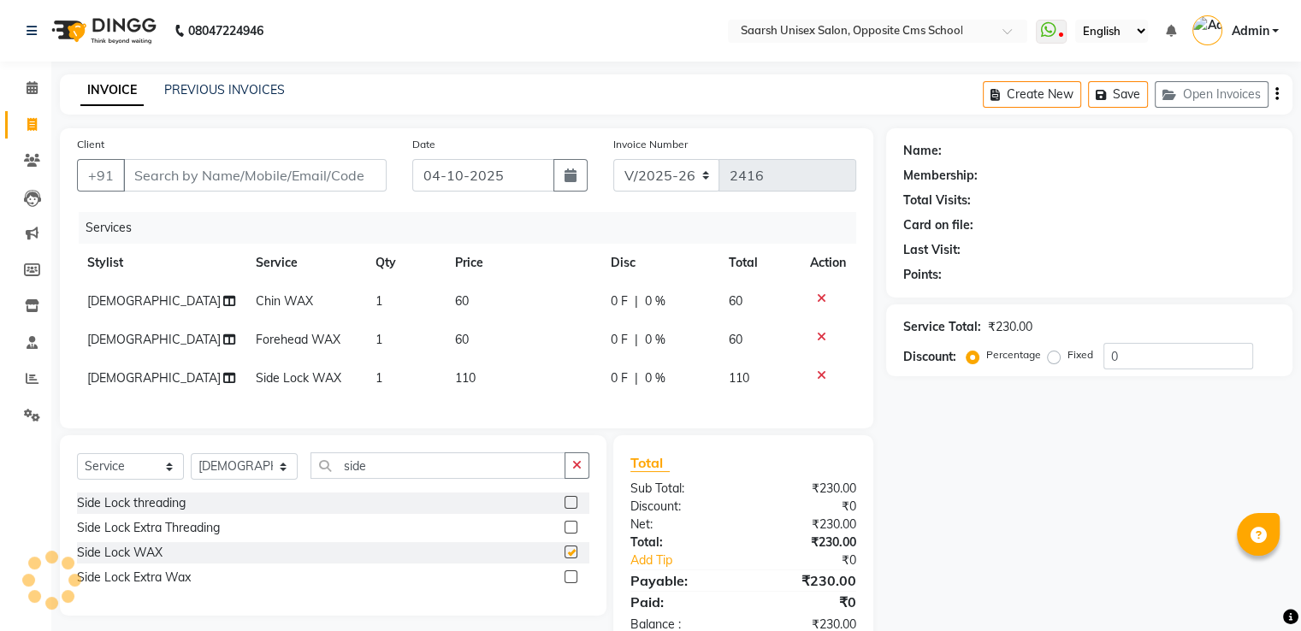
checkbox input "false"
click at [382, 478] on input "side" at bounding box center [438, 466] width 255 height 27
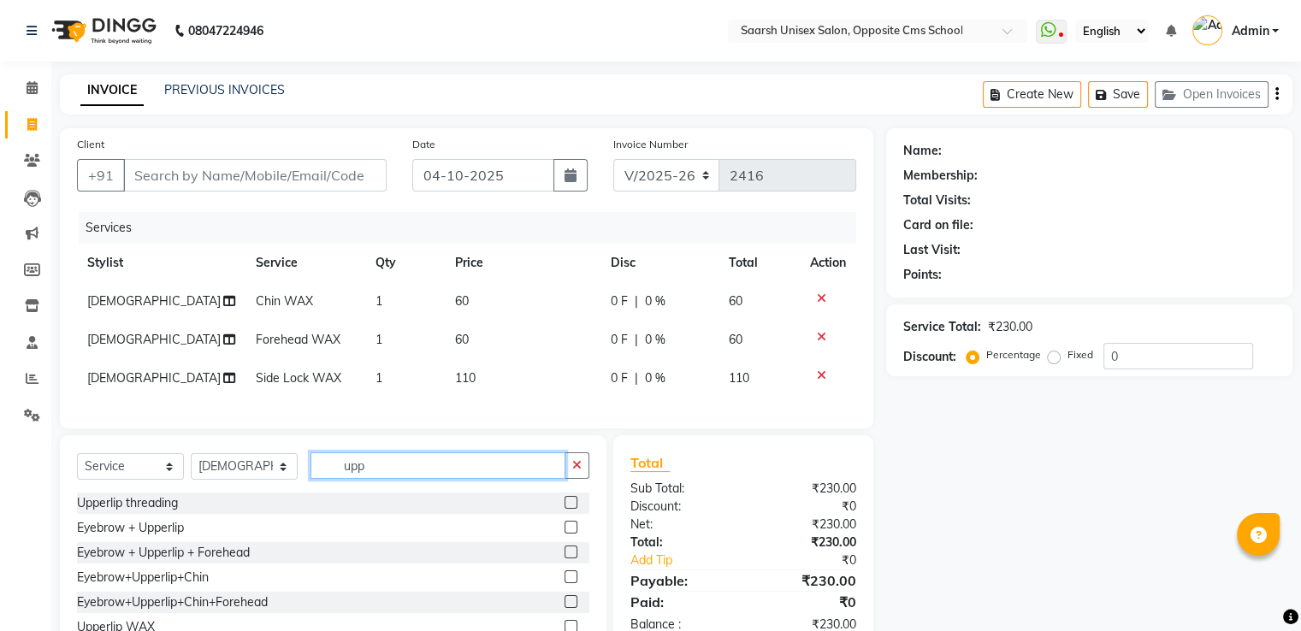
scroll to position [74, 0]
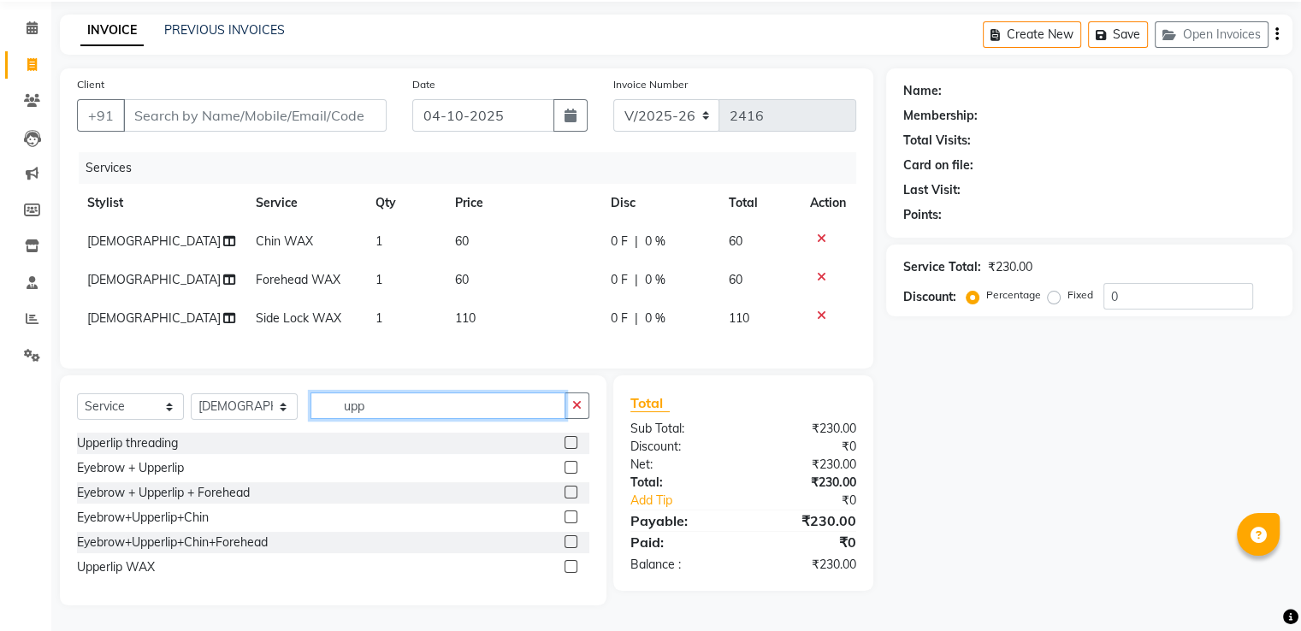
type input "upp"
click at [569, 569] on label at bounding box center [571, 566] width 13 height 13
click at [569, 569] on input "checkbox" at bounding box center [570, 567] width 11 height 11
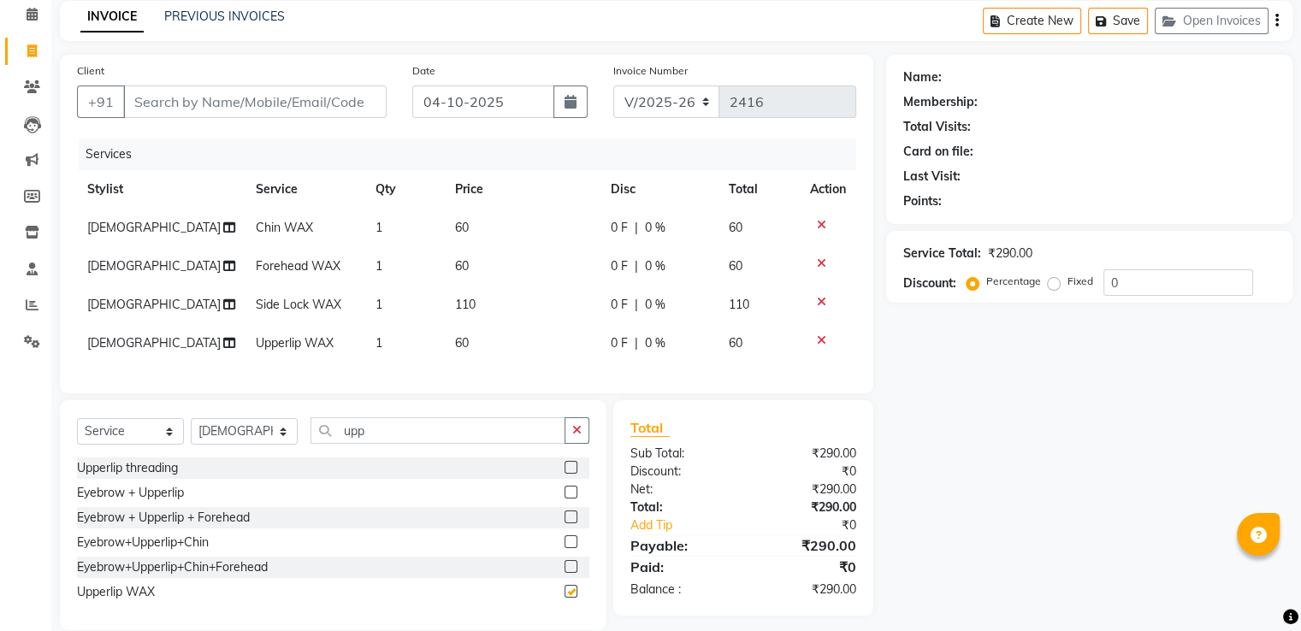
checkbox input "false"
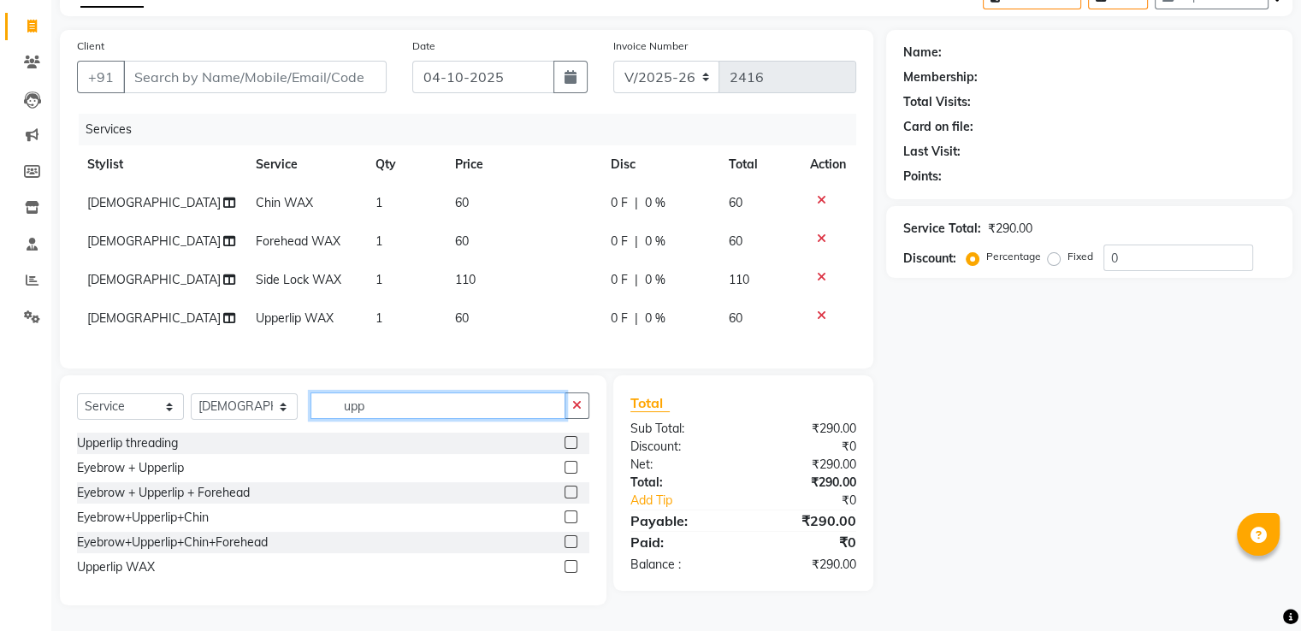
click at [433, 408] on input "upp" at bounding box center [438, 406] width 255 height 27
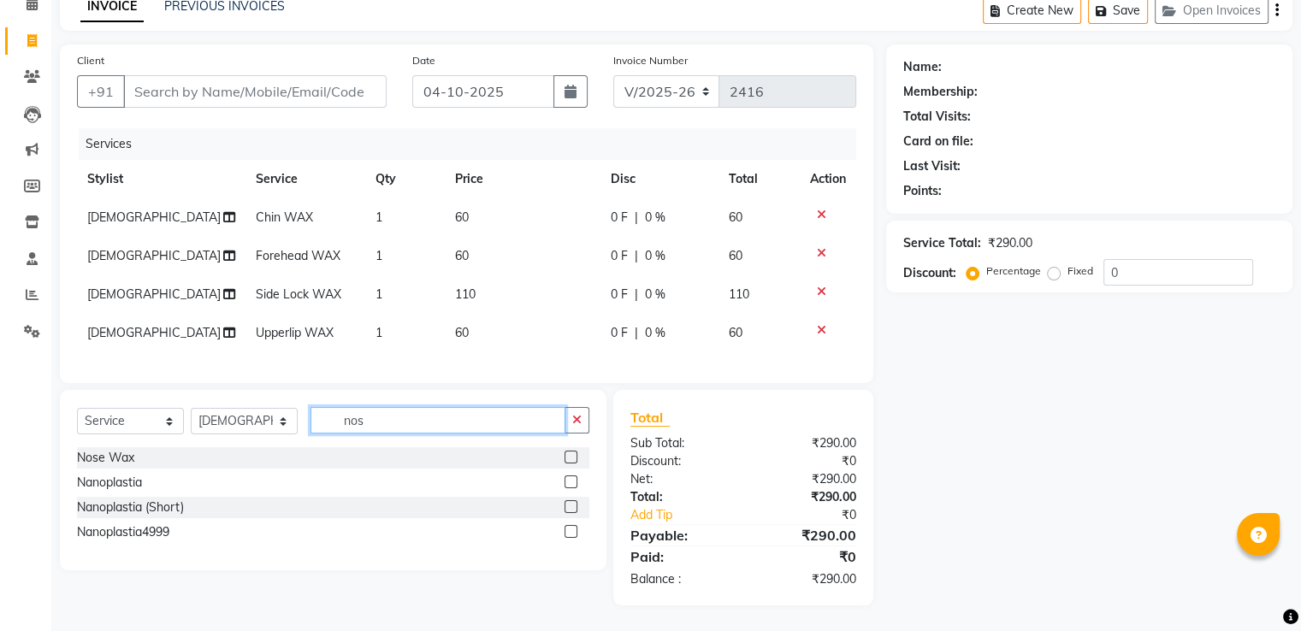
scroll to position [98, 0]
type input "nose"
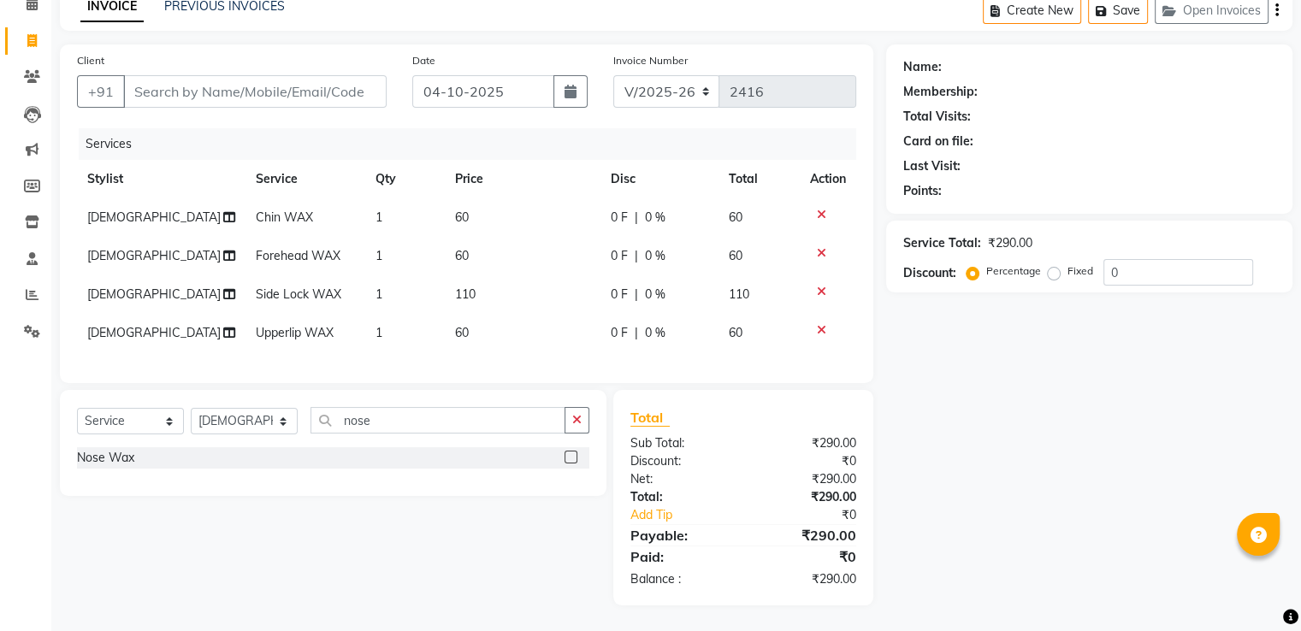
click at [571, 459] on label at bounding box center [571, 457] width 13 height 13
click at [571, 459] on input "checkbox" at bounding box center [570, 458] width 11 height 11
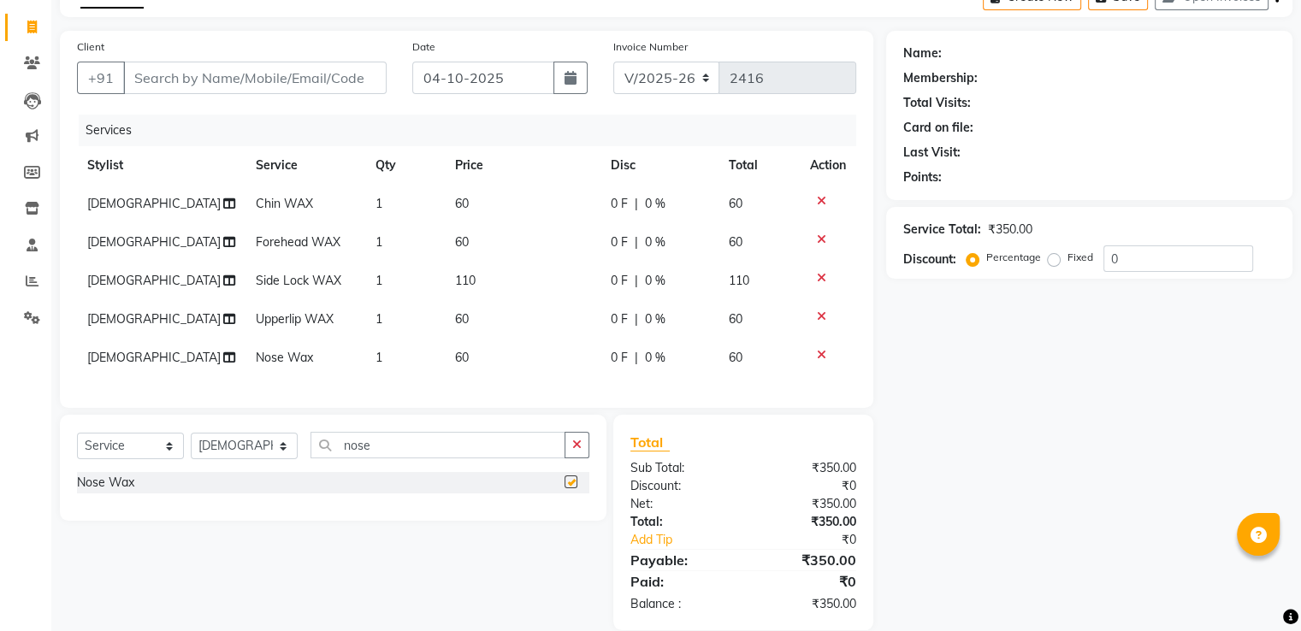
checkbox input "false"
click at [483, 451] on input "nose" at bounding box center [438, 445] width 255 height 27
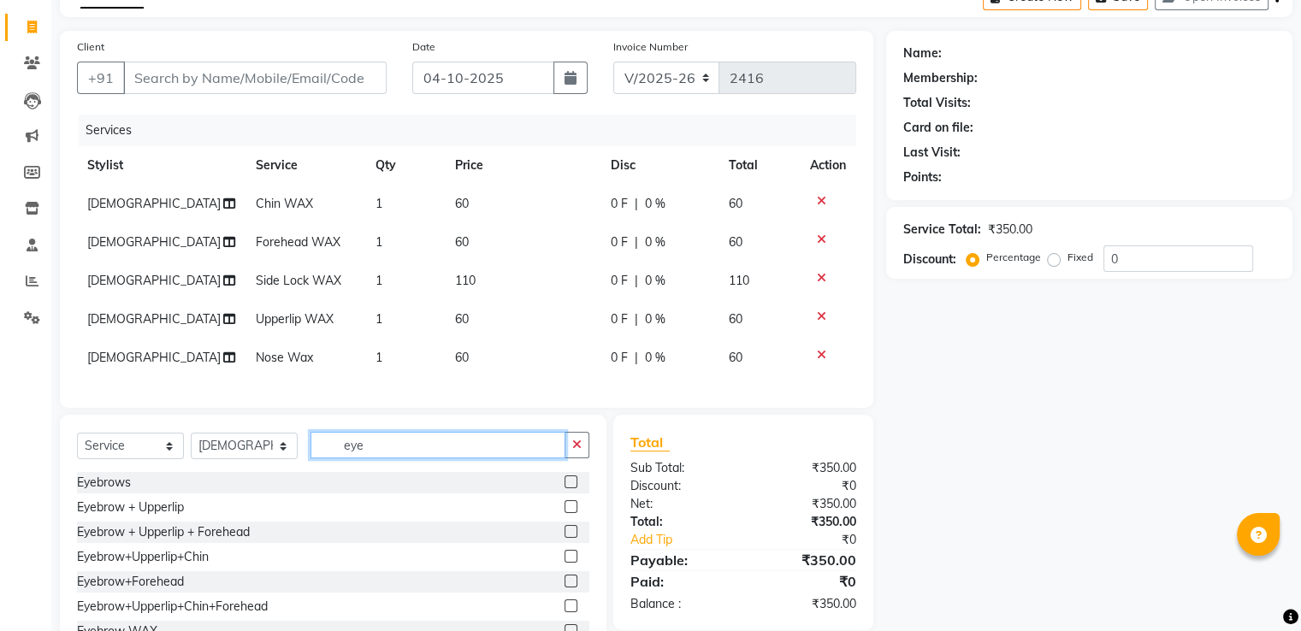
type input "eye"
click at [565, 489] on label at bounding box center [571, 482] width 13 height 13
click at [565, 489] on input "checkbox" at bounding box center [570, 482] width 11 height 11
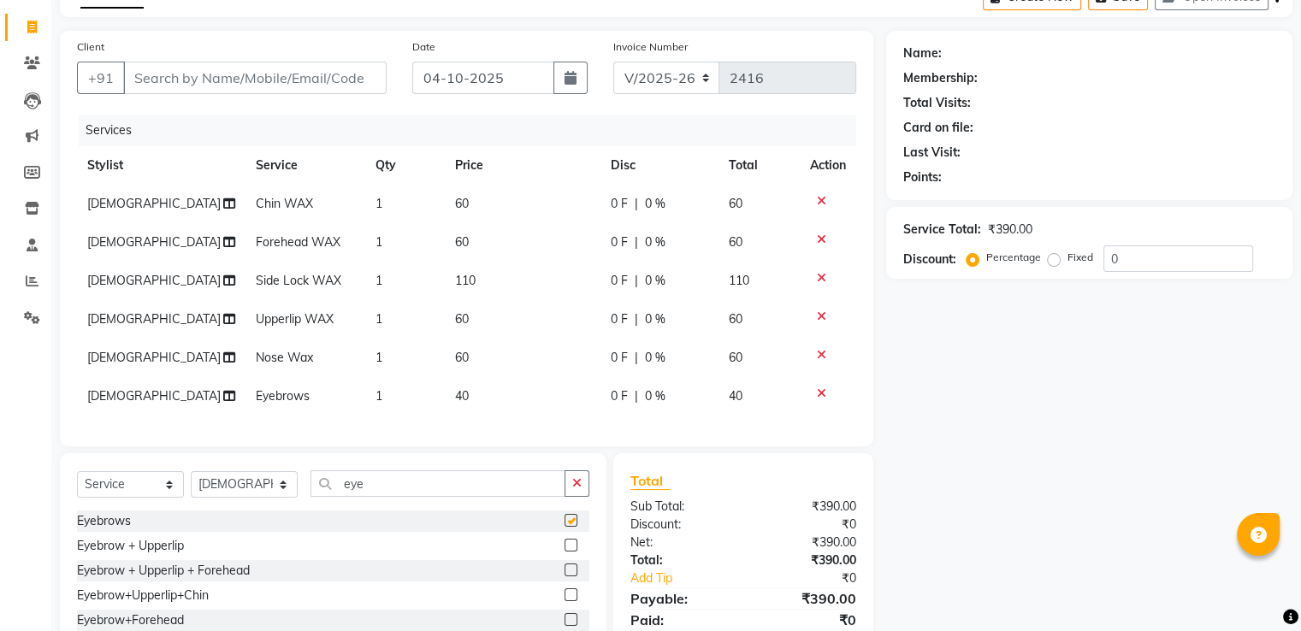
checkbox input "false"
click at [264, 90] on input "Client" at bounding box center [255, 78] width 264 height 33
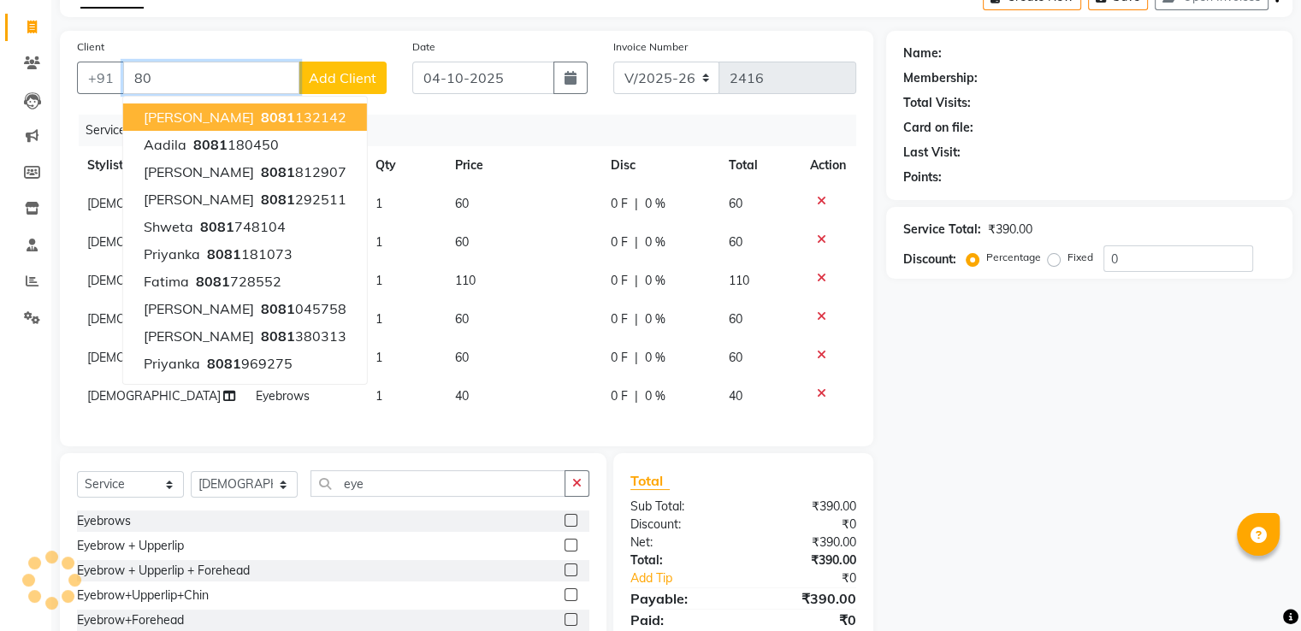
type input "8"
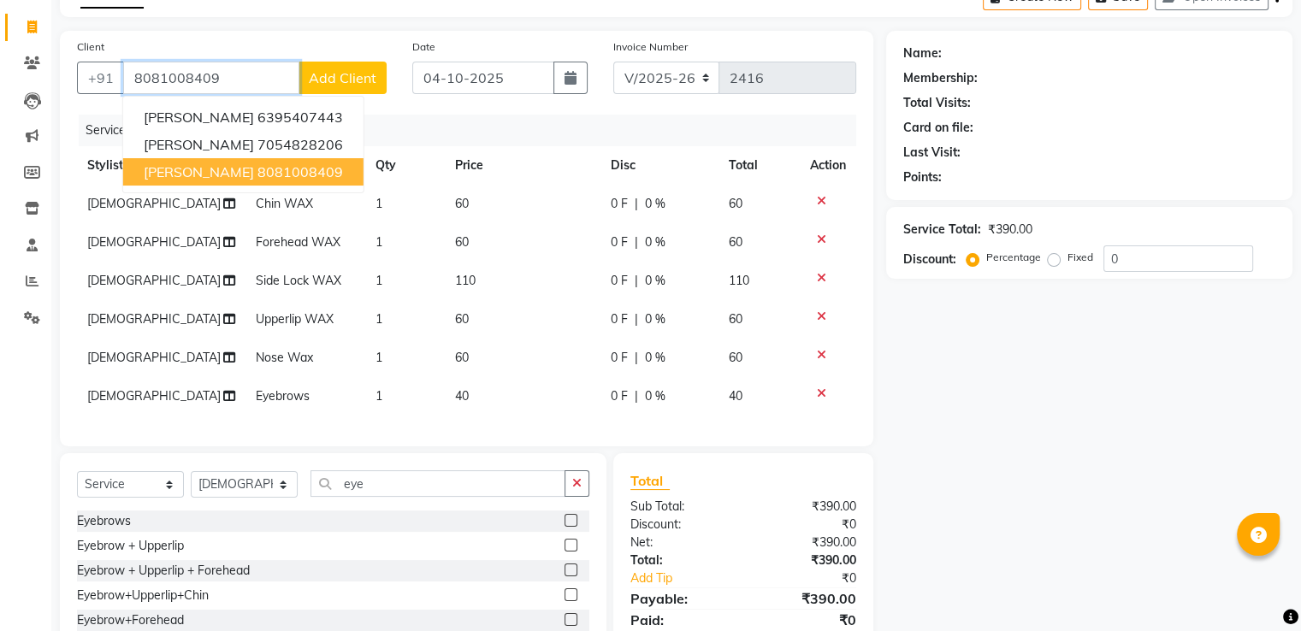
type input "8081008409"
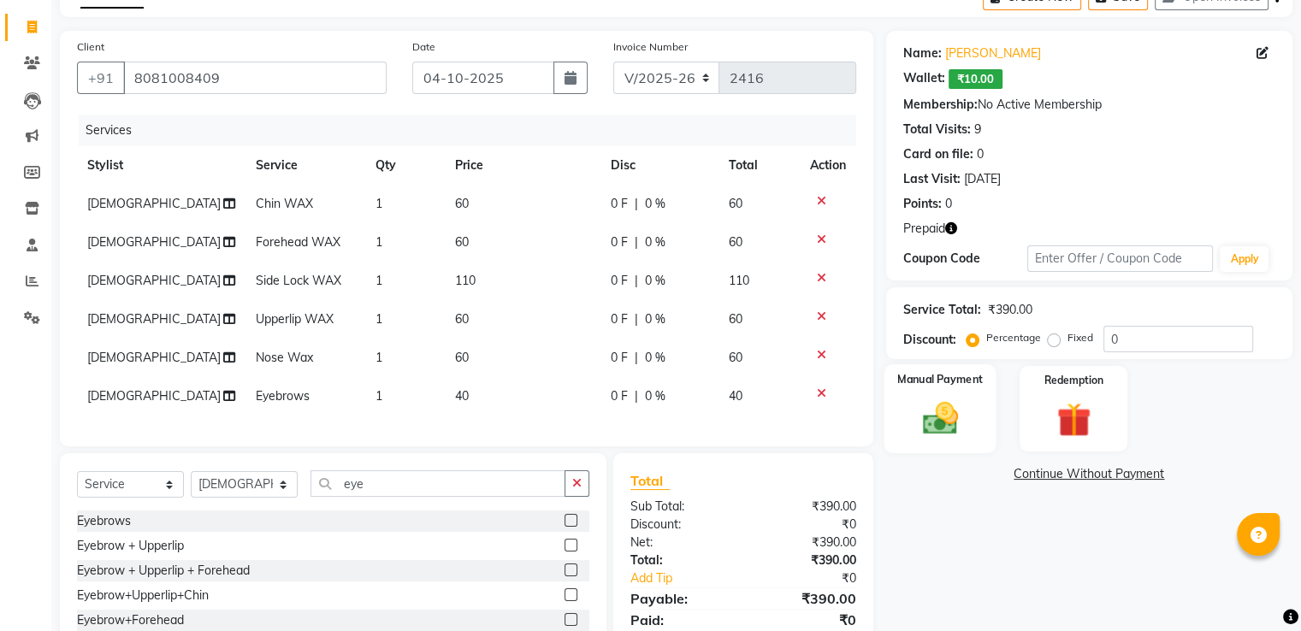
click at [939, 403] on img at bounding box center [939, 419] width 57 height 41
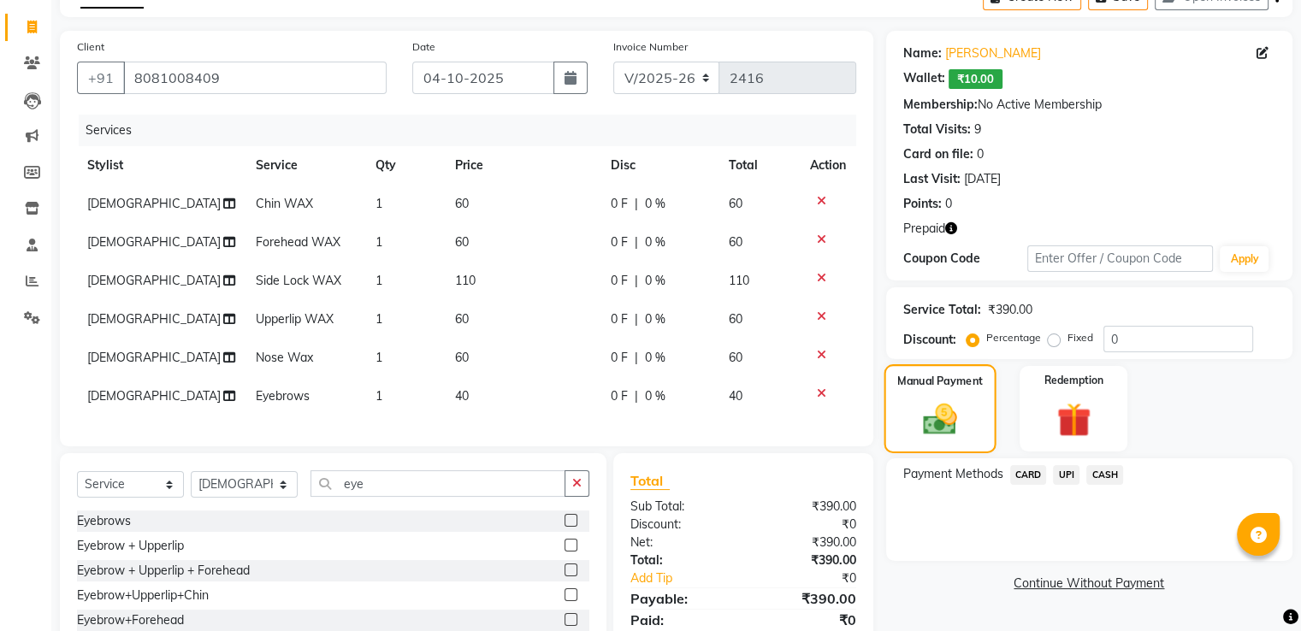
scroll to position [211, 0]
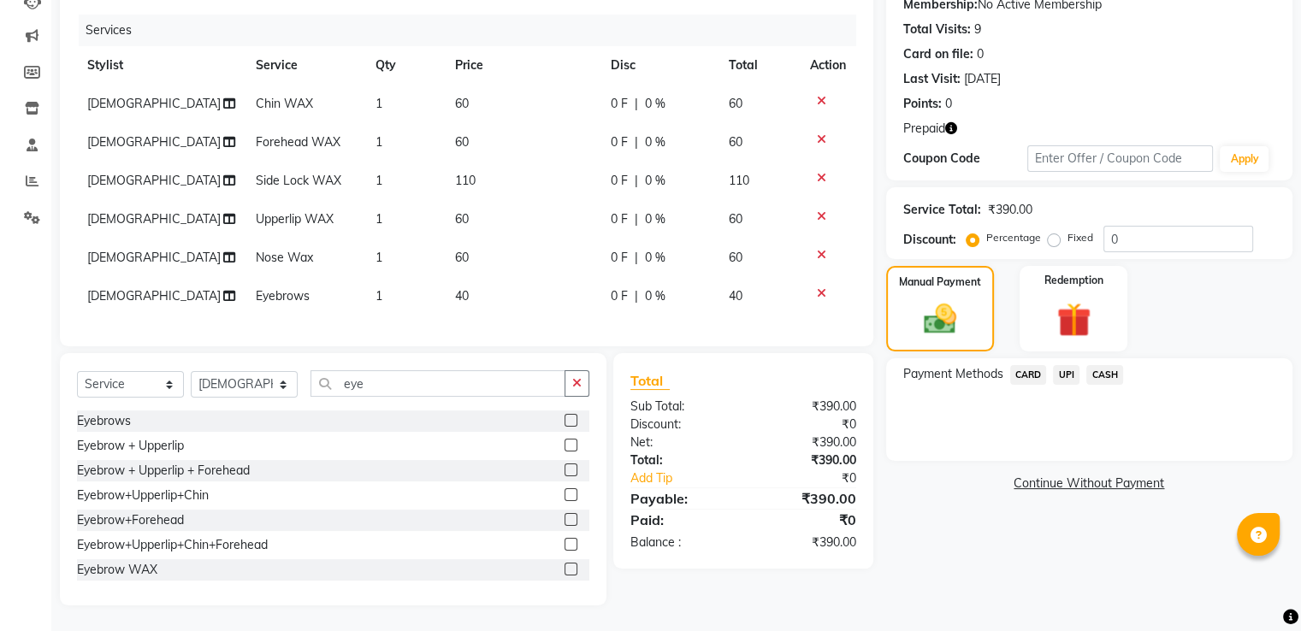
click at [1069, 365] on span "UPI" at bounding box center [1066, 375] width 27 height 20
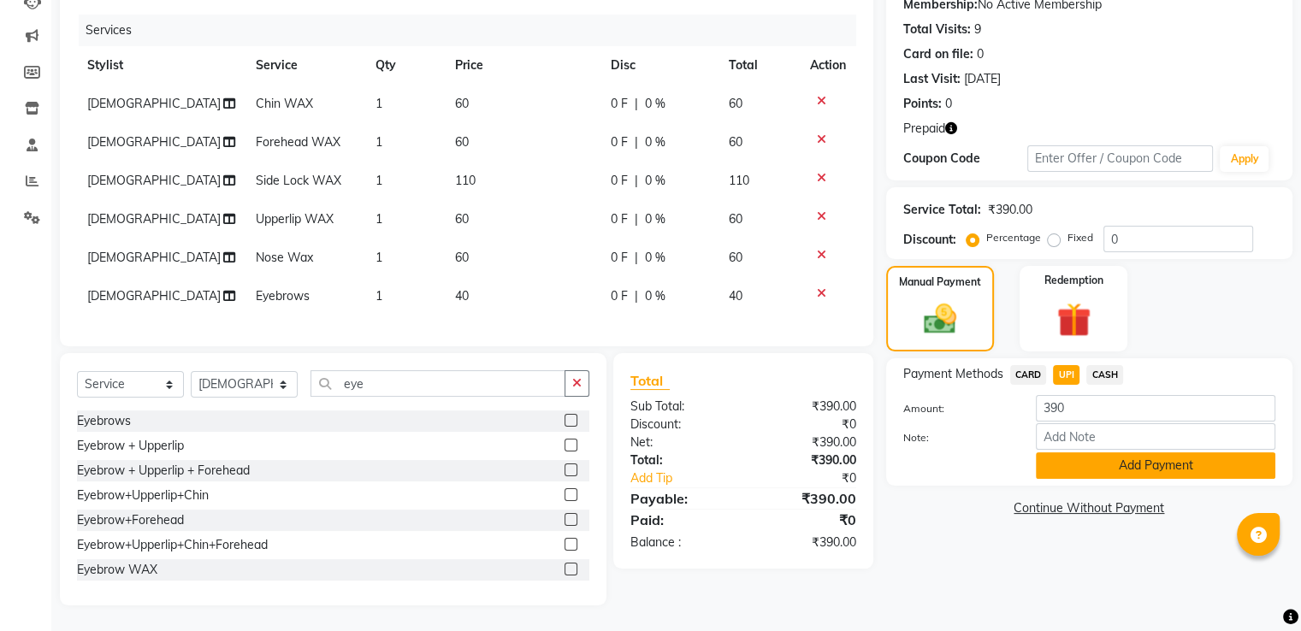
click at [1112, 453] on button "Add Payment" at bounding box center [1156, 466] width 240 height 27
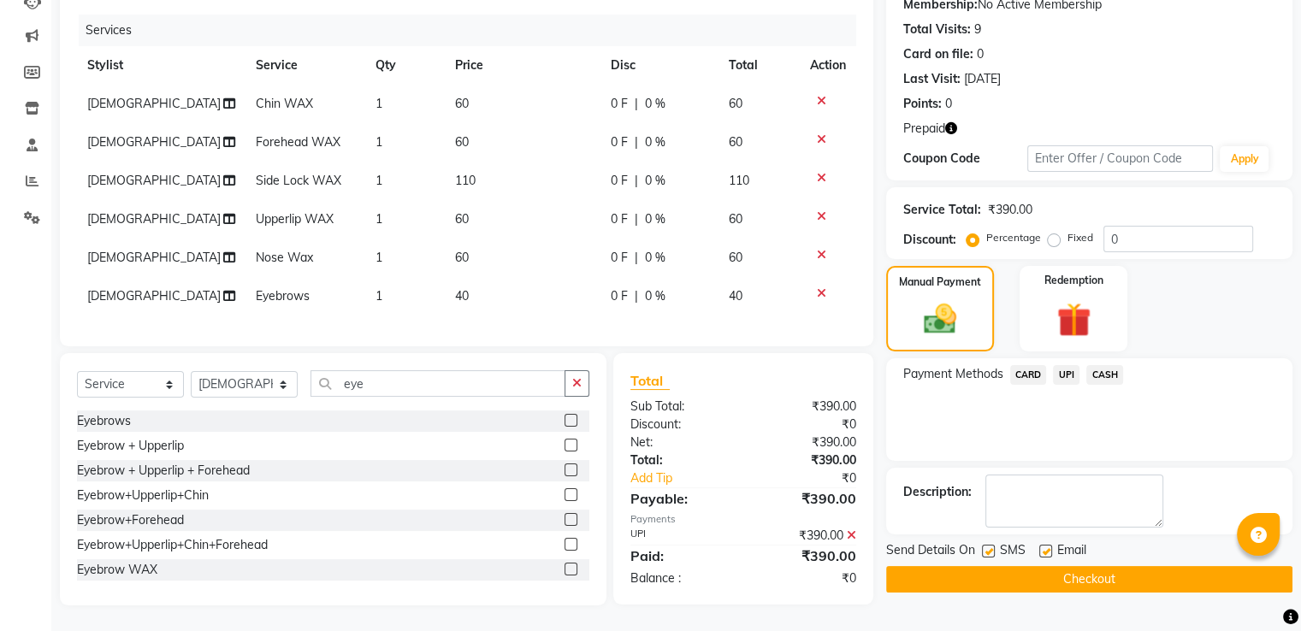
click at [1140, 566] on button "Checkout" at bounding box center [1089, 579] width 406 height 27
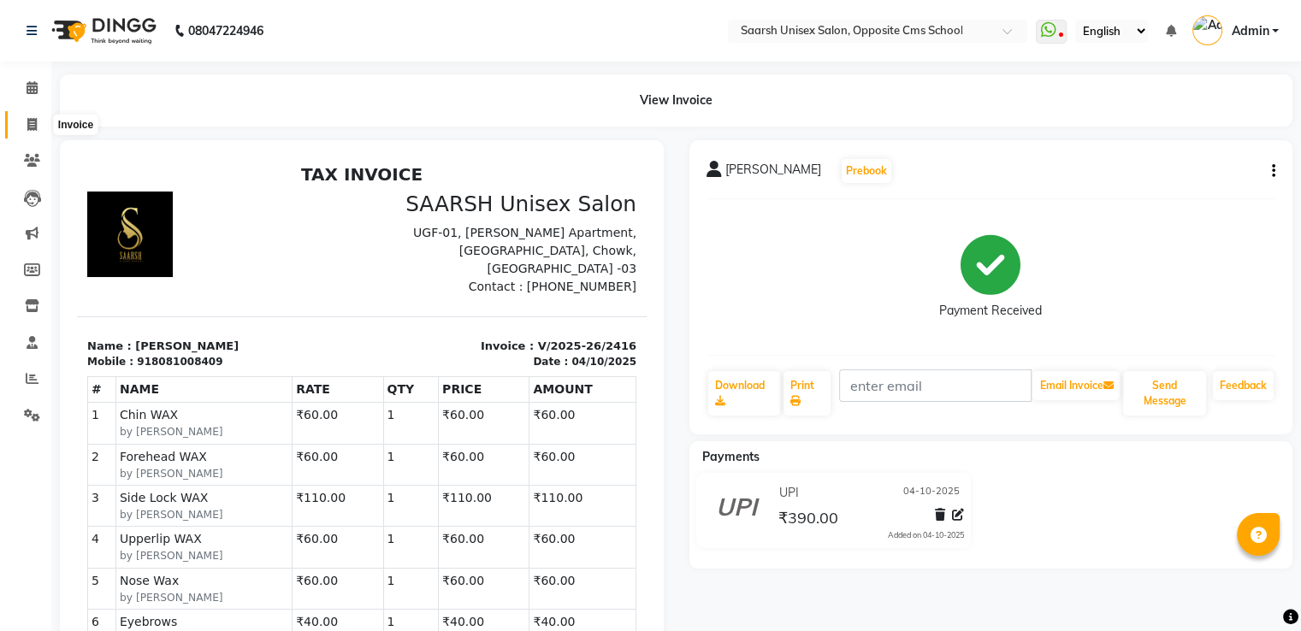
click at [27, 131] on icon at bounding box center [31, 124] width 9 height 13
select select "service"
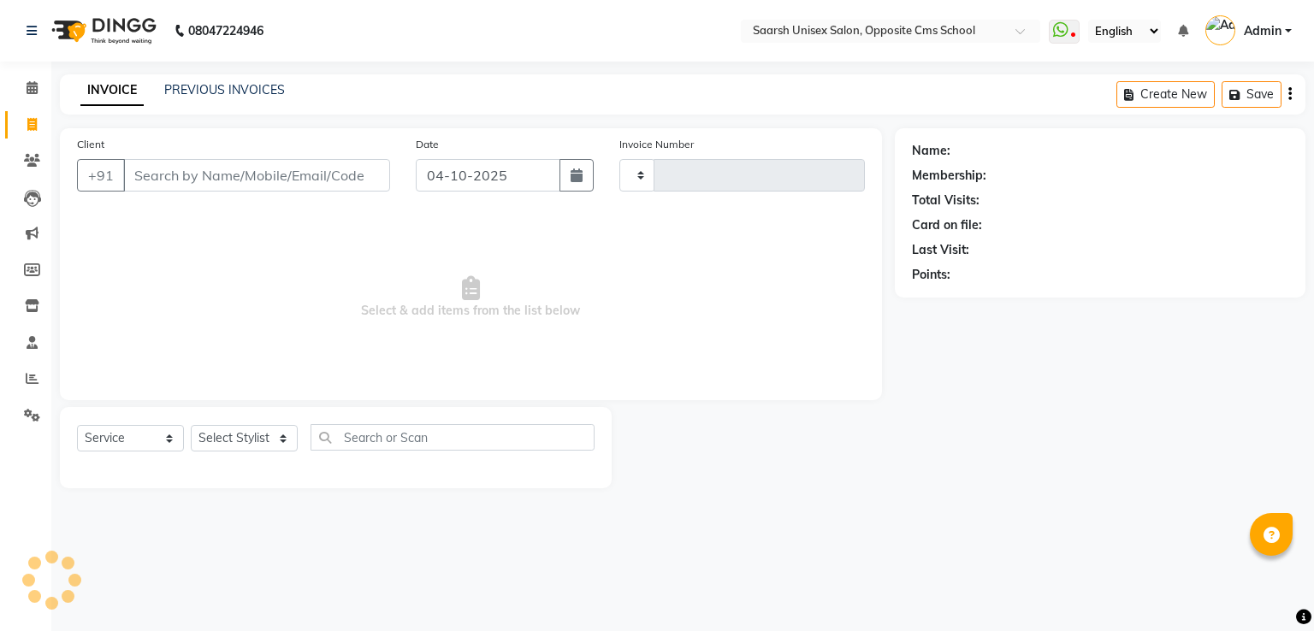
type input "2417"
select select "3962"
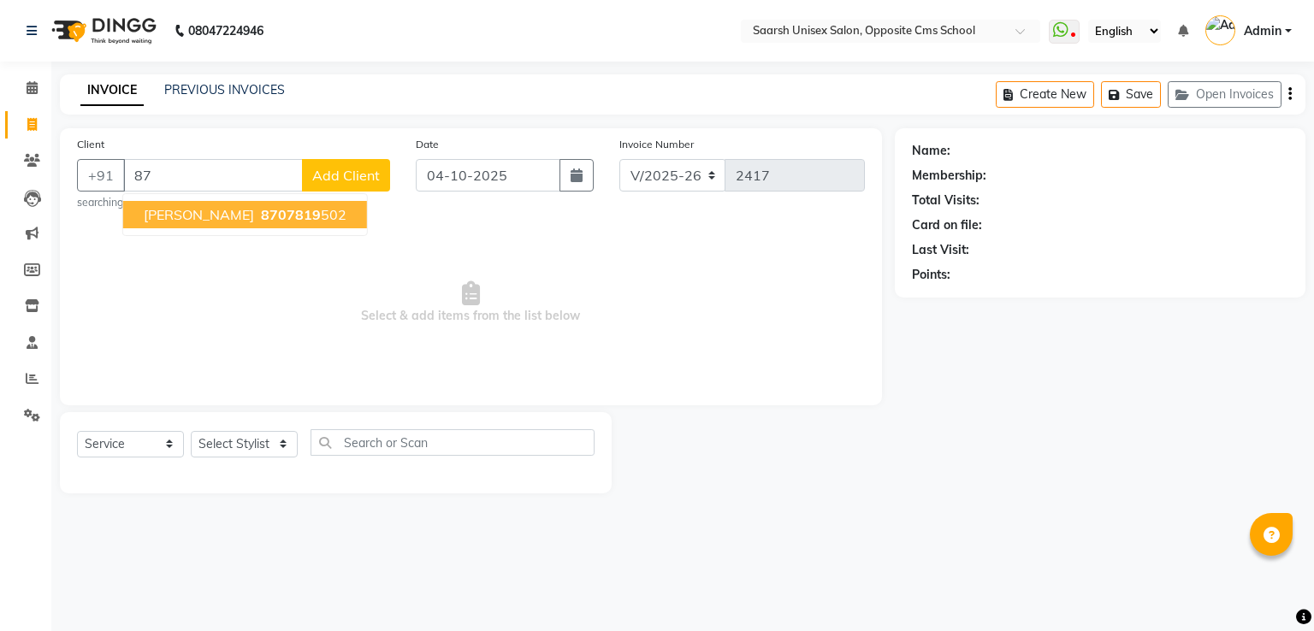
type input "8"
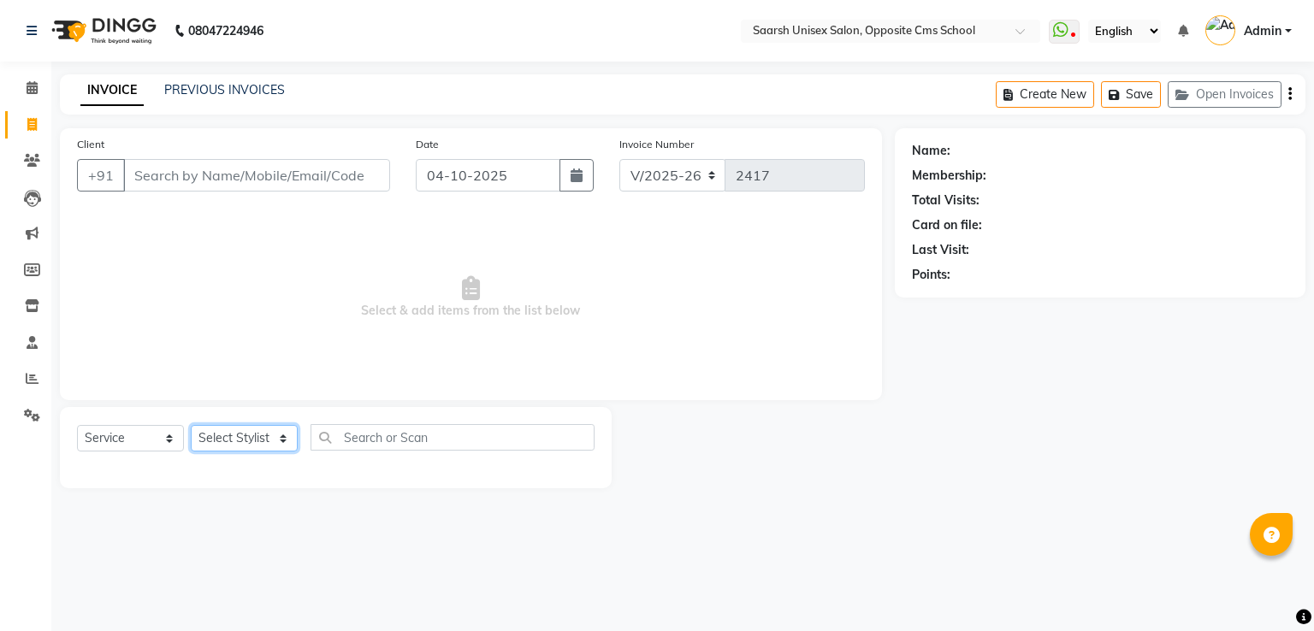
click at [263, 436] on select "Select Stylist [PERSON_NAME] Front Desk [PERSON_NAME] [PERSON_NAME] [PERSON_NAM…" at bounding box center [244, 438] width 107 height 27
select select "32207"
click at [191, 426] on select "Select Stylist [PERSON_NAME] Front Desk [PERSON_NAME] [PERSON_NAME] [PERSON_NAM…" at bounding box center [244, 438] width 107 height 27
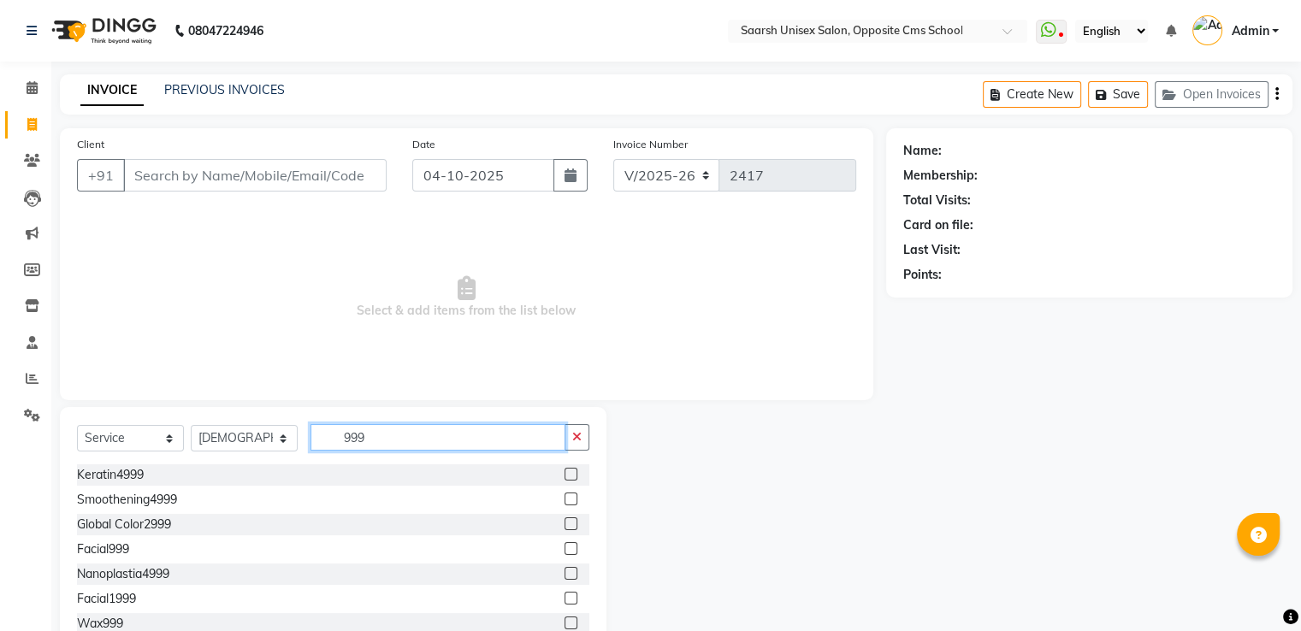
type input "999"
click at [565, 551] on label at bounding box center [571, 548] width 13 height 13
click at [565, 551] on input "checkbox" at bounding box center [570, 549] width 11 height 11
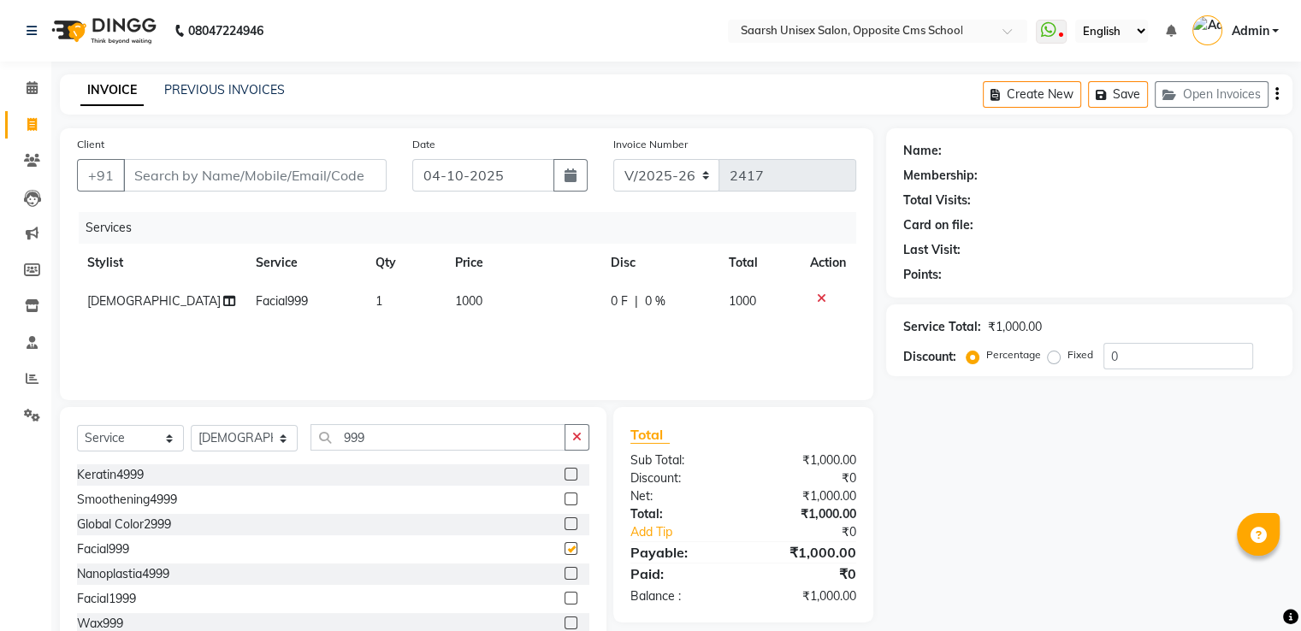
checkbox input "false"
click at [433, 434] on input "999" at bounding box center [438, 437] width 255 height 27
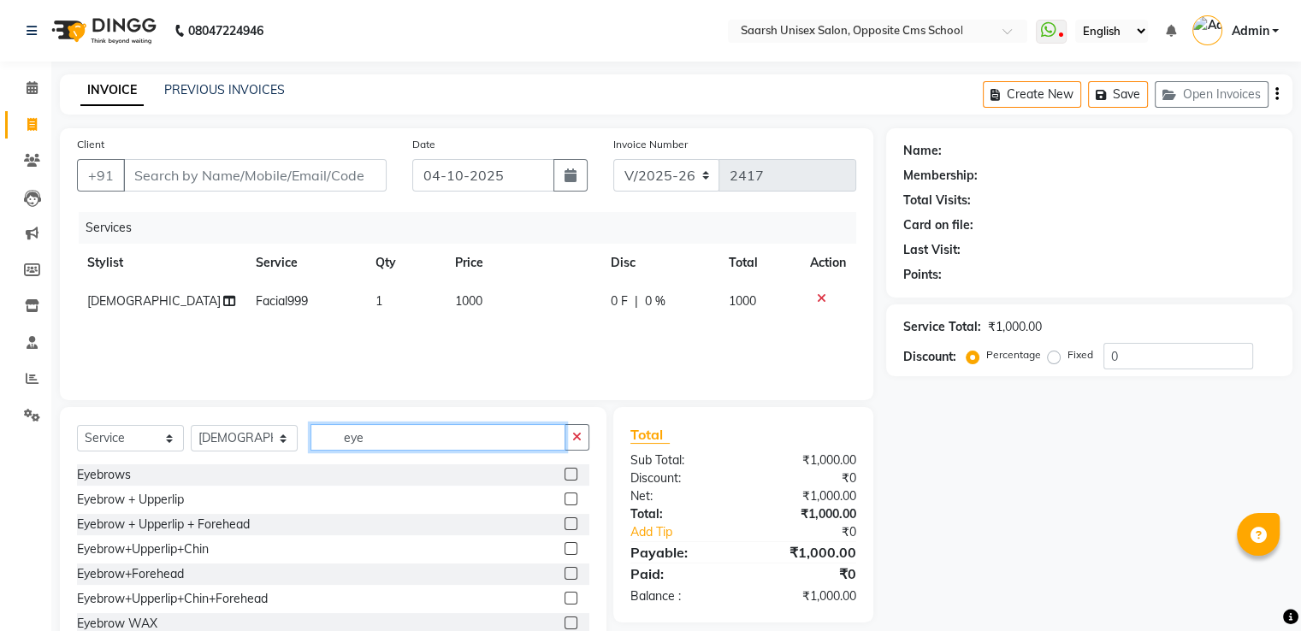
type input "eye"
click at [565, 472] on label at bounding box center [571, 474] width 13 height 13
click at [565, 472] on input "checkbox" at bounding box center [570, 475] width 11 height 11
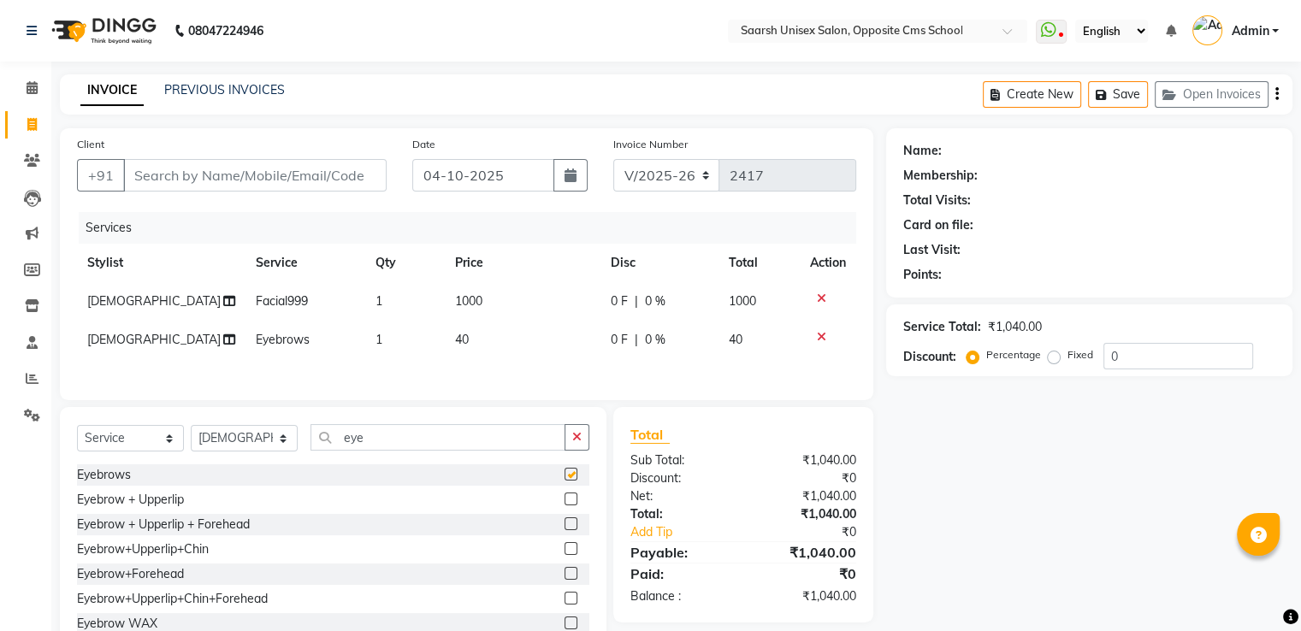
checkbox input "false"
click at [256, 169] on input "Client" at bounding box center [255, 175] width 264 height 33
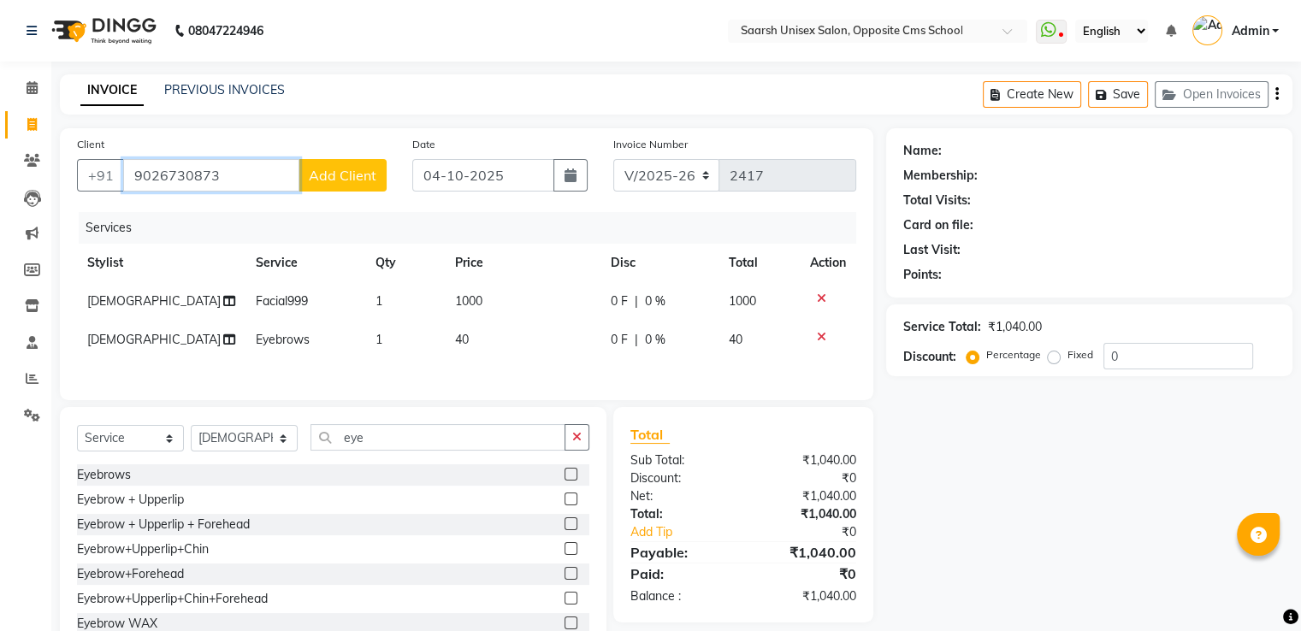
type input "9026730873"
click at [345, 182] on span "Add Client" at bounding box center [343, 175] width 68 height 17
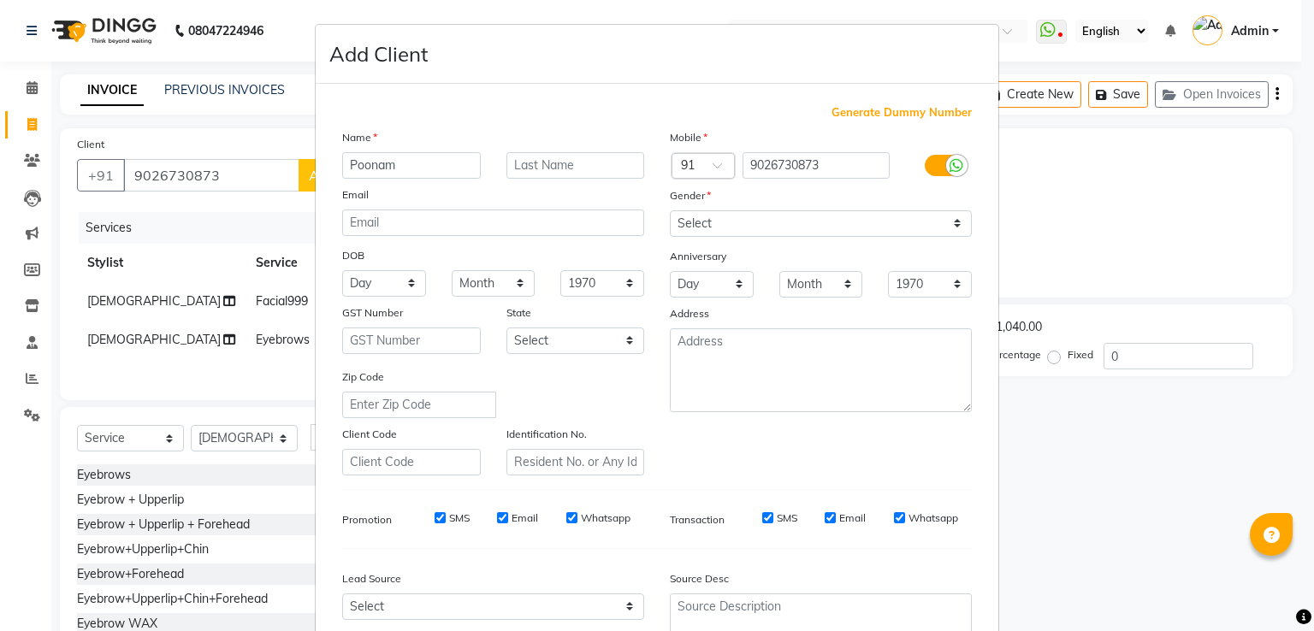
type input "Poonam"
type input "Verma"
click at [821, 230] on select "Select [DEMOGRAPHIC_DATA] [DEMOGRAPHIC_DATA] Other Prefer Not To Say" at bounding box center [821, 223] width 302 height 27
select select "[DEMOGRAPHIC_DATA]"
click at [670, 211] on select "Select [DEMOGRAPHIC_DATA] [DEMOGRAPHIC_DATA] Other Prefer Not To Say" at bounding box center [821, 223] width 302 height 27
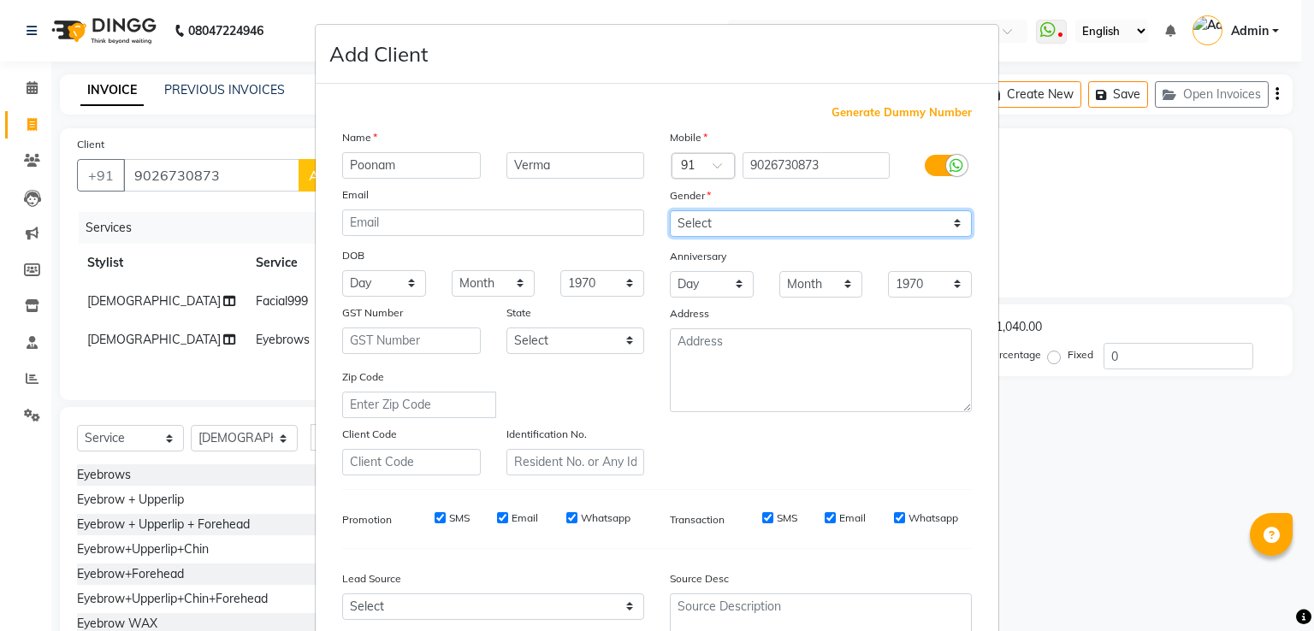
scroll to position [167, 0]
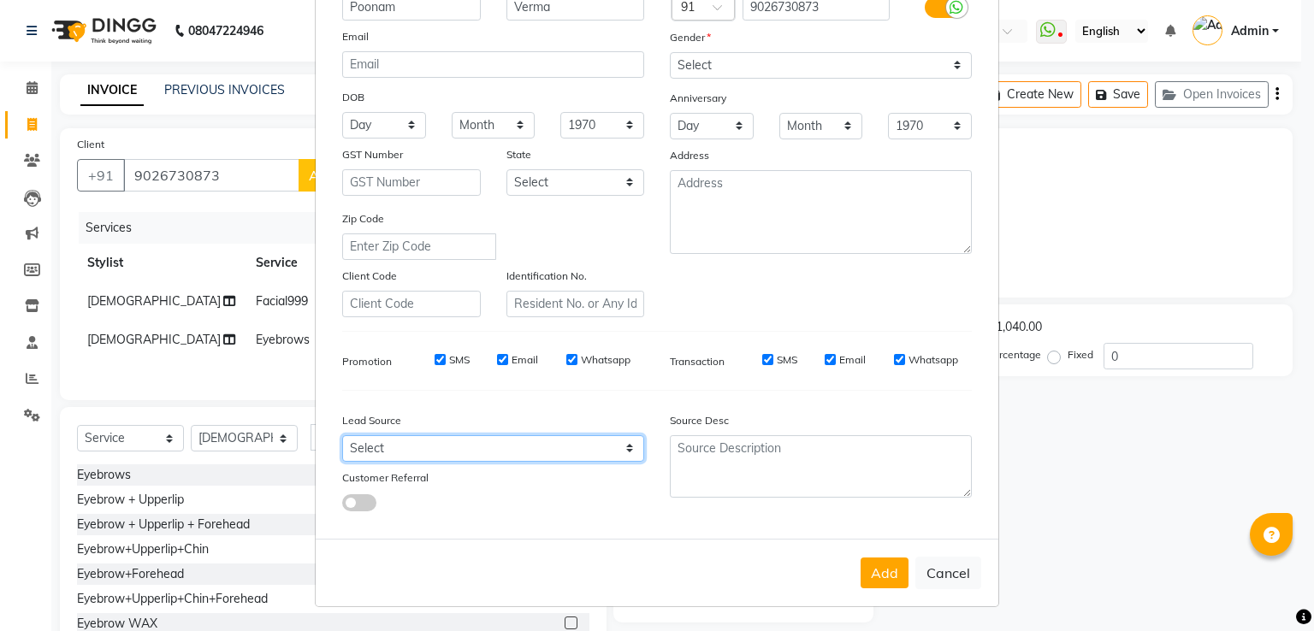
click at [473, 442] on select "Select Walk-in Referral Internet Friend Word of Mouth Advertisement Facebook Ju…" at bounding box center [493, 449] width 302 height 27
select select "28232"
click at [342, 436] on select "Select Walk-in Referral Internet Friend Word of Mouth Advertisement Facebook Ju…" at bounding box center [493, 449] width 302 height 27
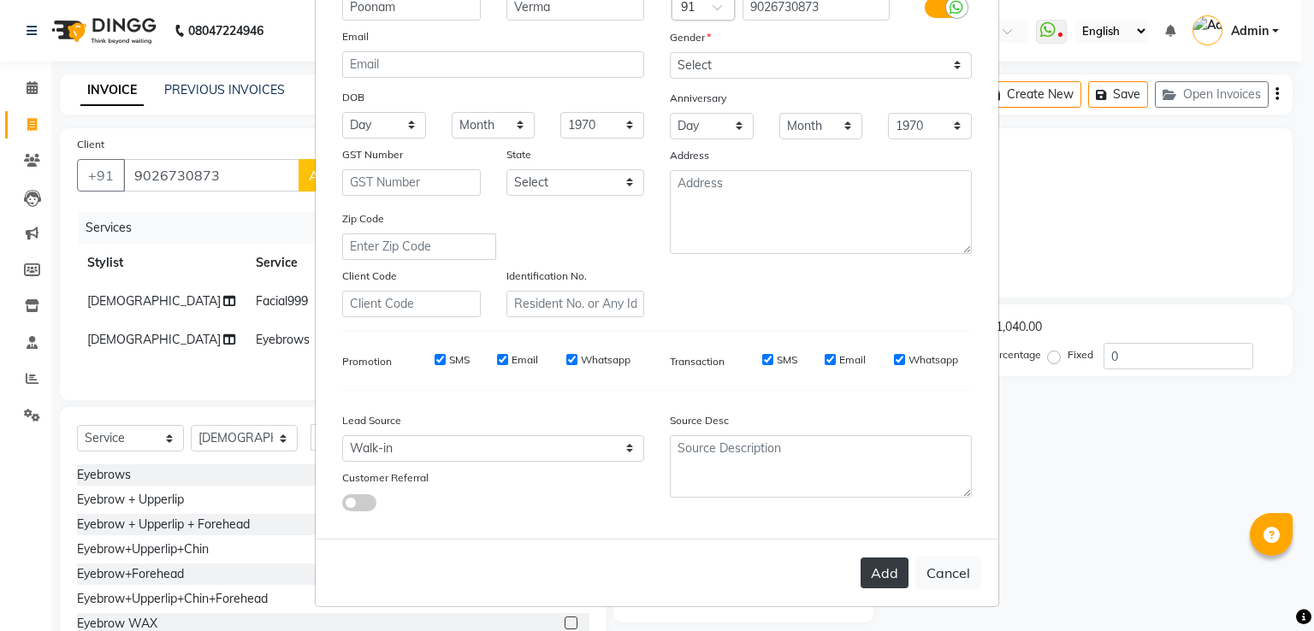
click at [874, 576] on button "Add" at bounding box center [885, 573] width 48 height 31
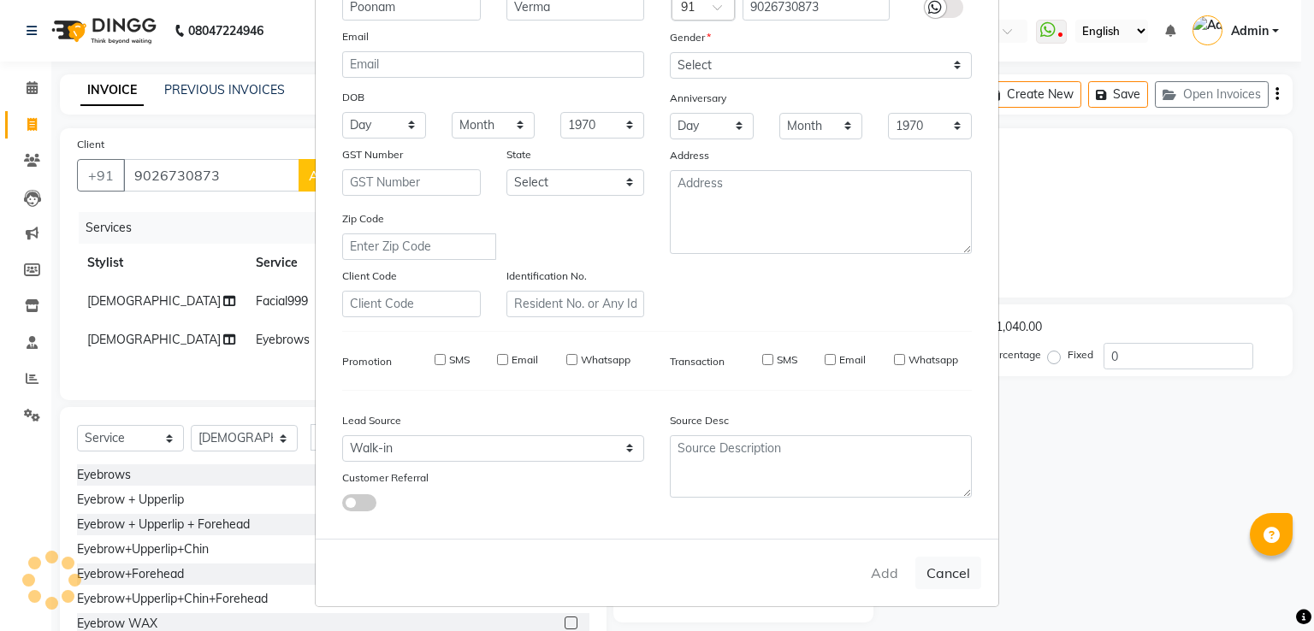
select select
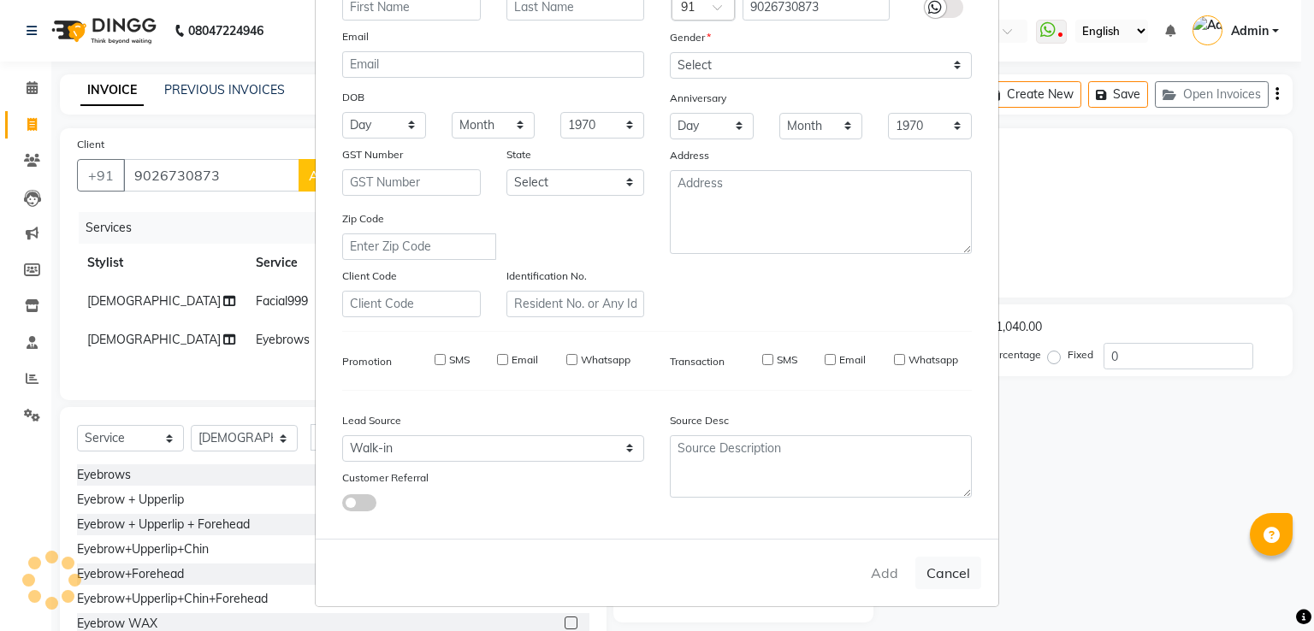
select select
checkbox input "false"
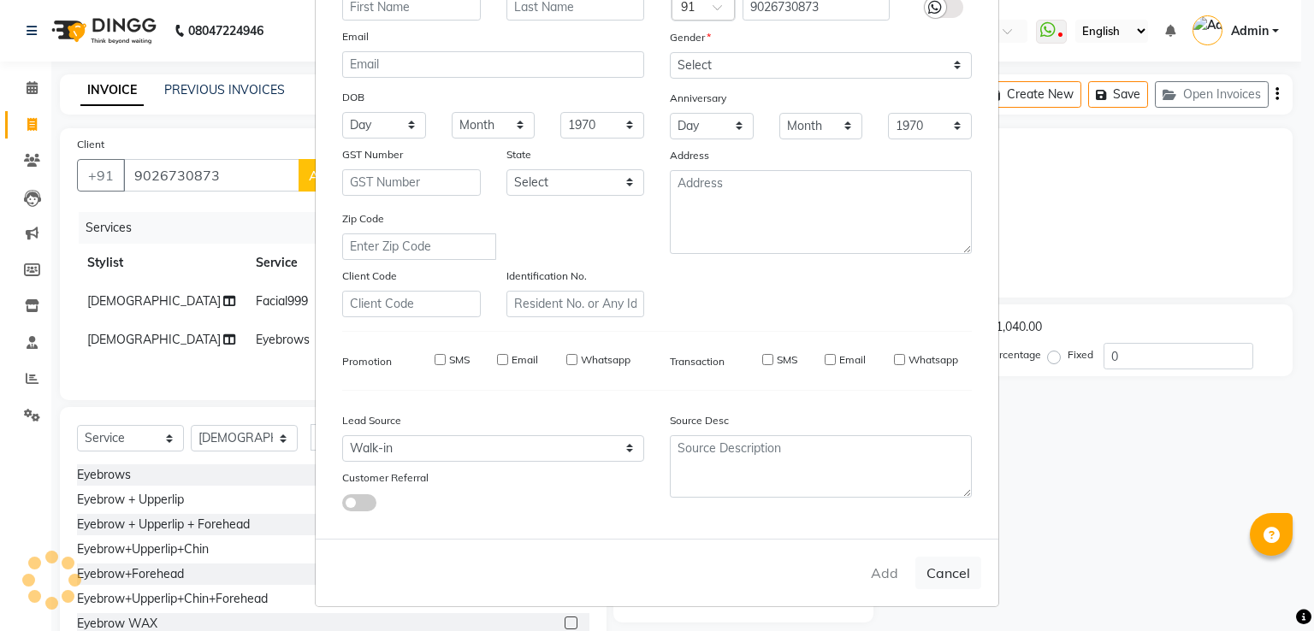
checkbox input "false"
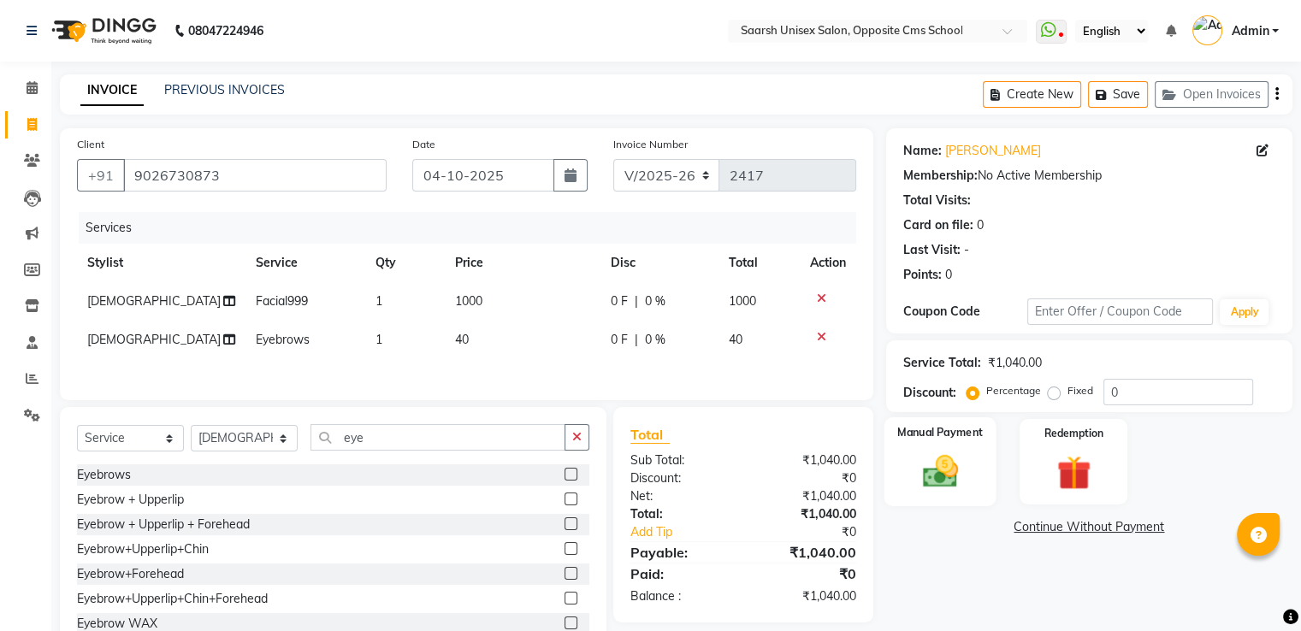
click at [926, 467] on img at bounding box center [939, 472] width 57 height 41
click at [1112, 521] on span "CASH" at bounding box center [1105, 529] width 37 height 20
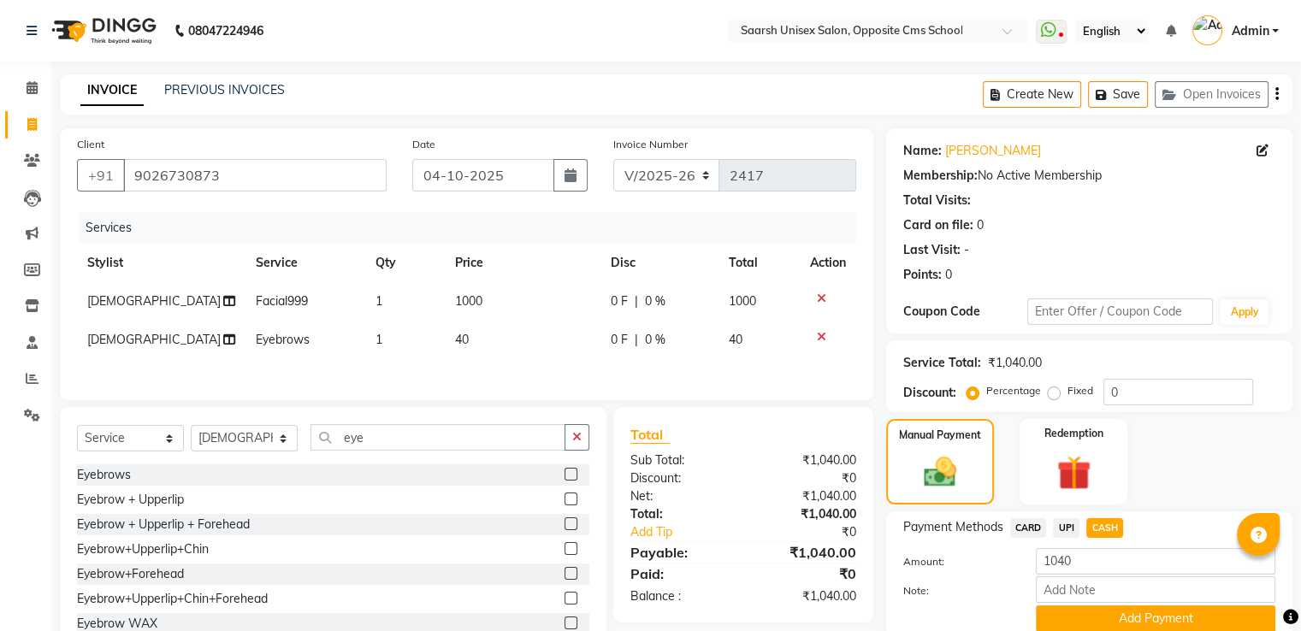
scroll to position [69, 0]
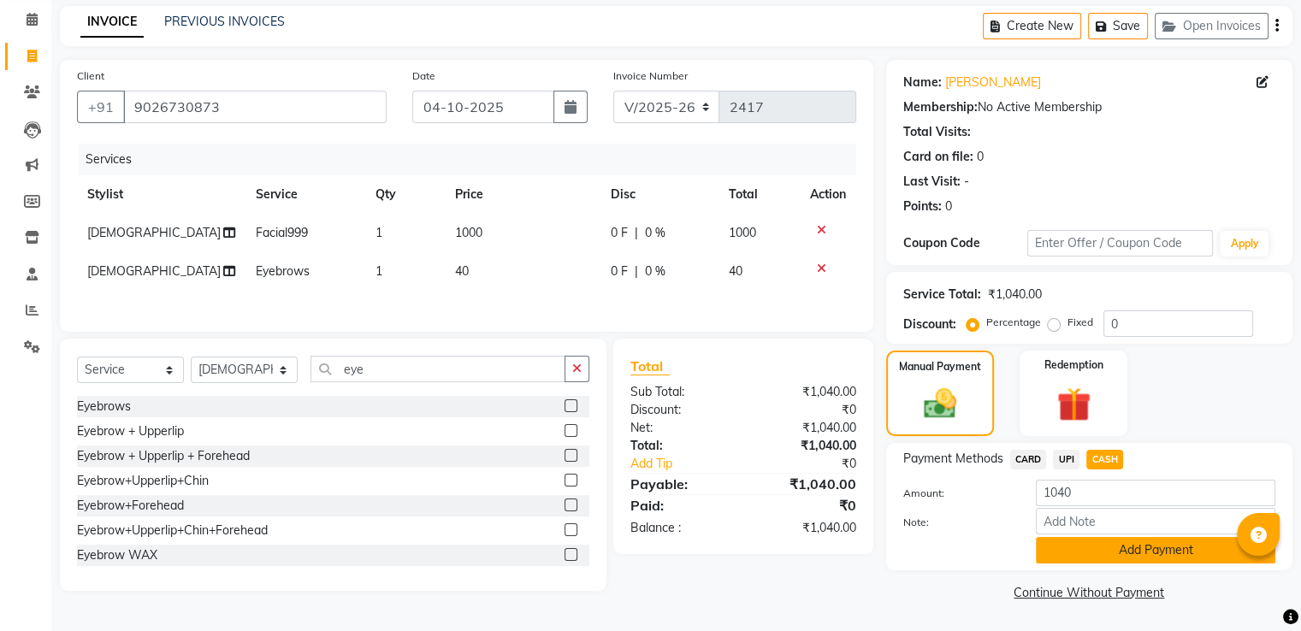
click at [1147, 556] on button "Add Payment" at bounding box center [1156, 550] width 240 height 27
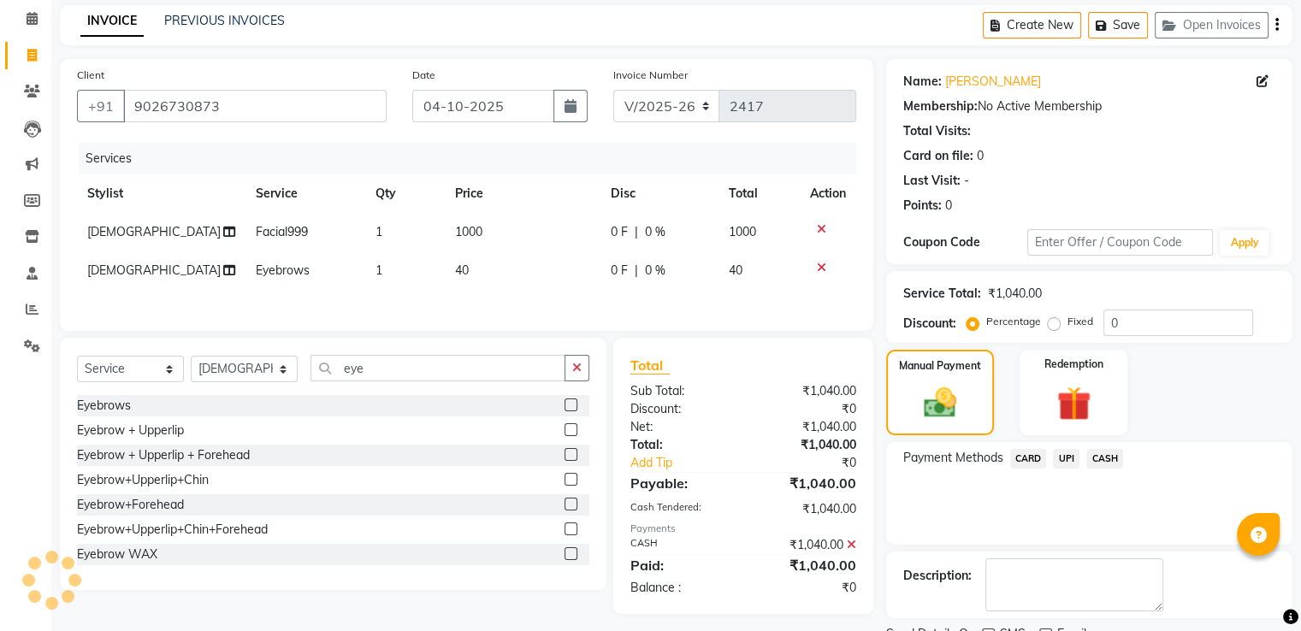
scroll to position [139, 0]
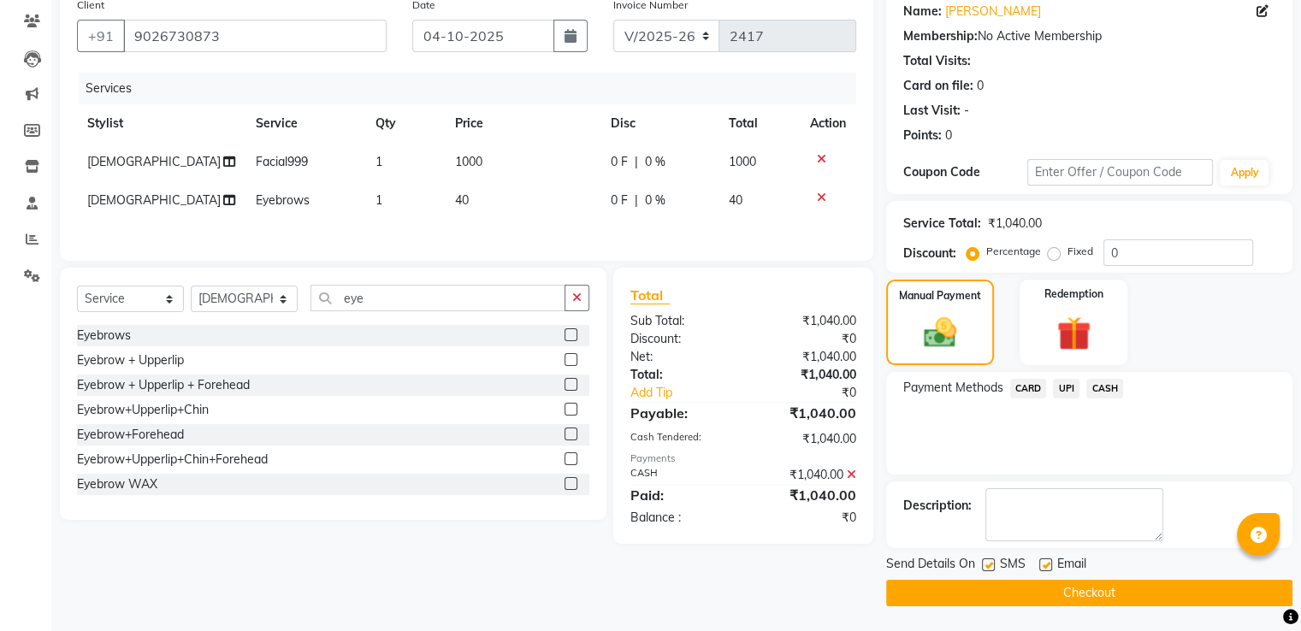
click at [1153, 589] on button "Checkout" at bounding box center [1089, 593] width 406 height 27
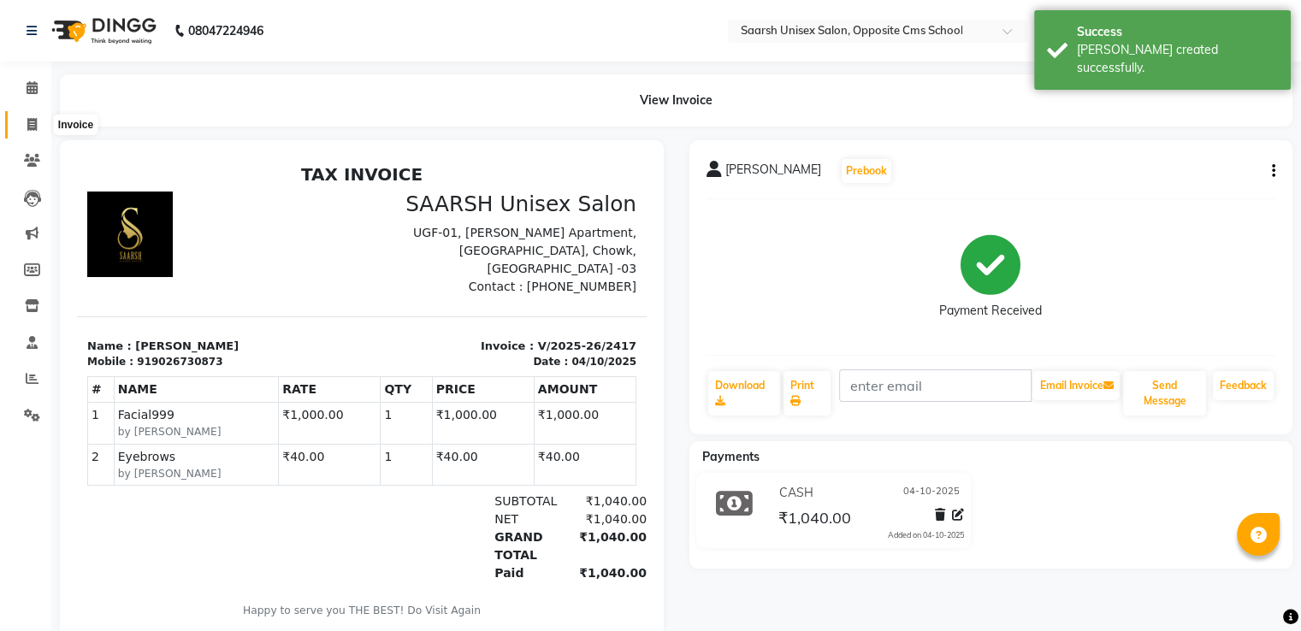
click at [24, 118] on span at bounding box center [32, 126] width 30 height 20
select select "service"
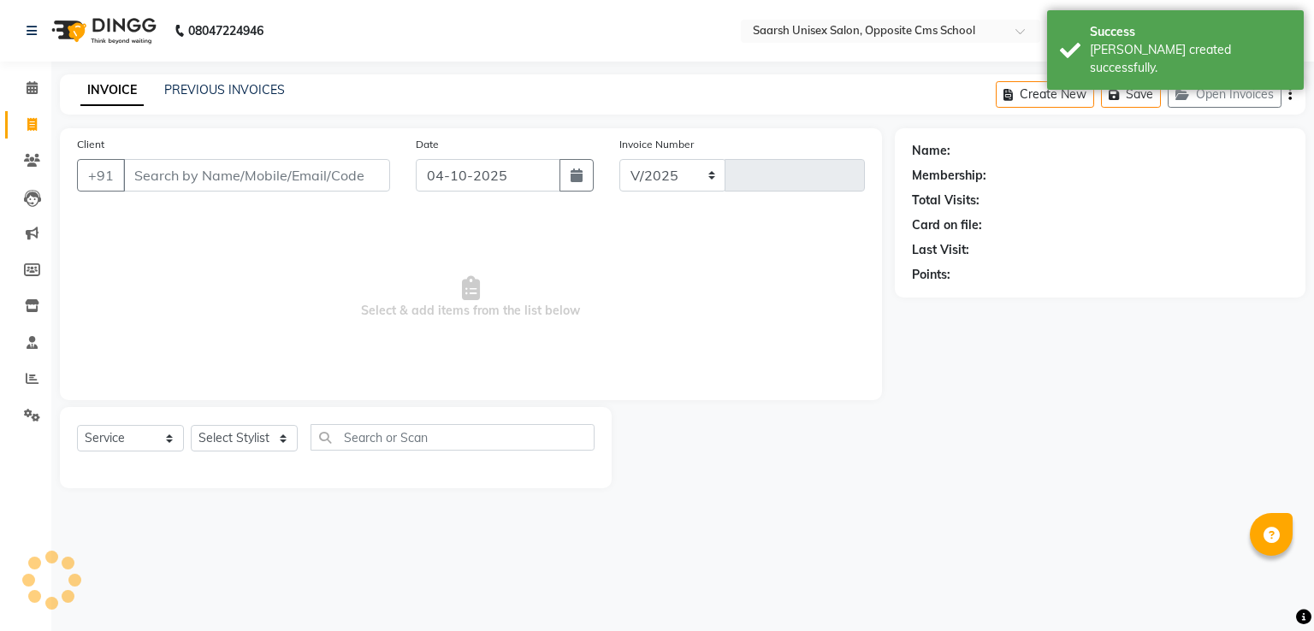
select select "3962"
type input "2418"
click at [38, 127] on span at bounding box center [32, 126] width 30 height 20
select select "service"
type input "2418"
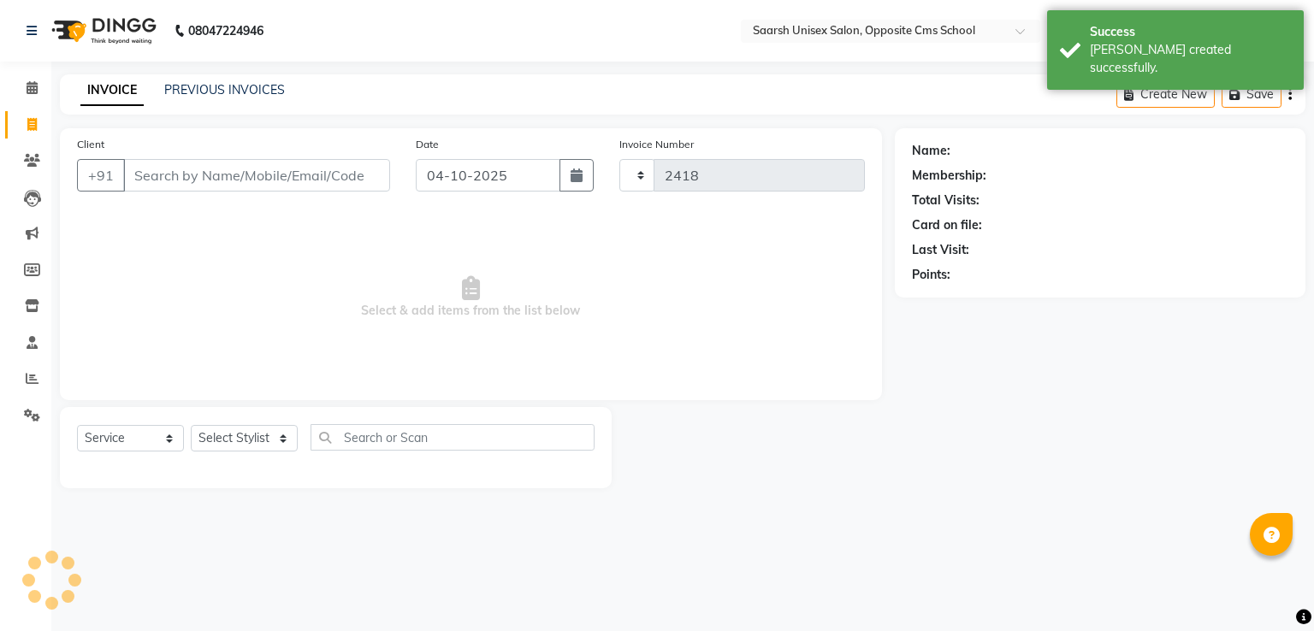
select select "3962"
click at [253, 93] on link "PREVIOUS INVOICES" at bounding box center [224, 89] width 121 height 15
